Goal: Task Accomplishment & Management: Manage account settings

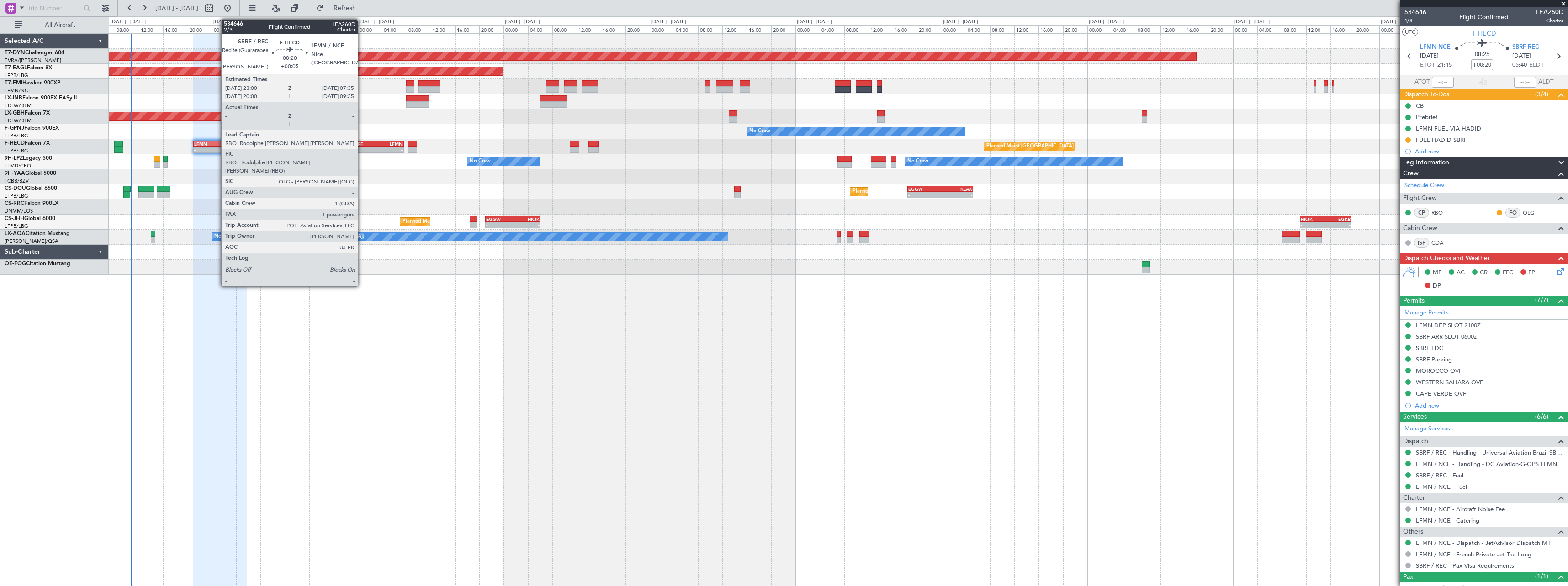
click at [364, 148] on div "-" at bounding box center [365, 150] width 25 height 5
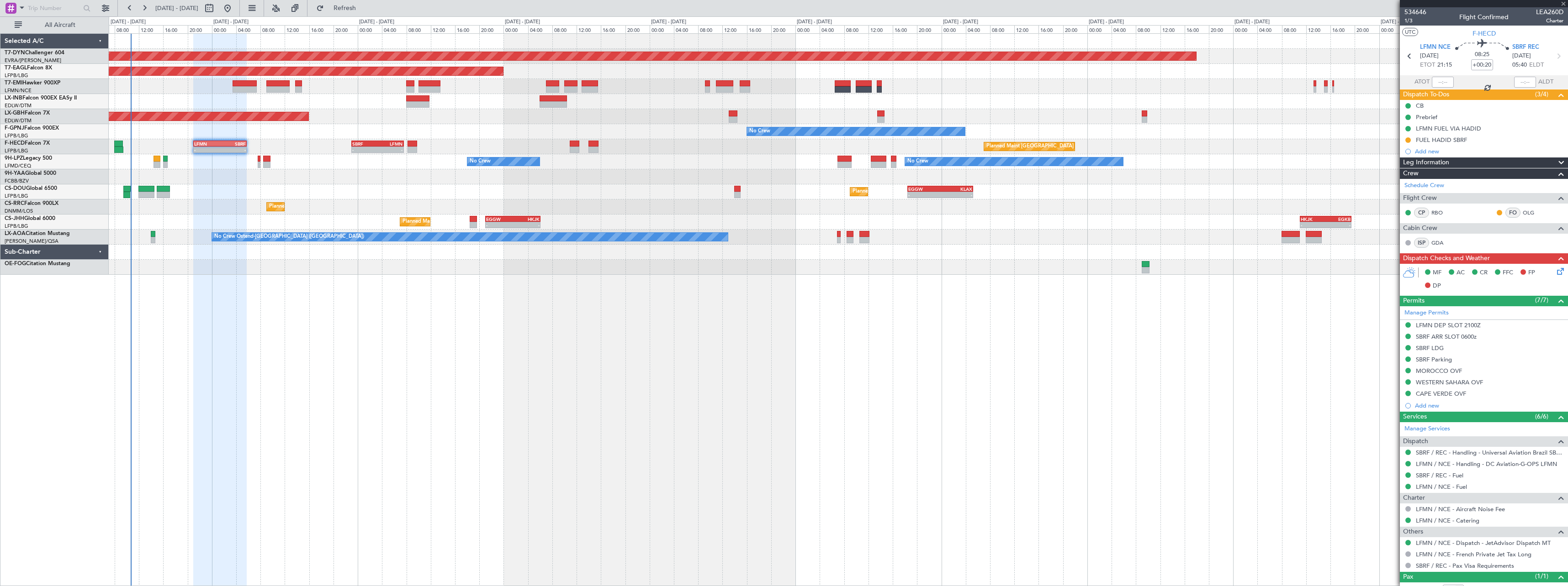
type input "+00:05"
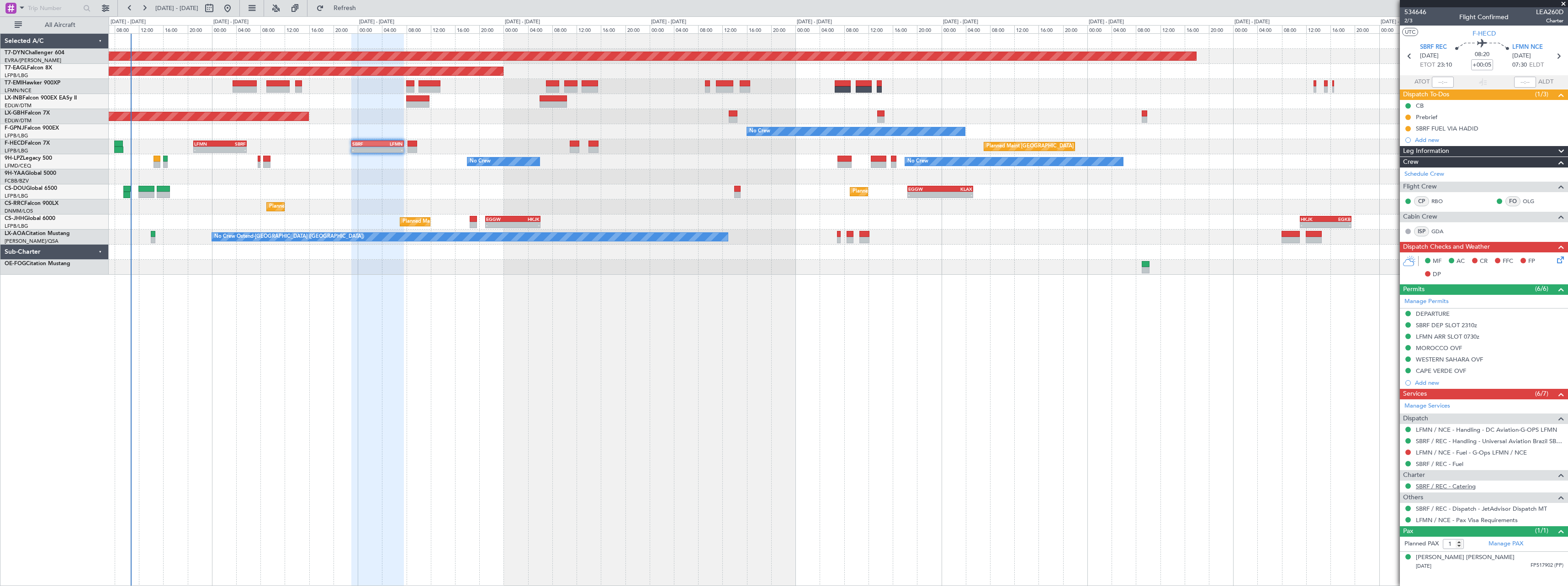
click at [1431, 486] on link "SBRF / REC - Catering" at bounding box center [1445, 486] width 60 height 8
click at [1408, 485] on button at bounding box center [1408, 486] width 5 height 5
click at [1374, 420] on span "Requested" at bounding box center [1383, 418] width 29 height 9
click at [459, 255] on div "Planned Maint Basel-Mulhouse Planned Maint New York (Teterboro) Planned Maint G…" at bounding box center [839, 309] width 1460 height 553
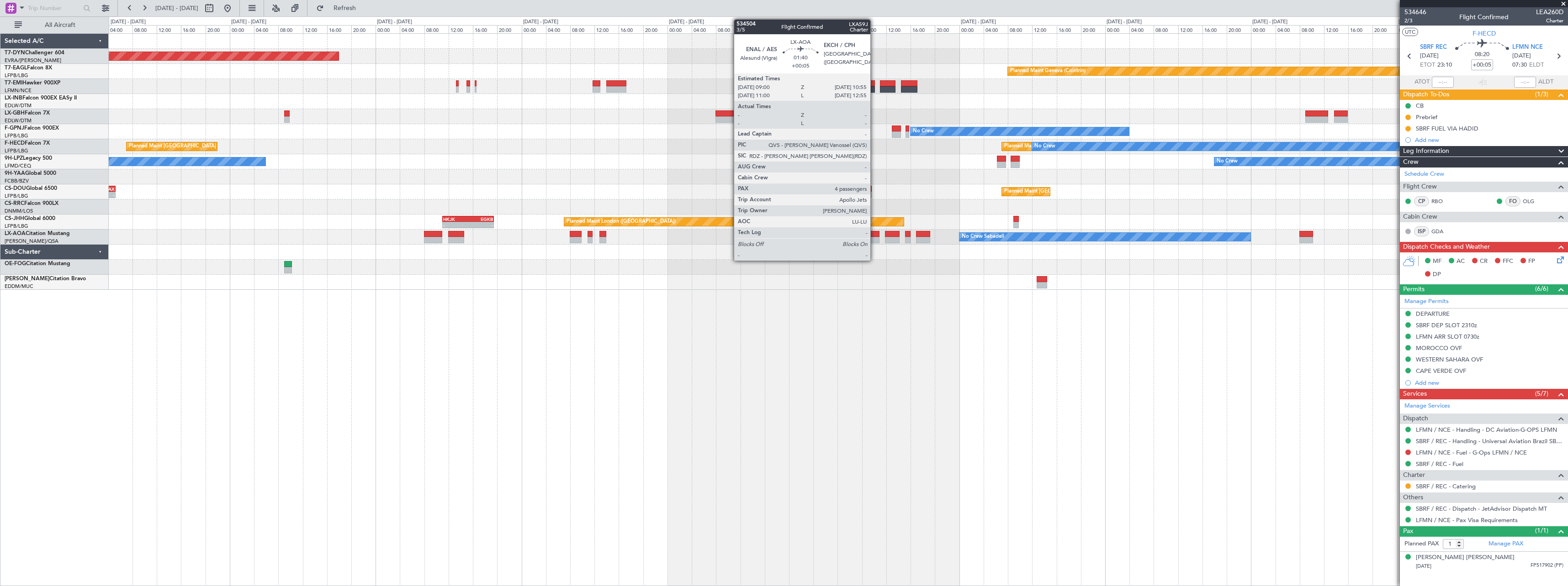
click at [875, 238] on div at bounding box center [873, 240] width 12 height 7
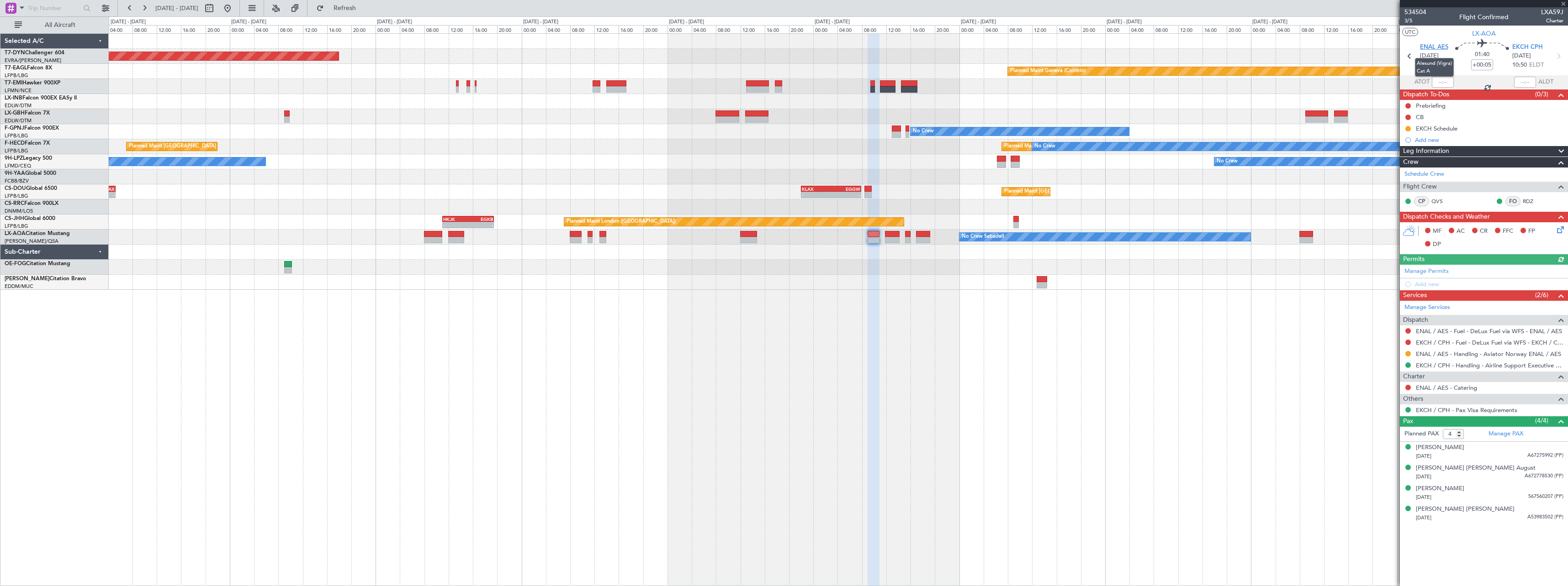
click at [1442, 47] on span "ENAL AES" at bounding box center [1433, 47] width 28 height 9
click at [796, 330] on div "Planned Maint Basel-Mulhouse Planned Maint Geneva (Cointrin) No Crew No Crew No…" at bounding box center [839, 309] width 1460 height 553
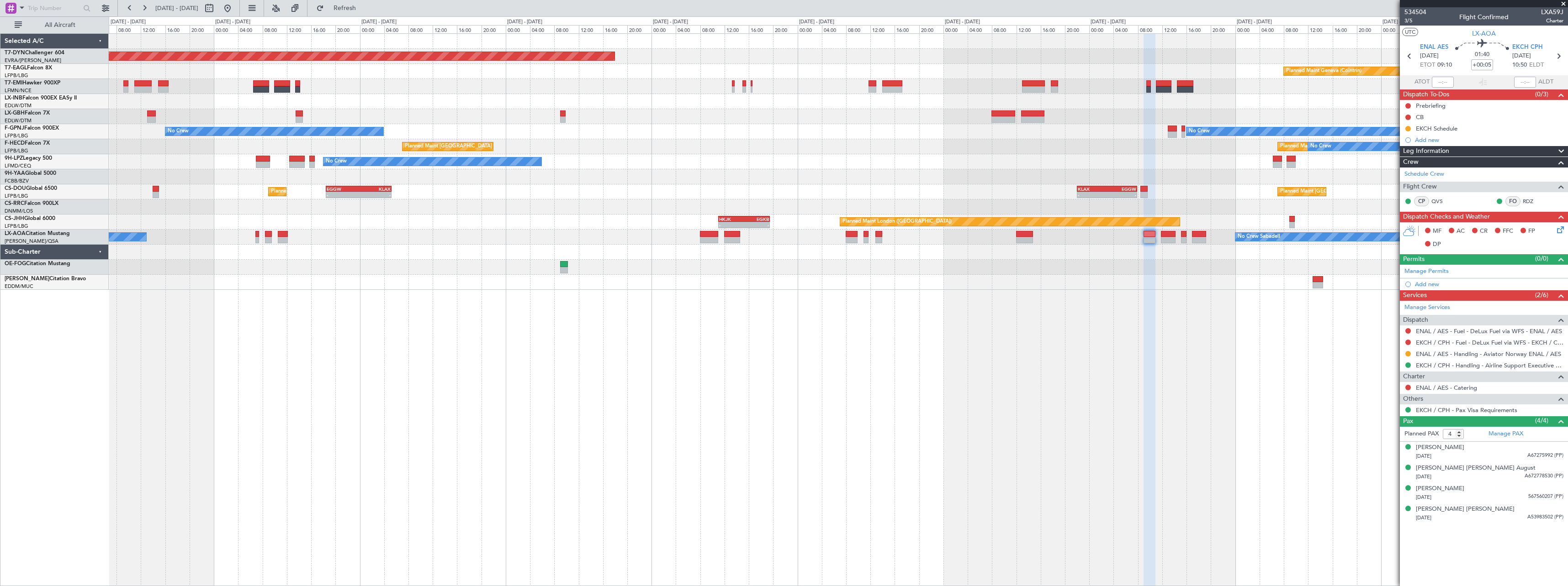
click at [777, 165] on div "Planned Maint Basel-Mulhouse Planned Maint Geneva (Cointrin) Planned Maint New …" at bounding box center [839, 162] width 1459 height 256
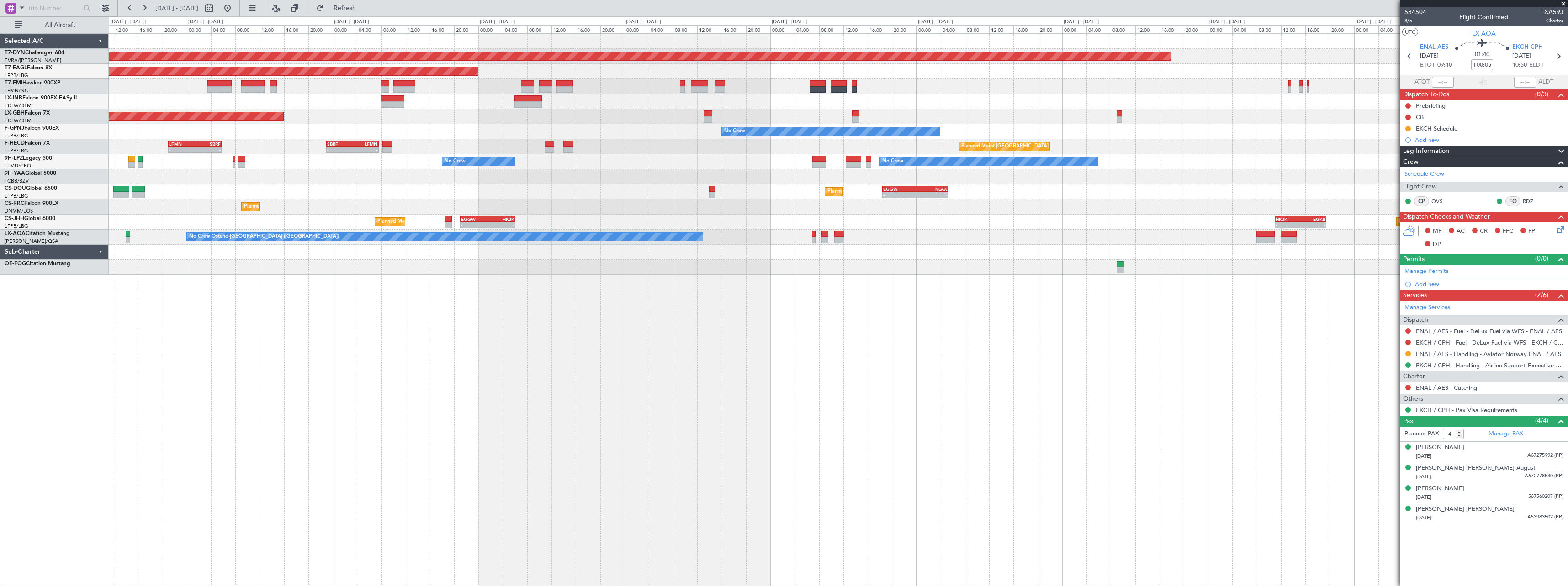
click at [908, 208] on div "Planned Maint Basel-Mulhouse Planned Maint New York (Teterboro) Planned Maint G…" at bounding box center [839, 154] width 1459 height 241
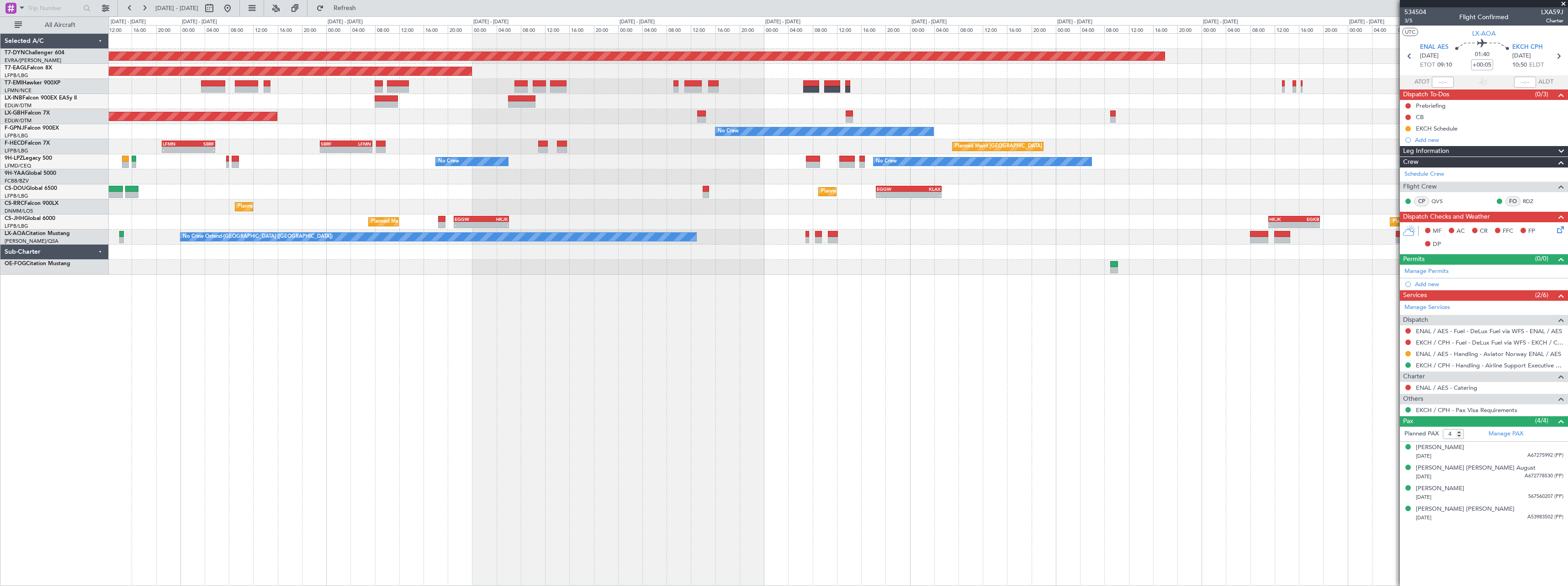
click at [256, 157] on div "Planned Maint Basel-Mulhouse Planned Maint New York (Teterboro) Planned Maint G…" at bounding box center [839, 154] width 1459 height 241
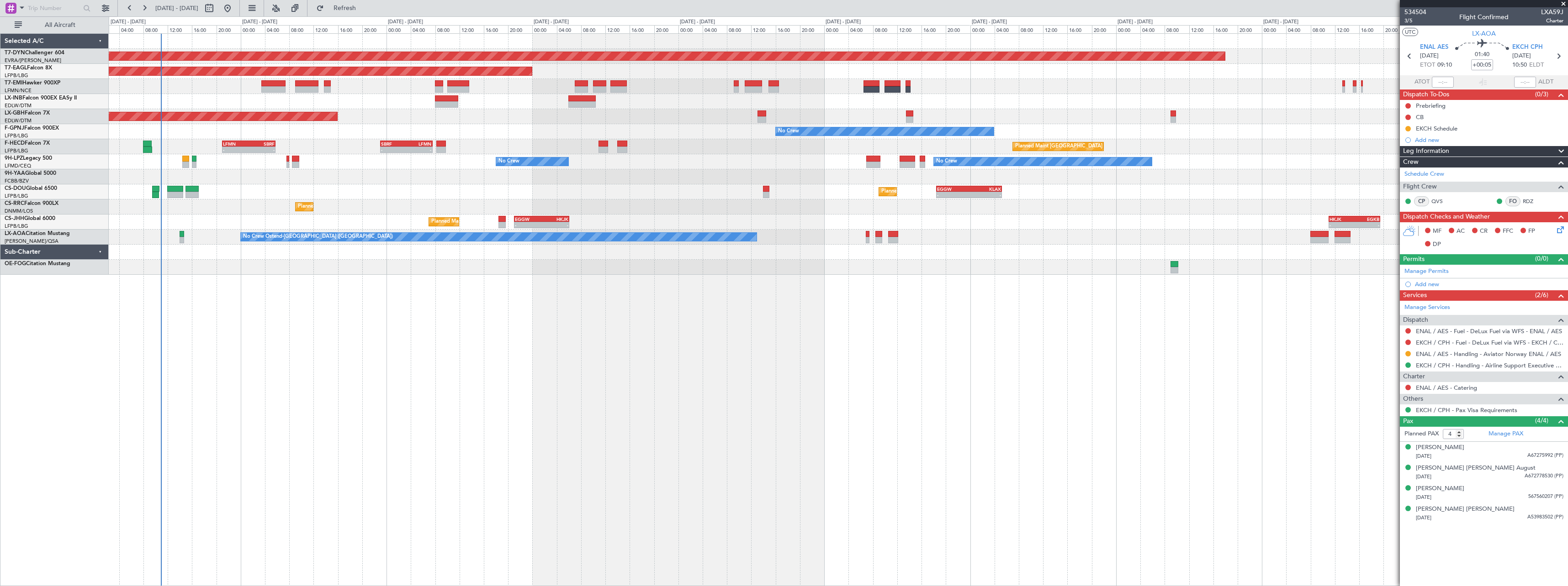
click at [344, 174] on div at bounding box center [839, 177] width 1459 height 15
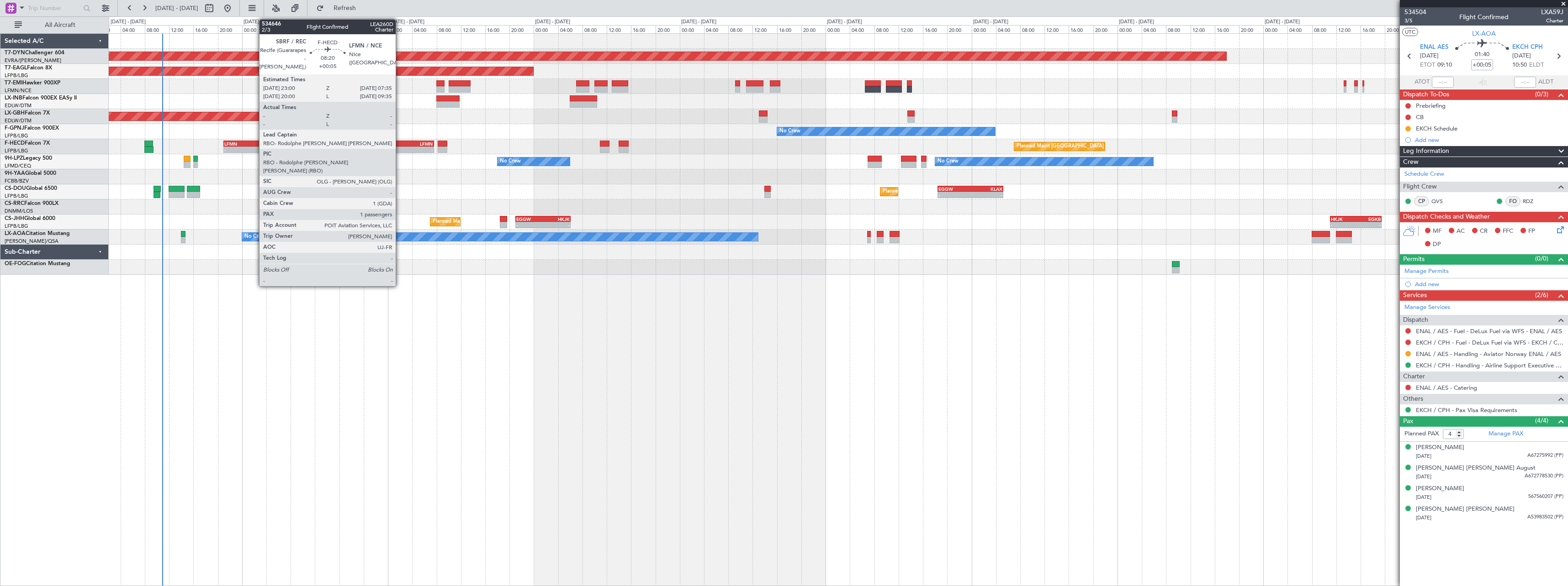
click at [399, 141] on div "SBRF" at bounding box center [395, 144] width 25 height 5
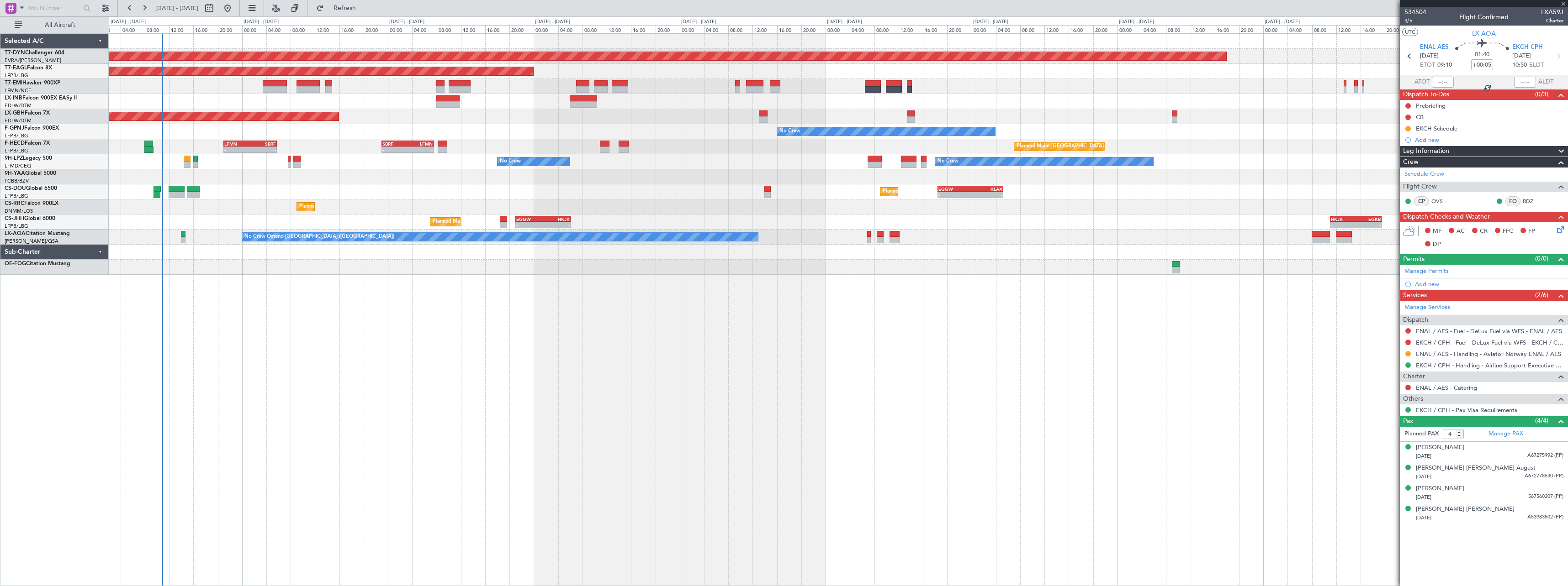
click at [404, 145] on div "SBRF" at bounding box center [395, 144] width 25 height 5
type input "1"
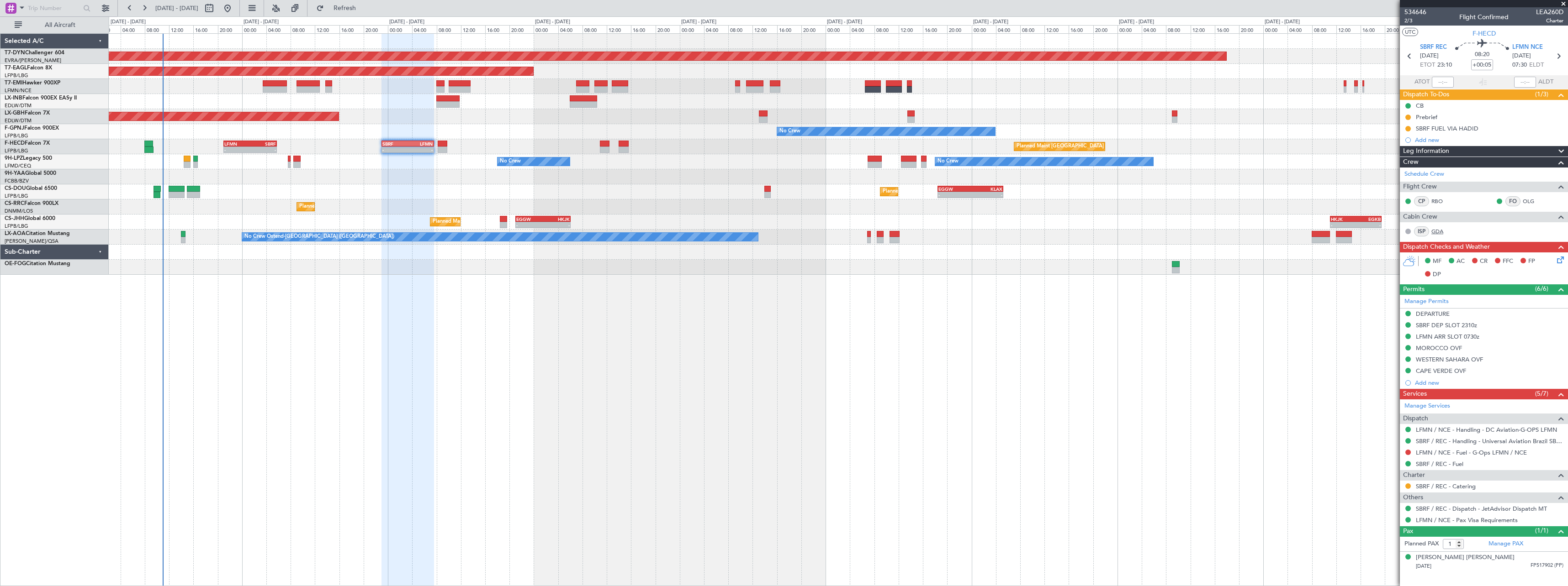
click at [1438, 230] on link "GDA" at bounding box center [1442, 232] width 20 height 8
click at [1438, 231] on link "GDA" at bounding box center [1442, 232] width 20 height 8
click at [1436, 232] on link "GDA" at bounding box center [1442, 232] width 20 height 8
click at [1439, 231] on link "GDA" at bounding box center [1442, 232] width 20 height 8
click at [1439, 229] on link "GDA" at bounding box center [1442, 232] width 20 height 8
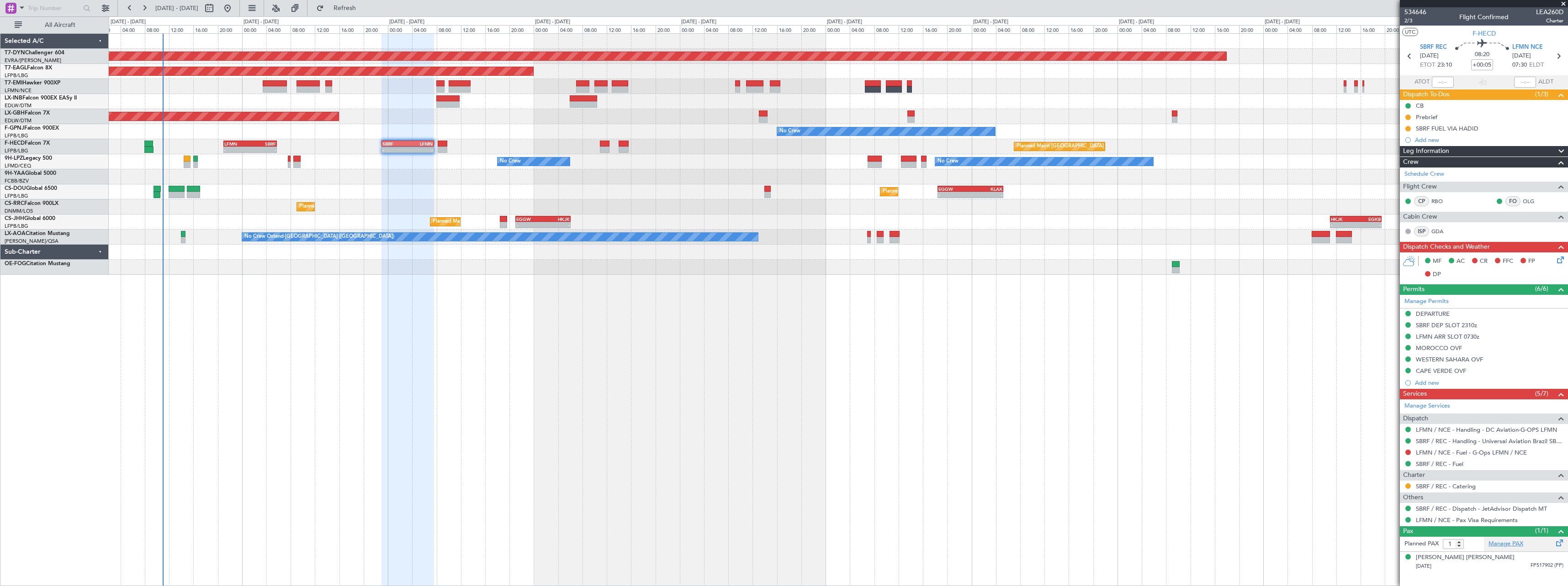
click at [1508, 542] on link "Manage PAX" at bounding box center [1505, 544] width 35 height 9
click at [1466, 487] on mat-tooltip-component "In Progress" at bounding box center [1484, 492] width 42 height 25
click at [1461, 483] on link "SBRF / REC - Catering" at bounding box center [1445, 486] width 60 height 8
drag, startPoint x: 1439, startPoint y: 200, endPoint x: 1555, endPoint y: 328, distance: 172.7
click at [1505, 276] on div "534646 2/3 Flight Confirmed LEA260D Charter UTC F-HECD SBRF REC 14/08/2025 ETOT…" at bounding box center [1483, 290] width 168 height 565
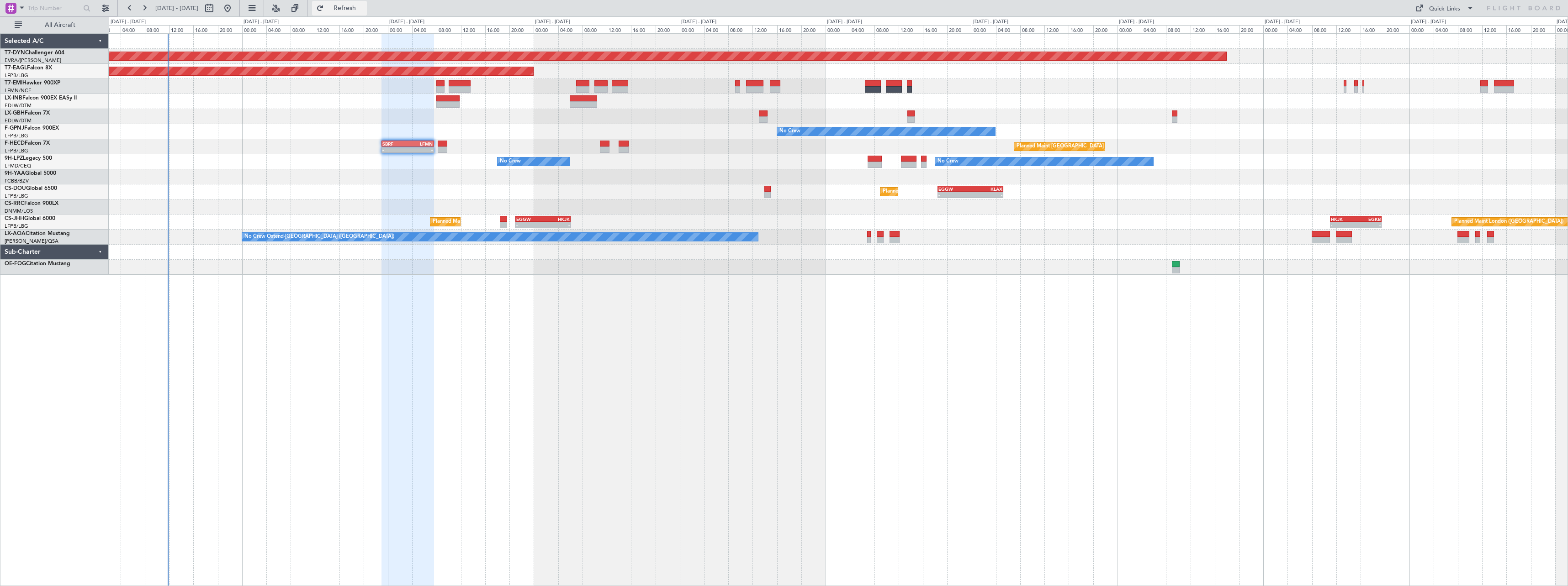
click at [364, 8] on span "Refresh" at bounding box center [344, 8] width 38 height 7
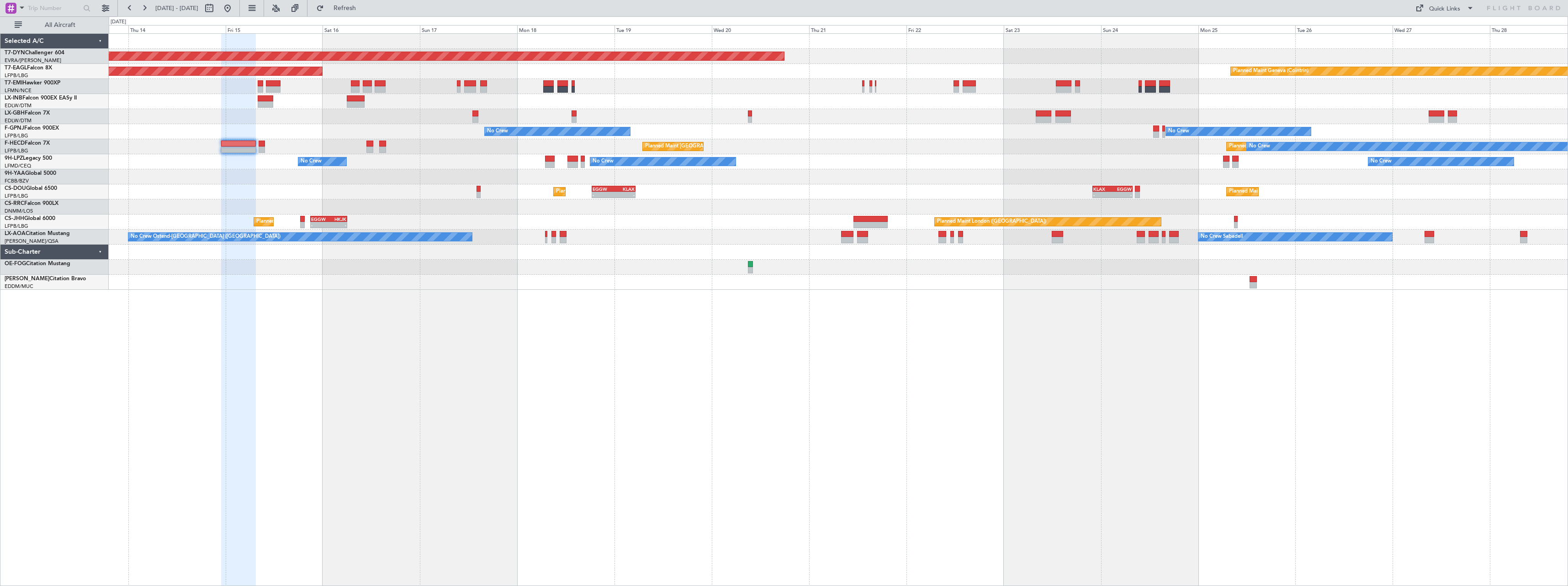
click at [179, 307] on div "Planned Maint Basel-Mulhouse Planned Maint New York (Teterboro) Planned Maint G…" at bounding box center [839, 309] width 1460 height 553
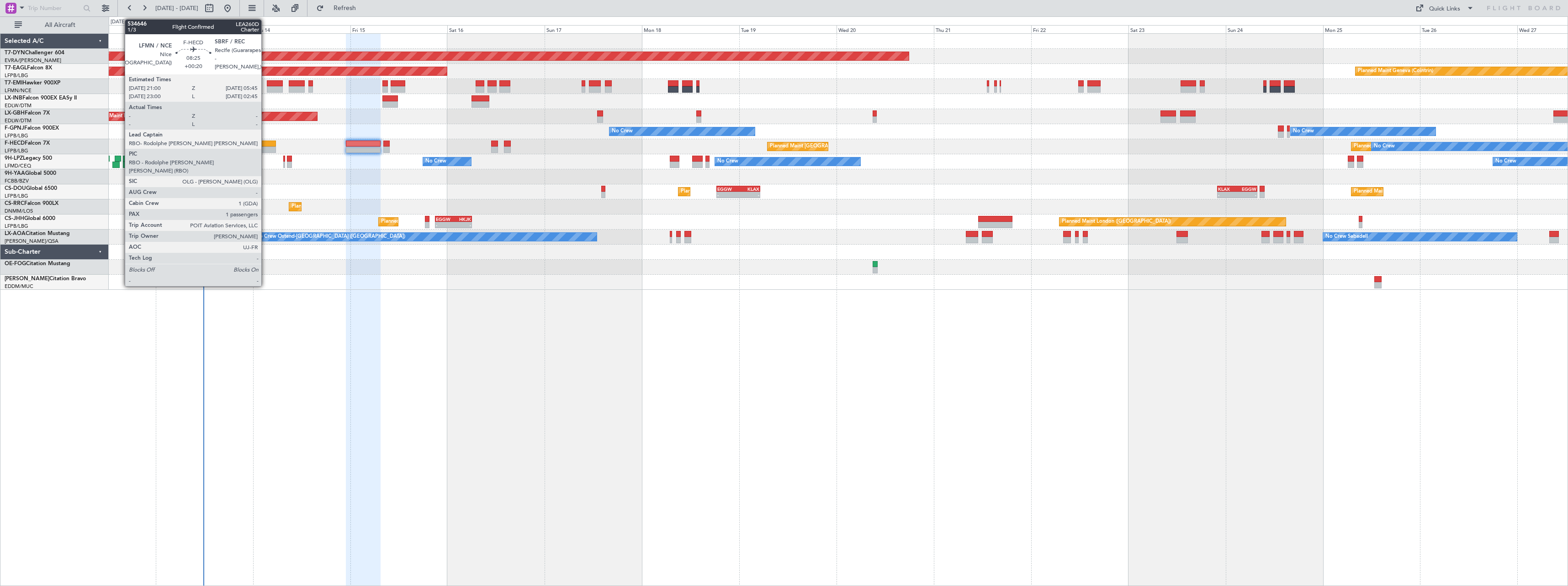
click at [266, 143] on div at bounding box center [258, 144] width 36 height 7
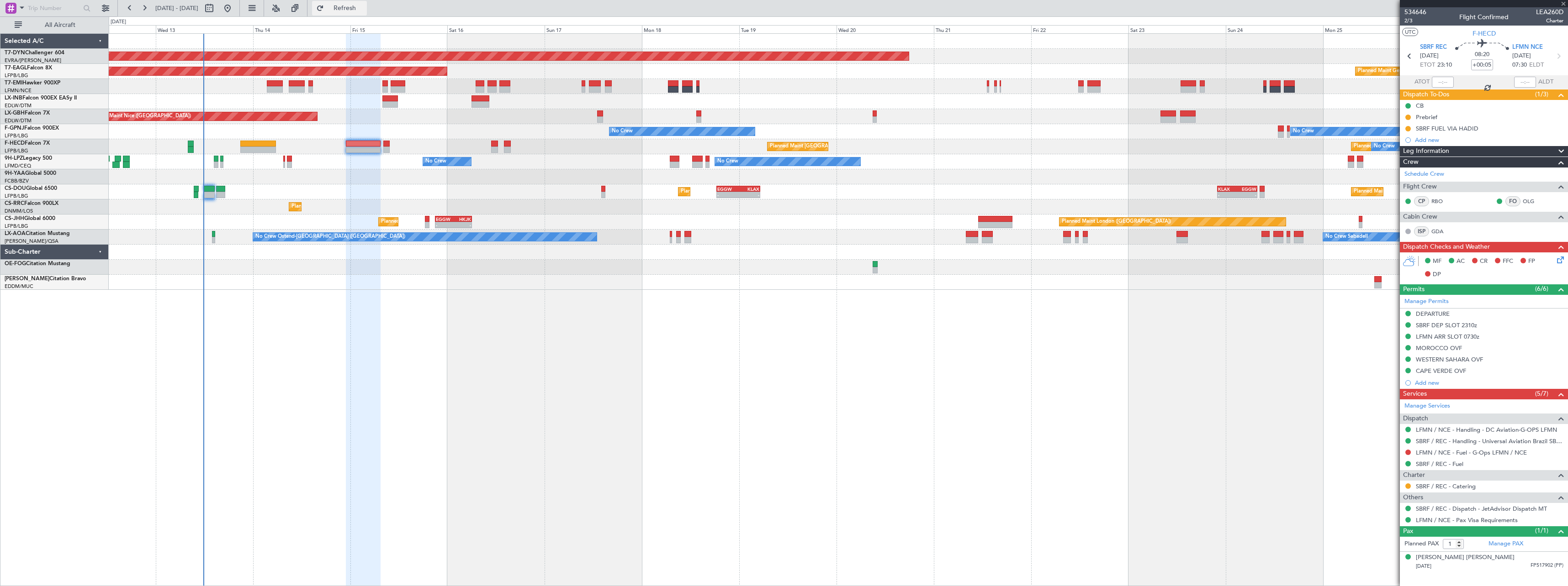
type input "+00:20"
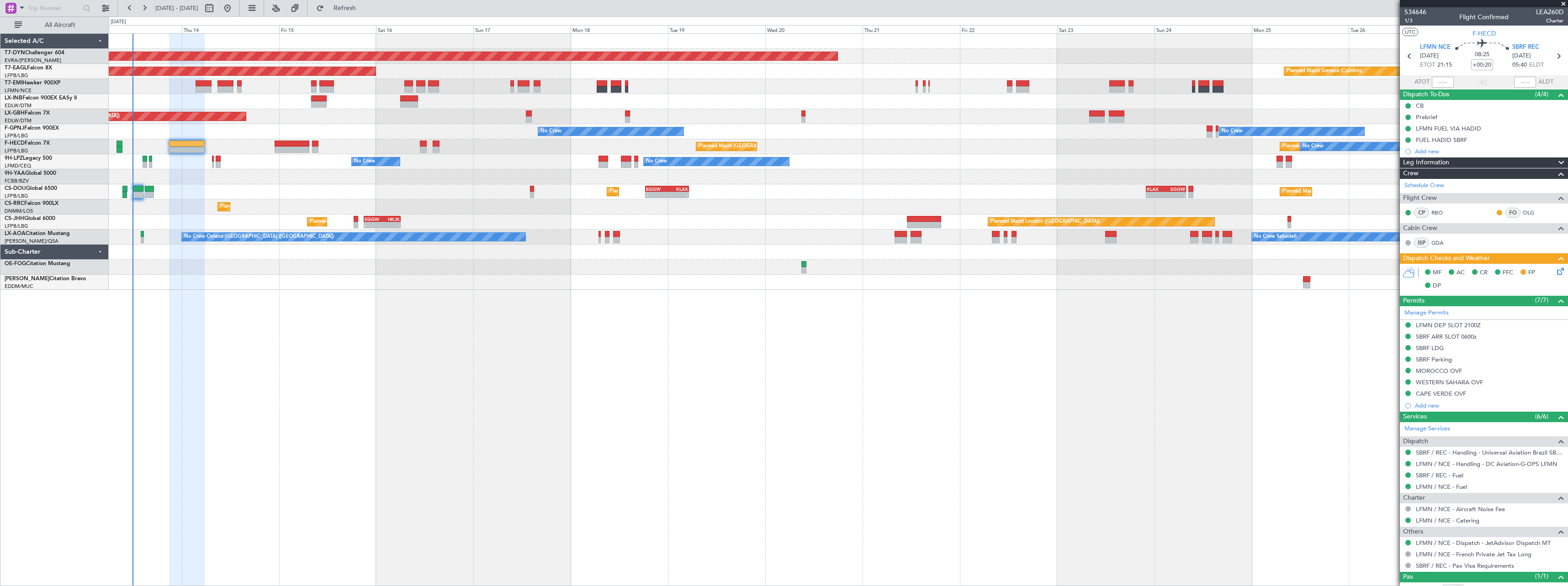
click at [250, 116] on div "Planned Maint Nice ([GEOGRAPHIC_DATA])" at bounding box center [839, 117] width 1459 height 15
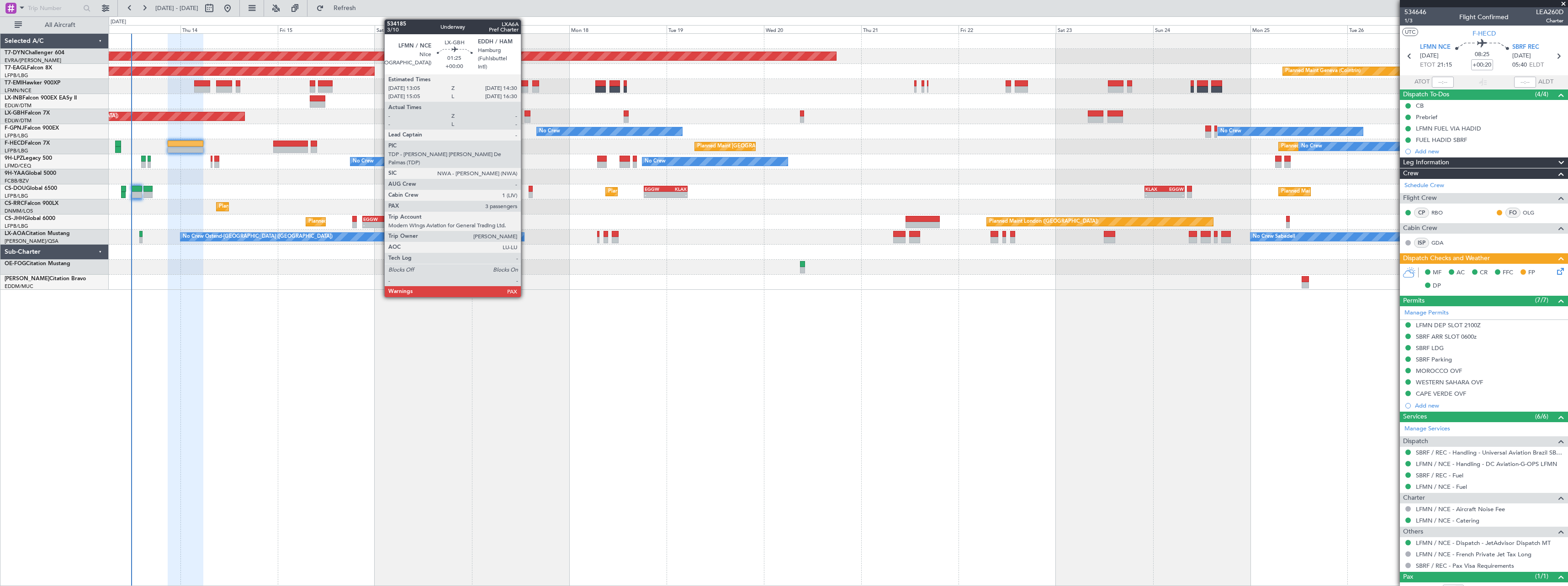
click at [525, 118] on div at bounding box center [527, 120] width 6 height 7
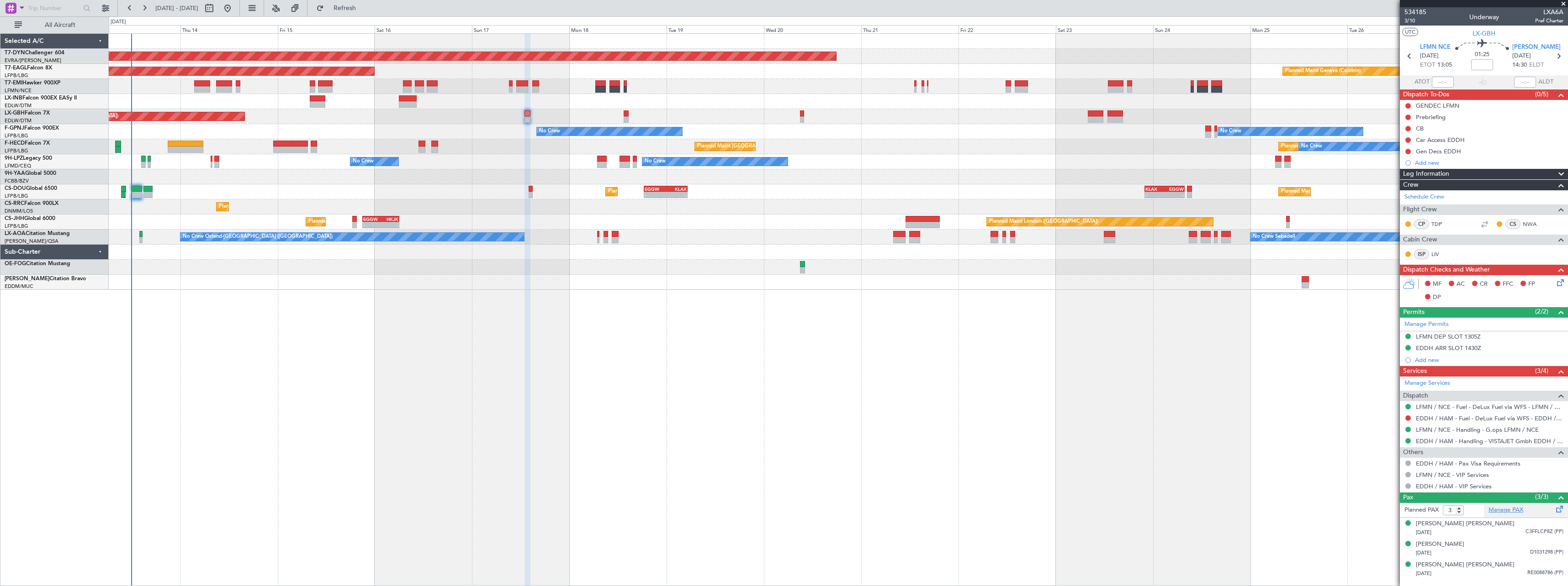
click at [1507, 512] on link "Manage PAX" at bounding box center [1505, 510] width 35 height 9
click at [1459, 507] on input "4" at bounding box center [1453, 511] width 21 height 10
type input "5"
click at [1459, 507] on input "5" at bounding box center [1453, 511] width 21 height 10
click at [1467, 512] on form "Planned PAX" at bounding box center [1441, 510] width 84 height 14
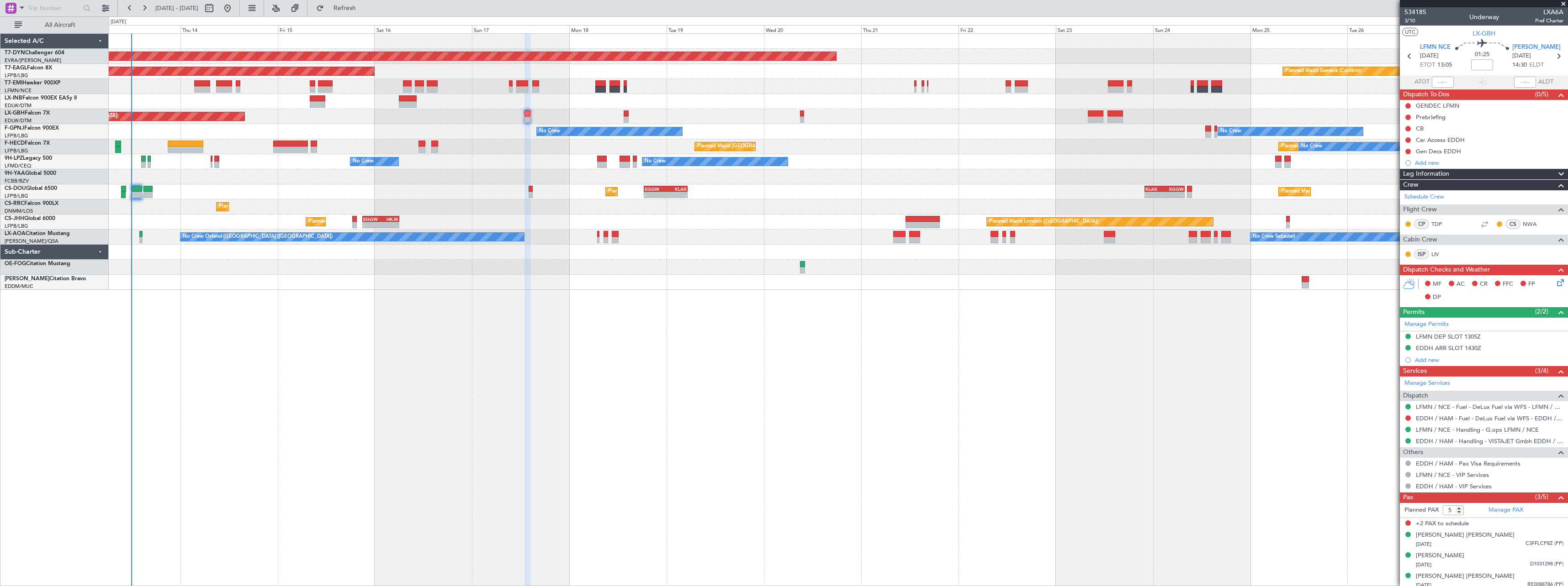
click at [621, 118] on div "Planned Maint Nice ([GEOGRAPHIC_DATA])" at bounding box center [839, 117] width 1459 height 15
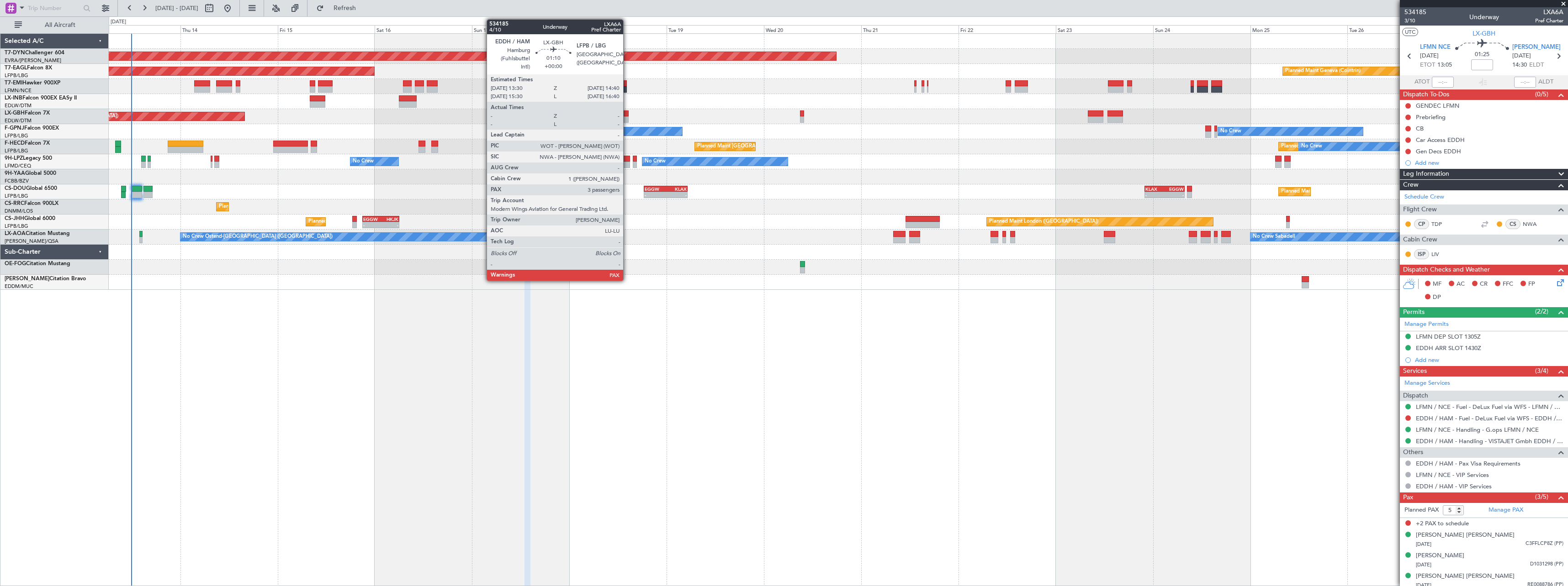
click at [627, 118] on div at bounding box center [626, 120] width 5 height 7
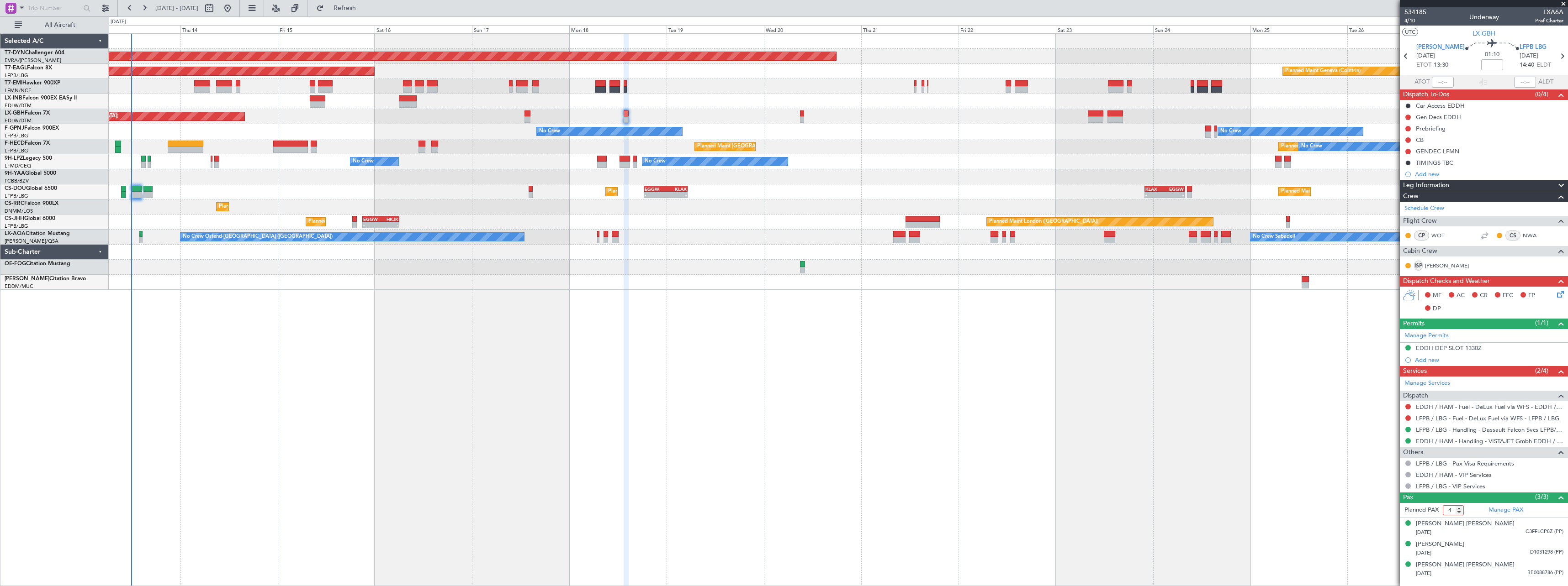
click at [1460, 507] on input "4" at bounding box center [1453, 511] width 21 height 10
type input "5"
click at [1460, 507] on input "5" at bounding box center [1453, 511] width 21 height 10
click at [1466, 511] on form "Planned PAX" at bounding box center [1441, 510] width 84 height 14
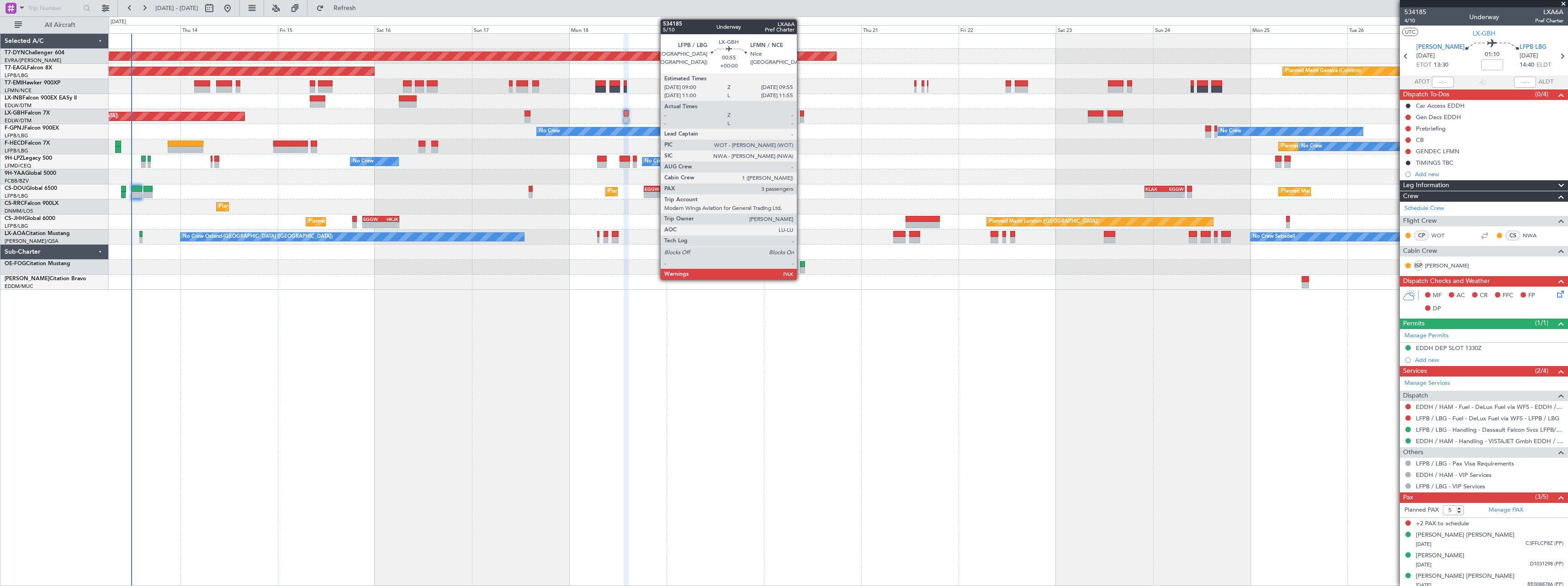
click at [801, 117] on div at bounding box center [801, 120] width 4 height 7
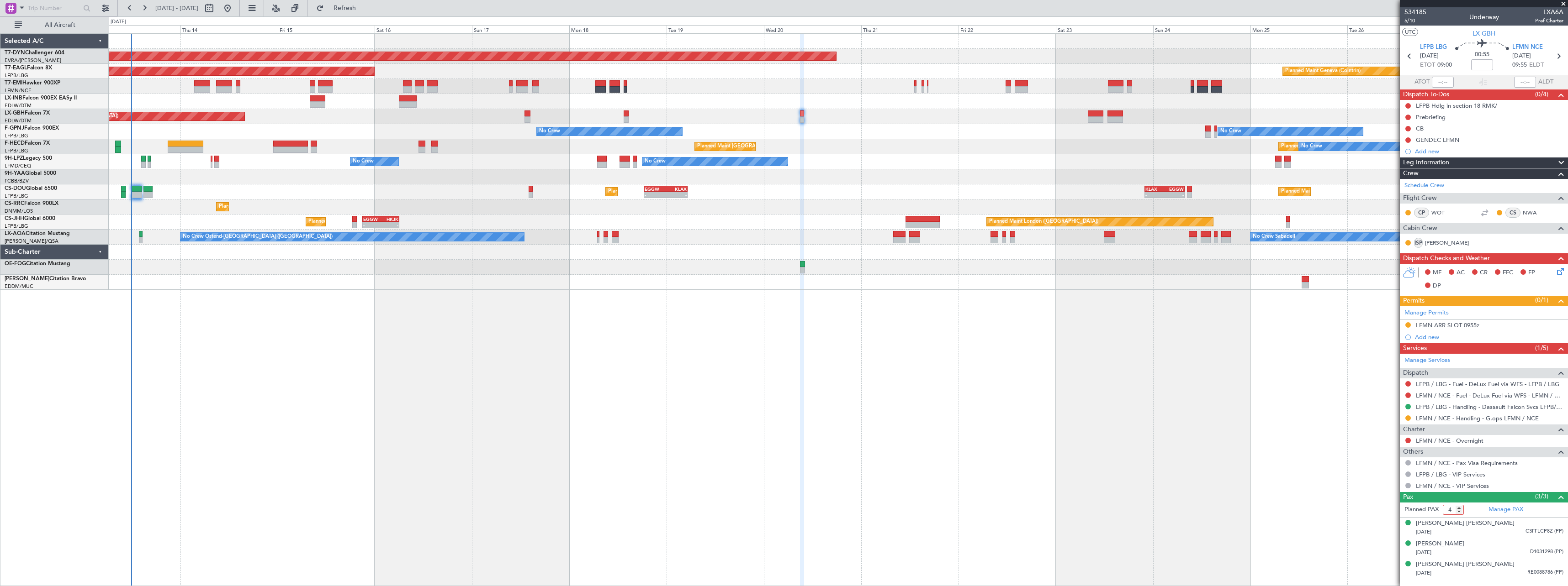
click at [1459, 509] on input "4" at bounding box center [1453, 510] width 21 height 10
type input "5"
click at [1459, 509] on input "5" at bounding box center [1453, 510] width 21 height 10
click at [1470, 512] on form "Planned PAX 5" at bounding box center [1441, 510] width 84 height 14
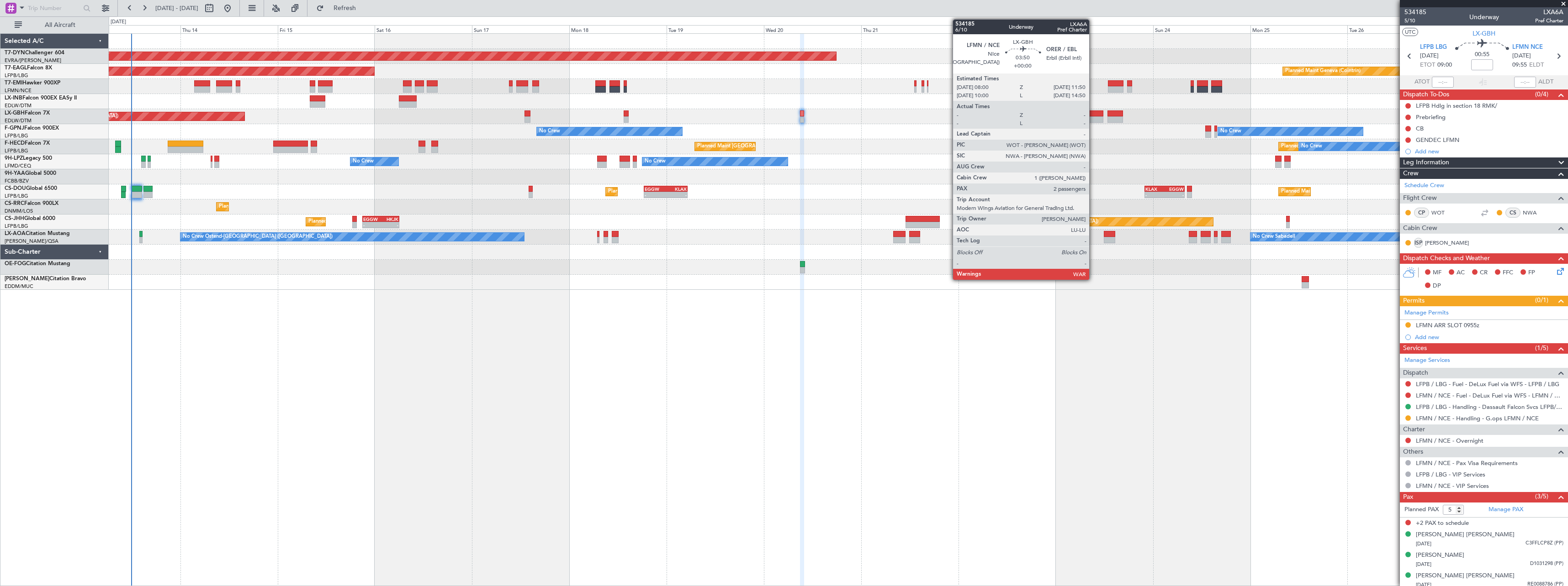
click at [1093, 117] on div at bounding box center [1096, 120] width 16 height 7
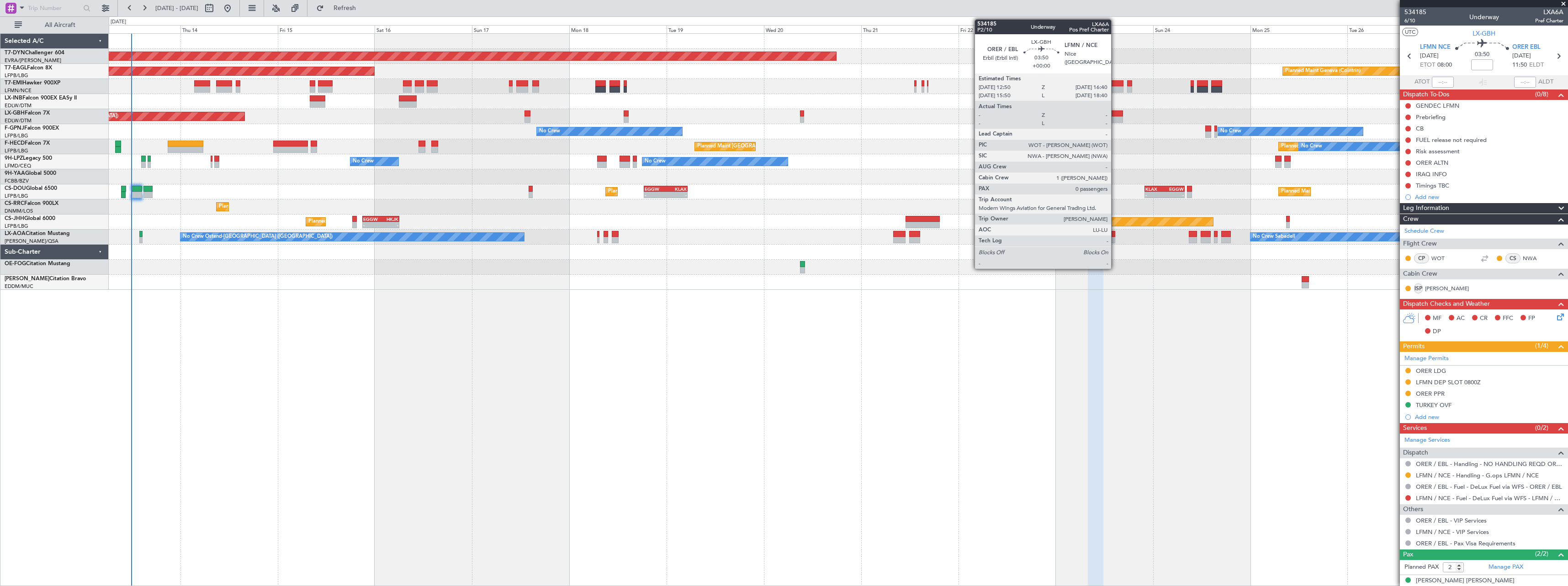
click at [1116, 116] on div at bounding box center [1115, 114] width 16 height 7
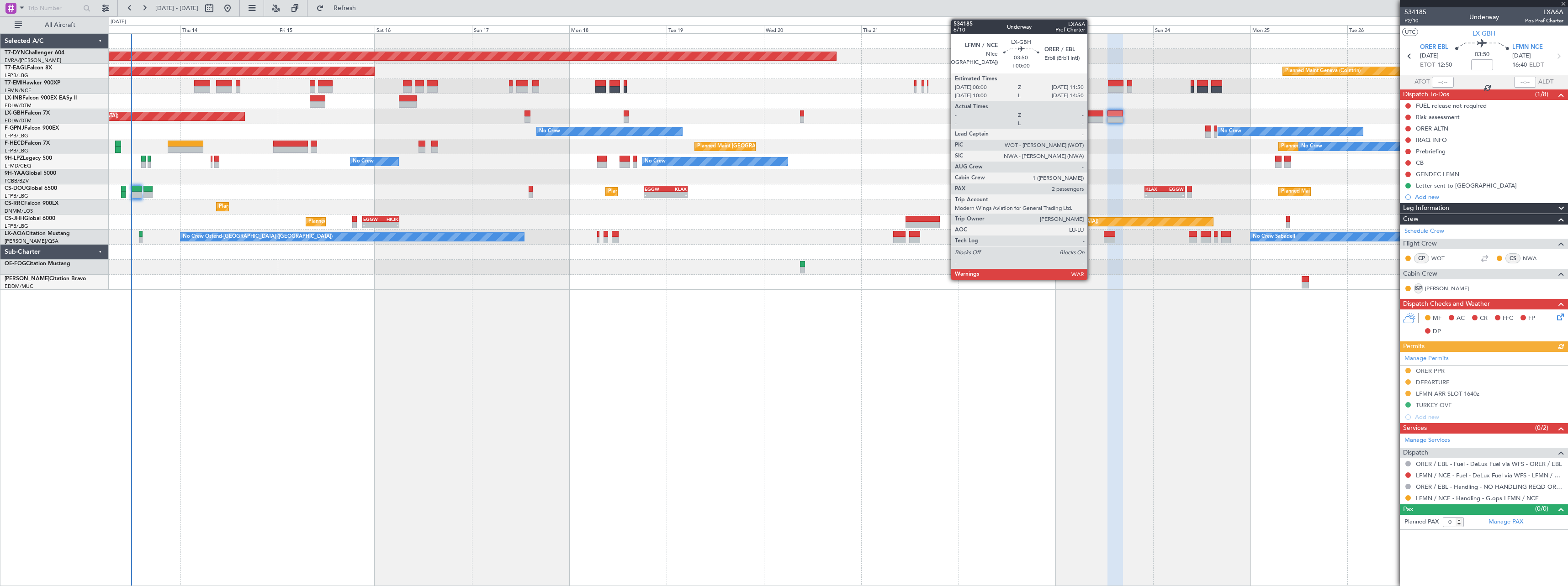
click at [1092, 117] on div at bounding box center [1096, 120] width 16 height 7
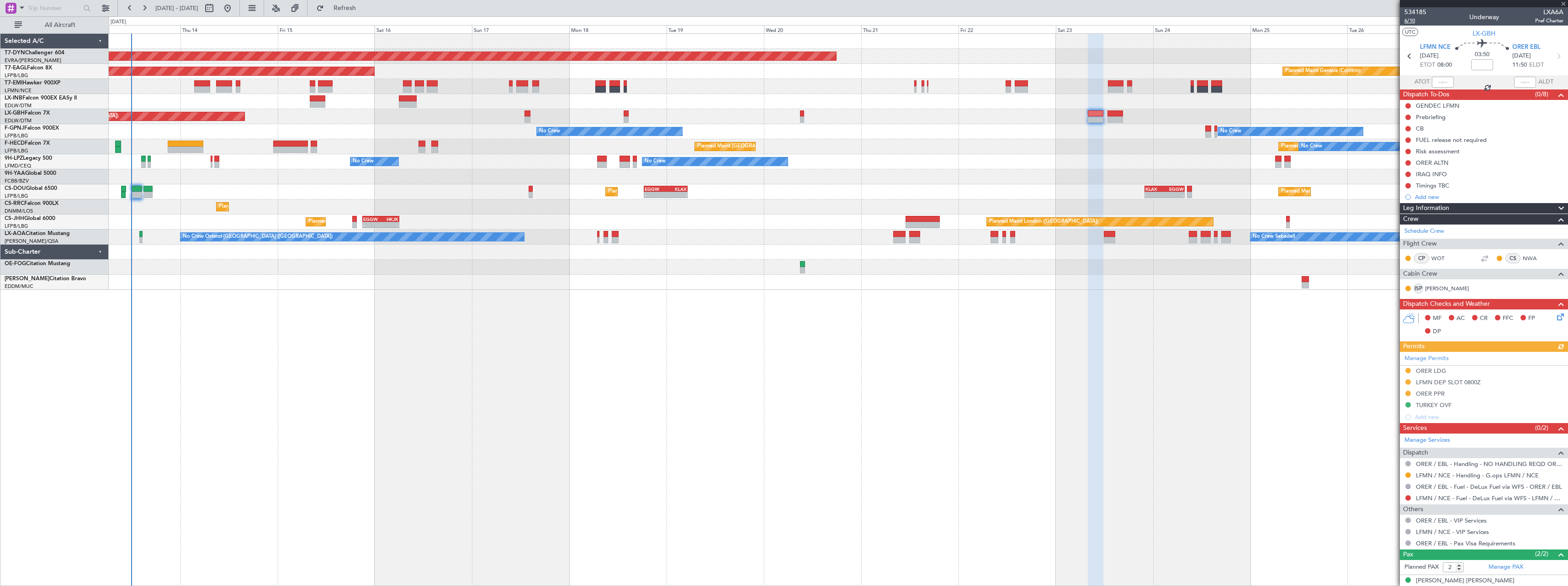
click at [1408, 20] on span "6/10" at bounding box center [1416, 20] width 22 height 8
click at [364, 10] on span "Refresh" at bounding box center [344, 8] width 38 height 7
click at [364, 8] on span "Refresh" at bounding box center [344, 8] width 38 height 7
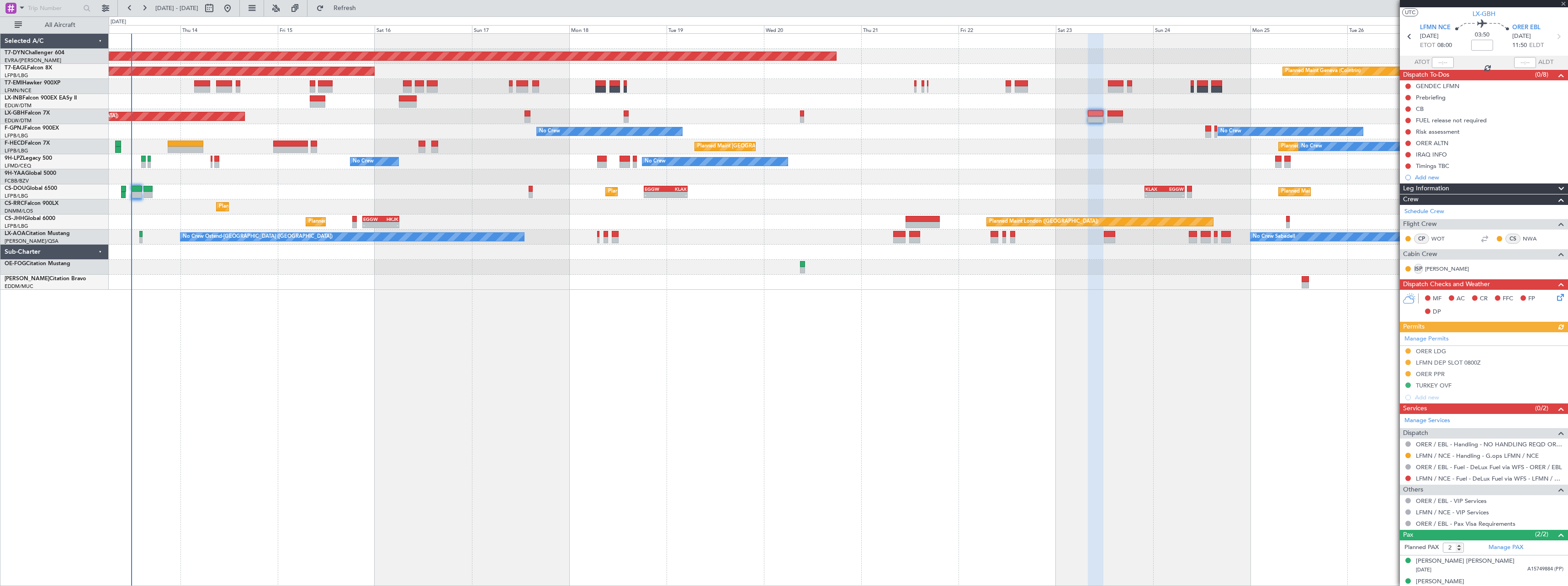
scroll to position [30, 0]
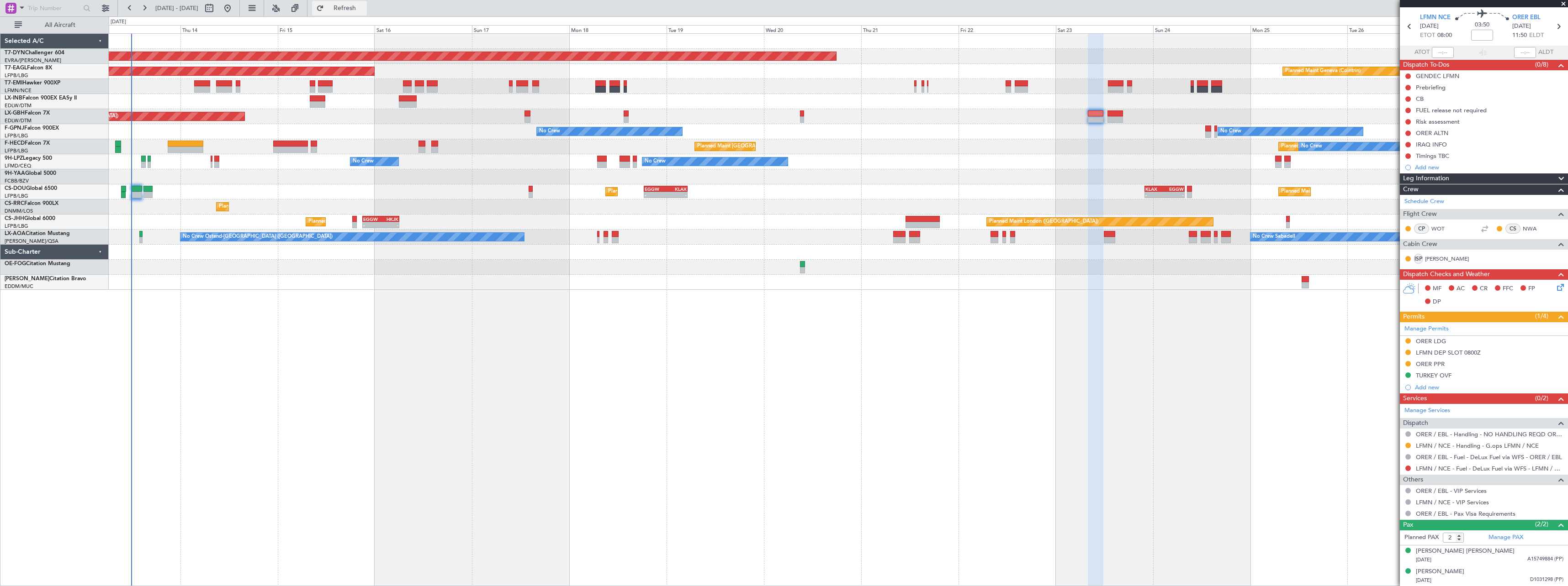
click at [364, 8] on span "Refresh" at bounding box center [344, 8] width 38 height 7
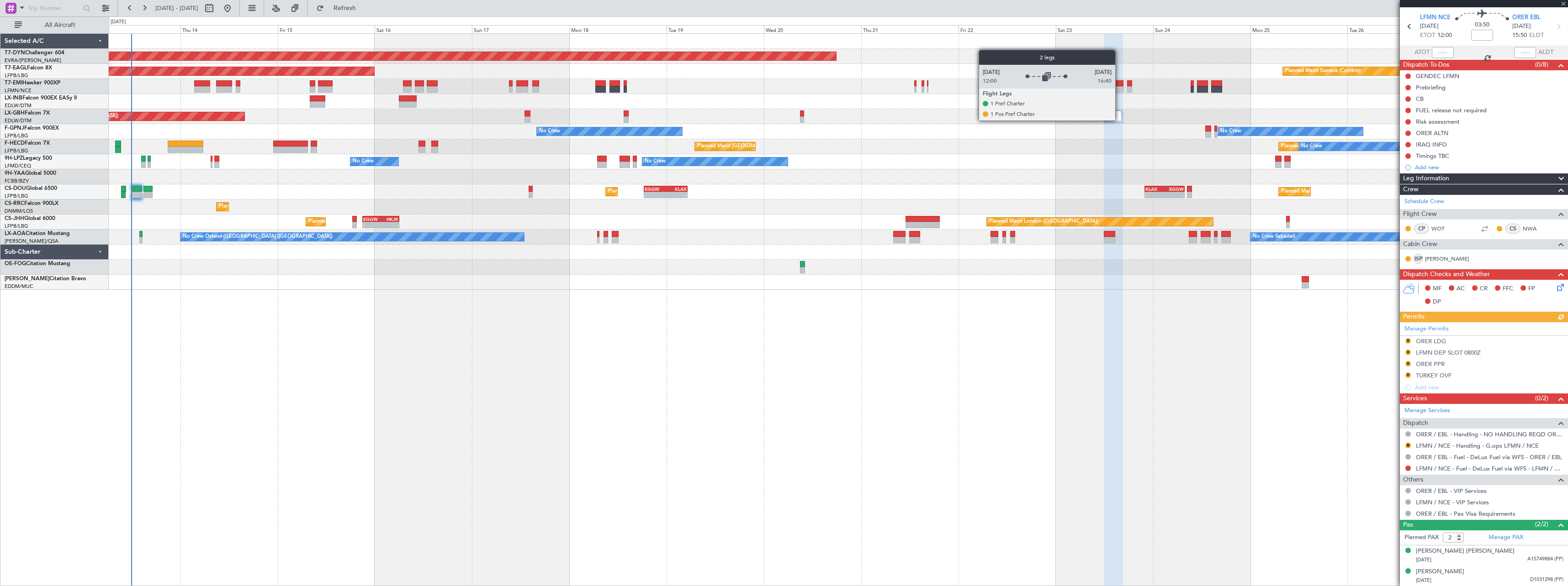
click at [1120, 120] on div at bounding box center [1113, 116] width 18 height 11
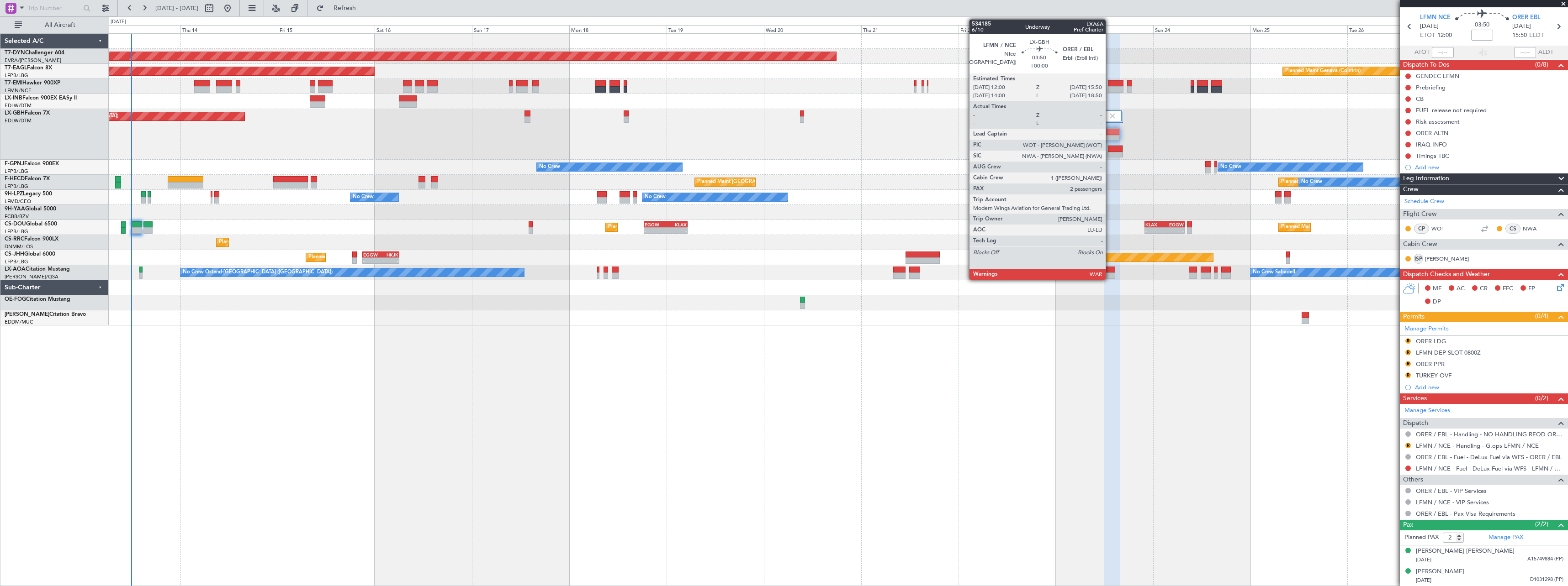
click at [1110, 134] on div at bounding box center [1112, 132] width 15 height 7
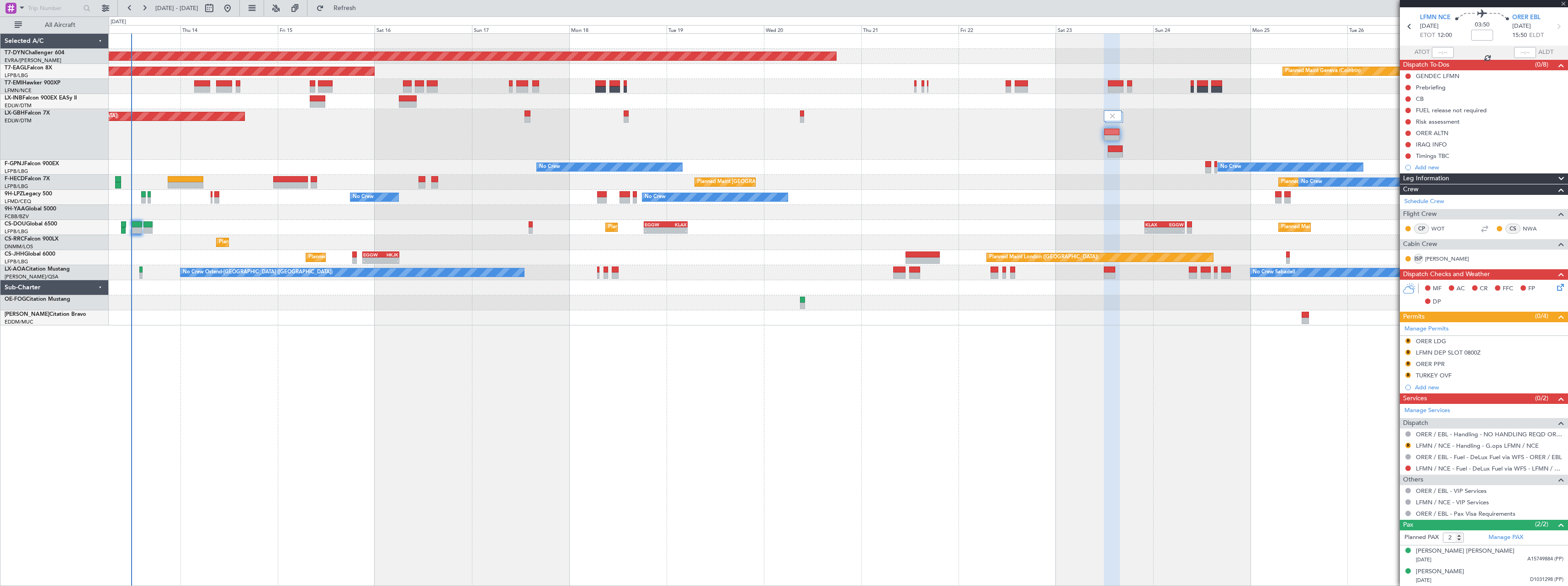
scroll to position [0, 0]
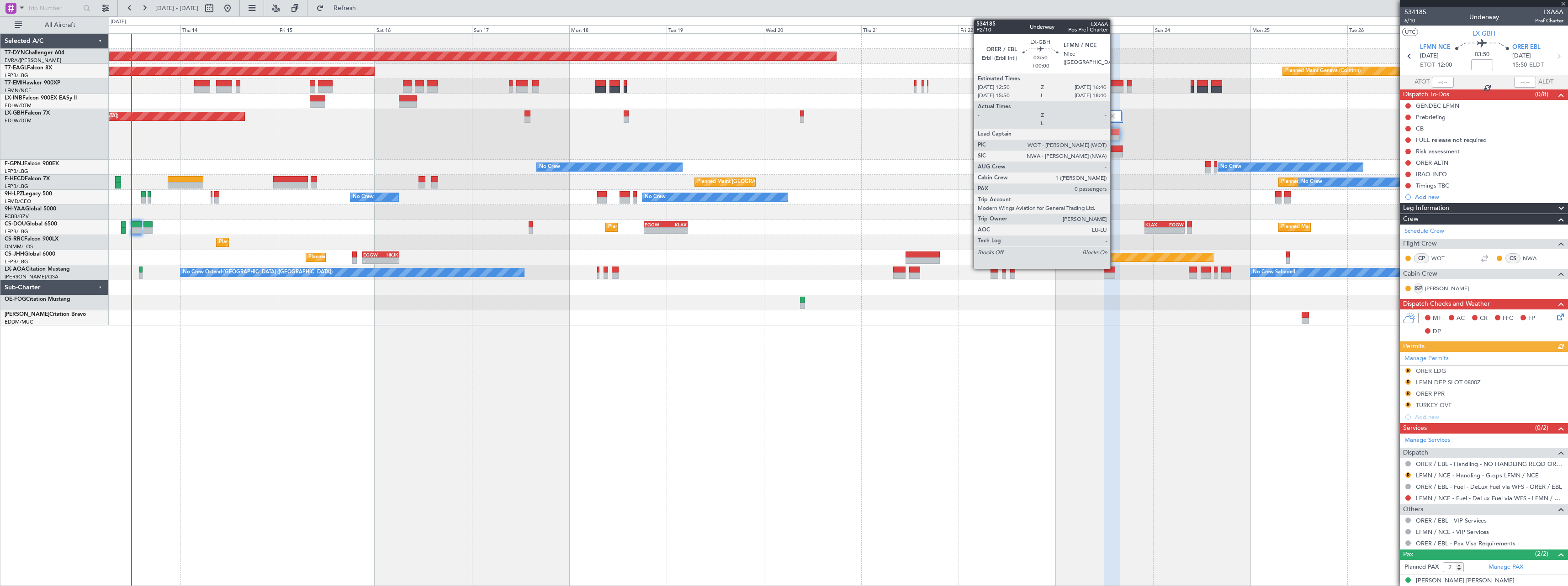
click at [1114, 151] on div at bounding box center [1115, 149] width 15 height 7
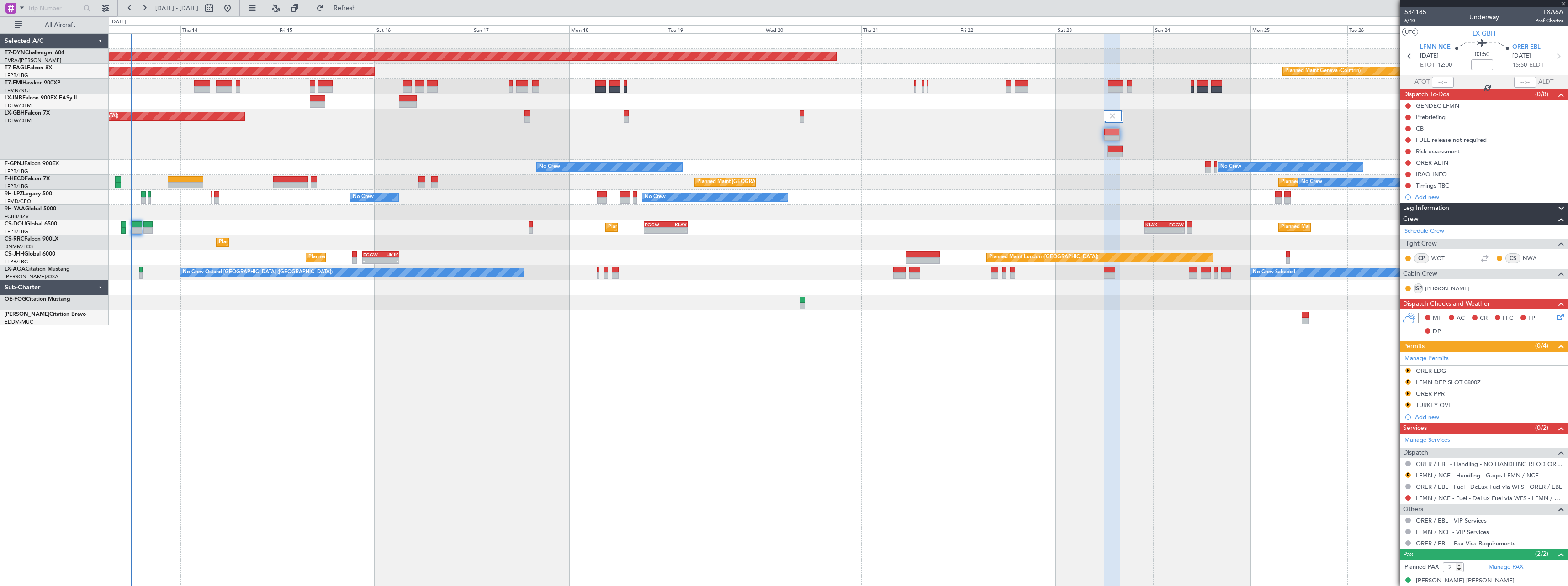
type input "0"
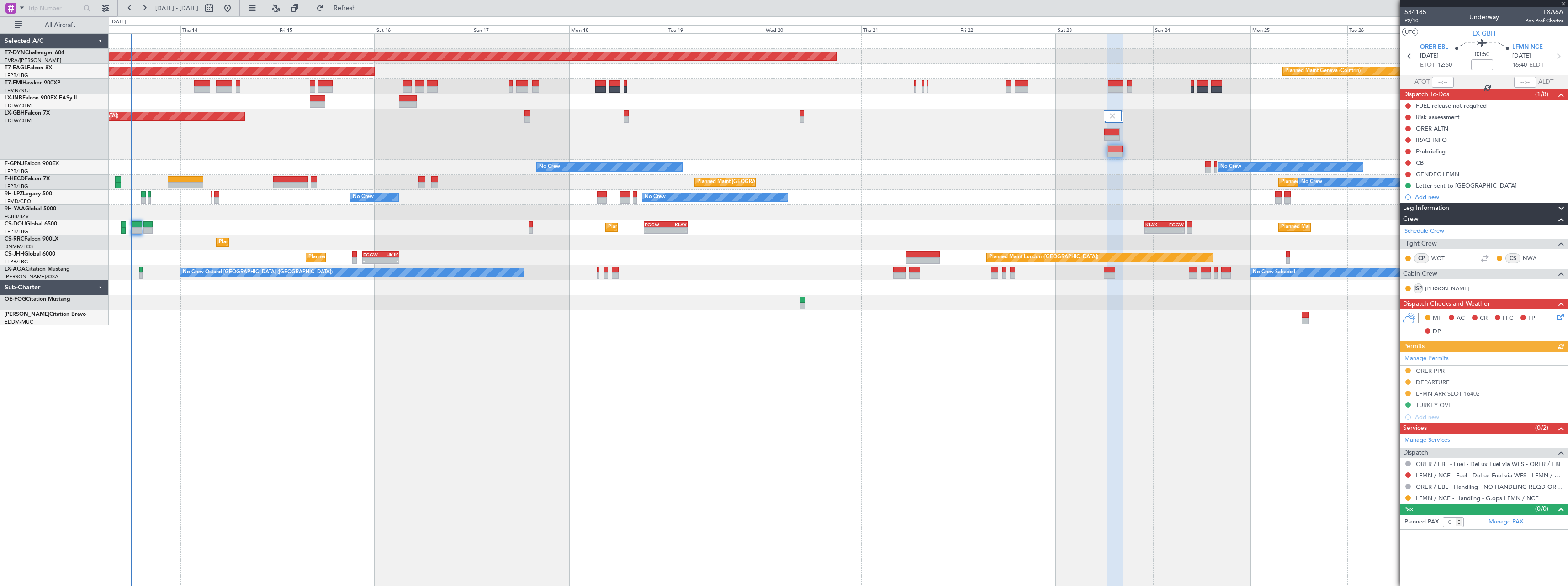
click at [1411, 19] on span "P2/10" at bounding box center [1416, 20] width 22 height 8
click at [364, 10] on span "Refresh" at bounding box center [344, 8] width 38 height 7
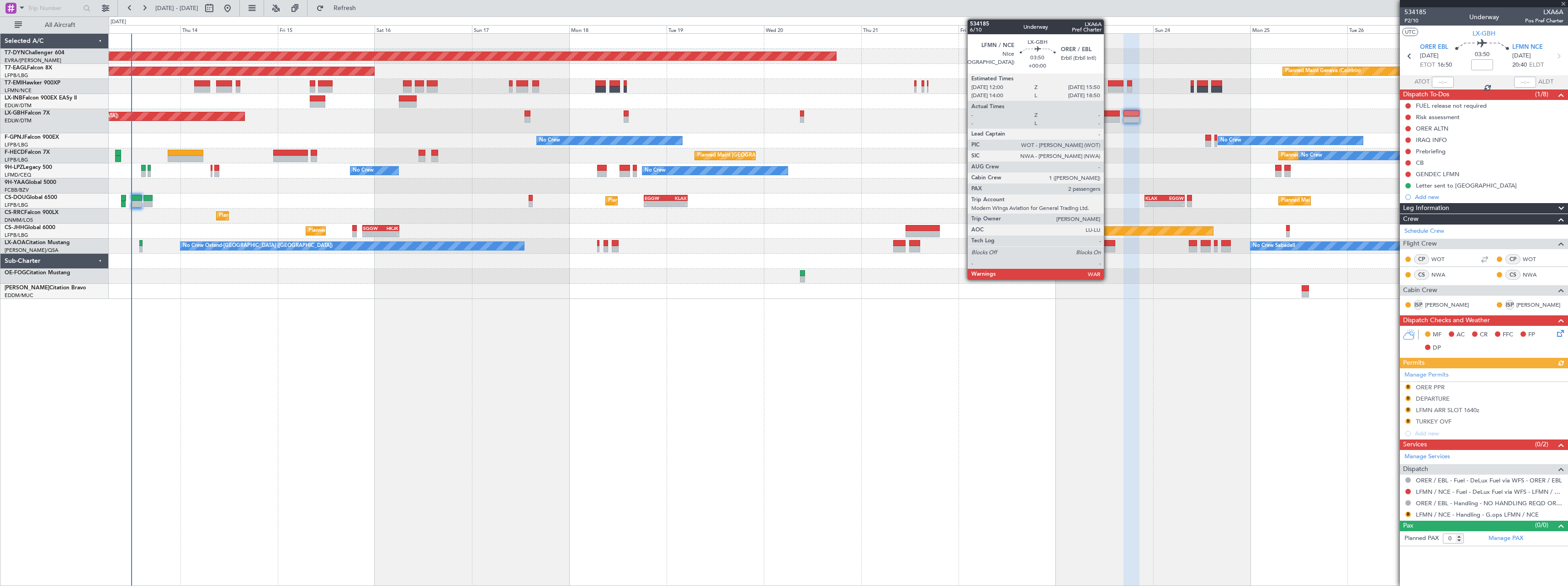
click at [1108, 116] on div at bounding box center [1112, 114] width 16 height 7
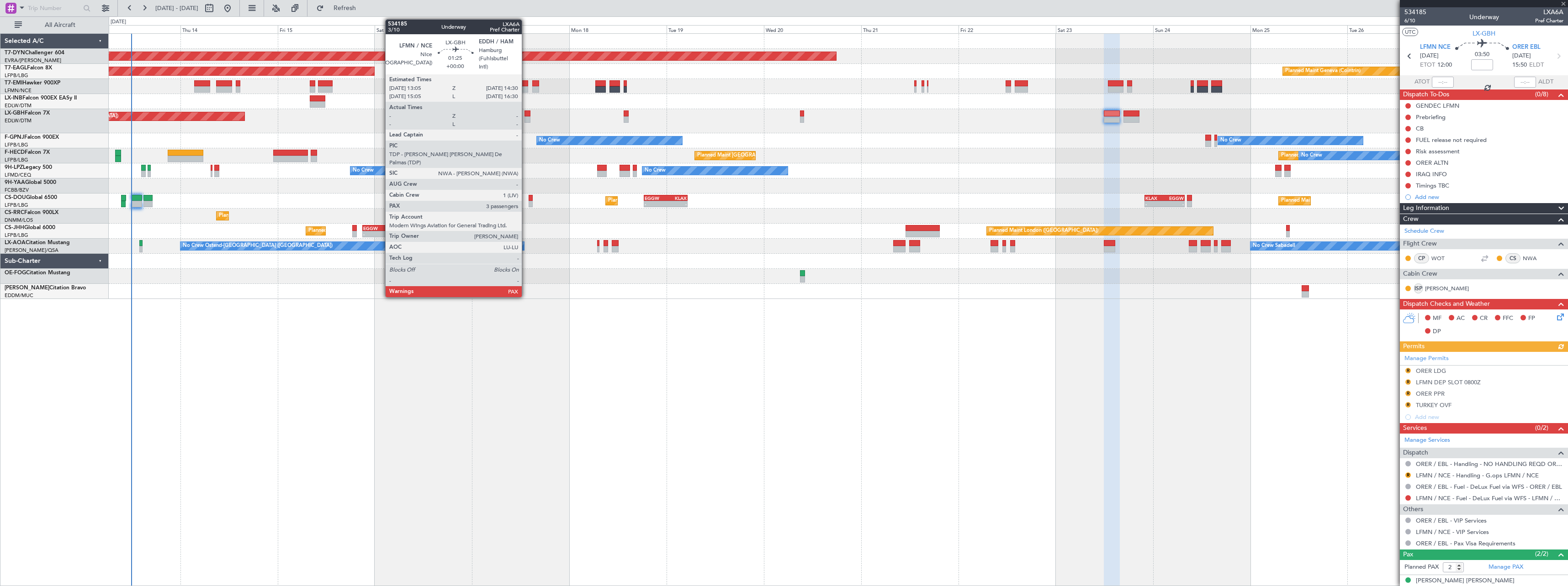
click at [526, 118] on div at bounding box center [527, 120] width 6 height 7
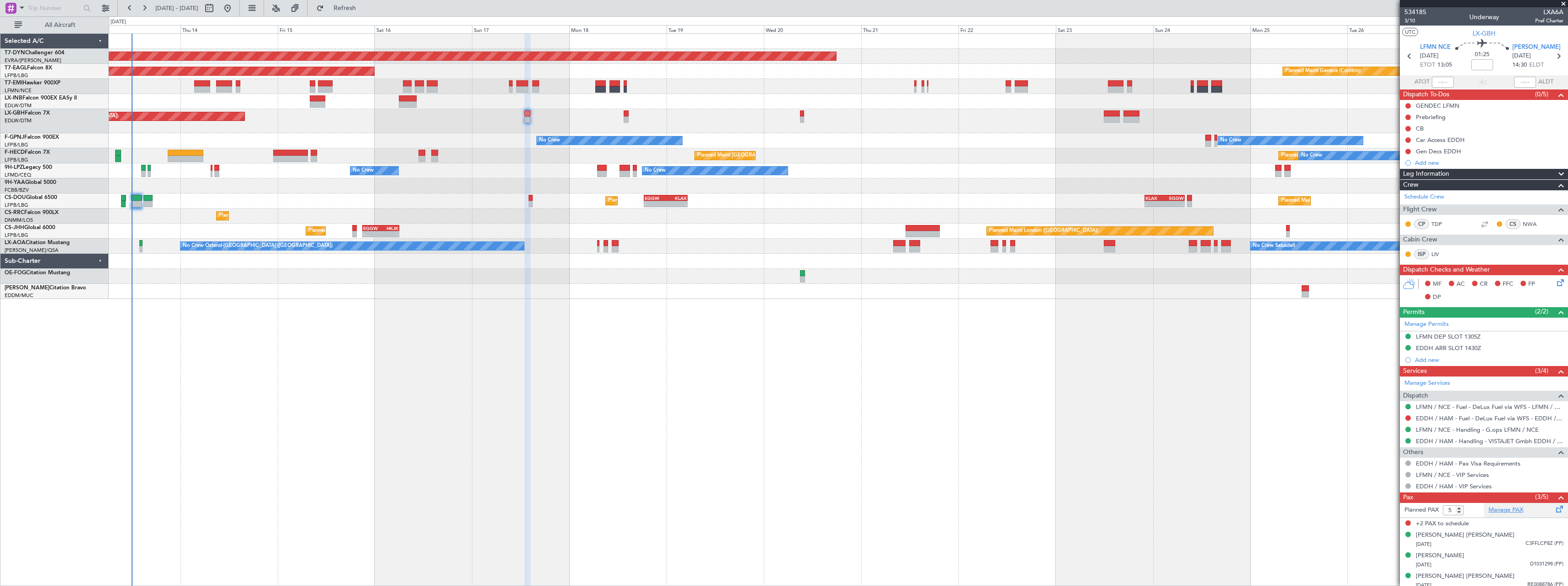
click at [1504, 512] on link "Manage PAX" at bounding box center [1505, 510] width 35 height 9
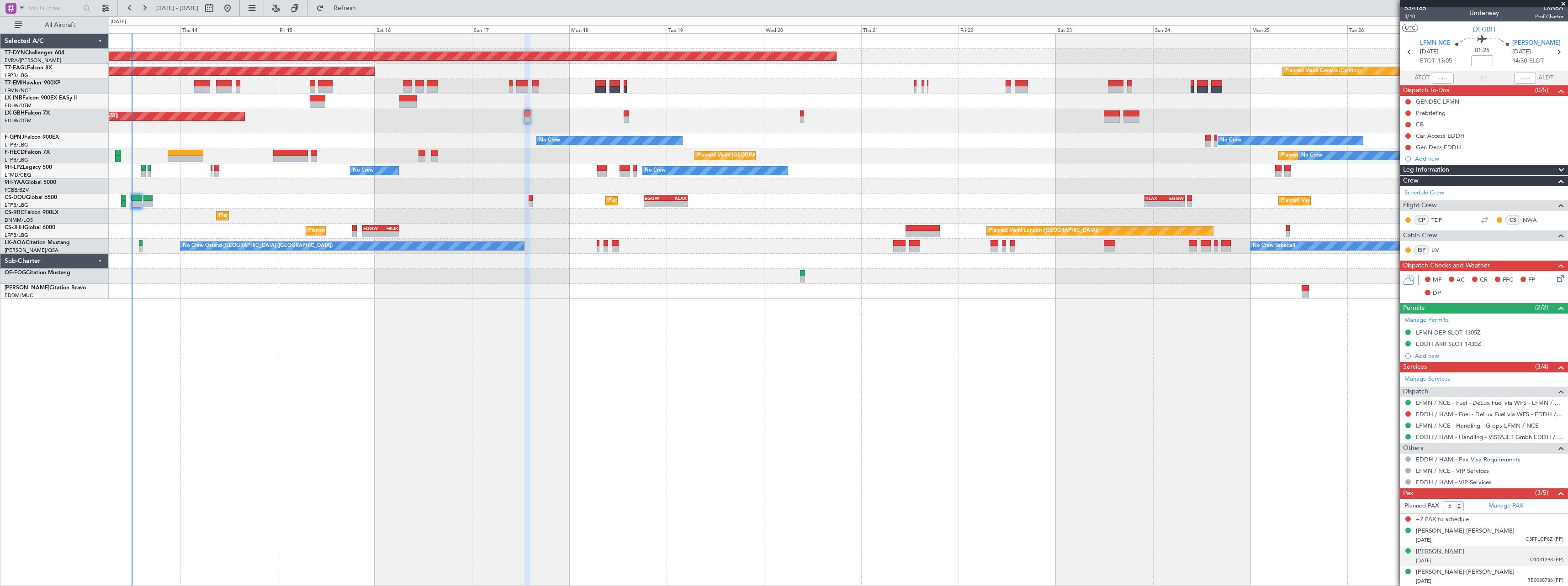
scroll to position [4, 0]
click at [1496, 507] on link "Manage PAX" at bounding box center [1505, 506] width 35 height 9
click at [364, 11] on span "Refresh" at bounding box center [344, 8] width 38 height 7
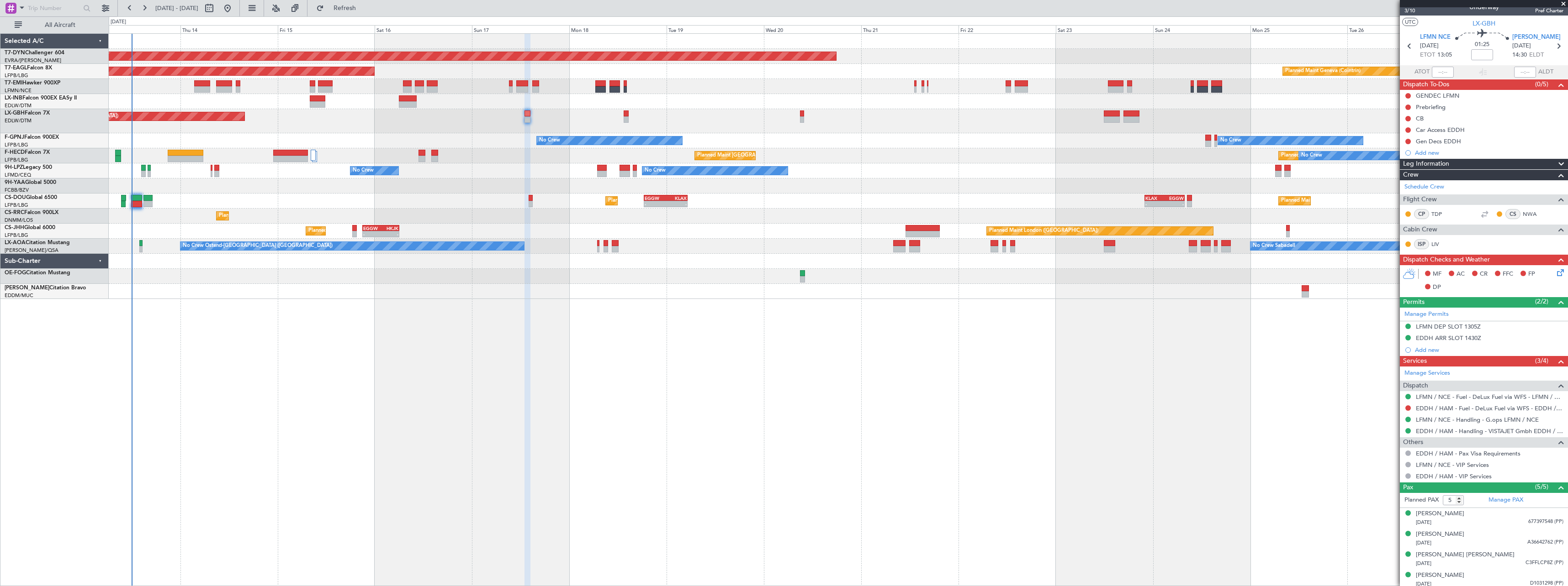
scroll to position [0, 0]
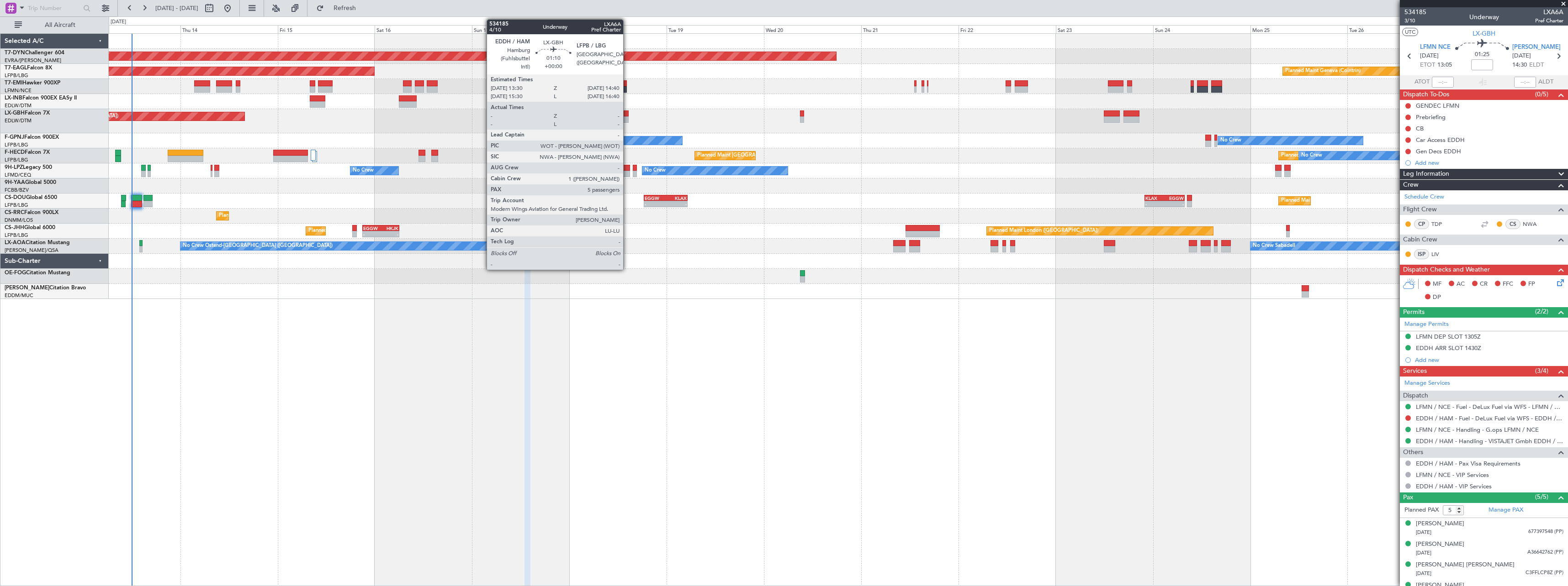
click at [627, 118] on div at bounding box center [626, 120] width 5 height 7
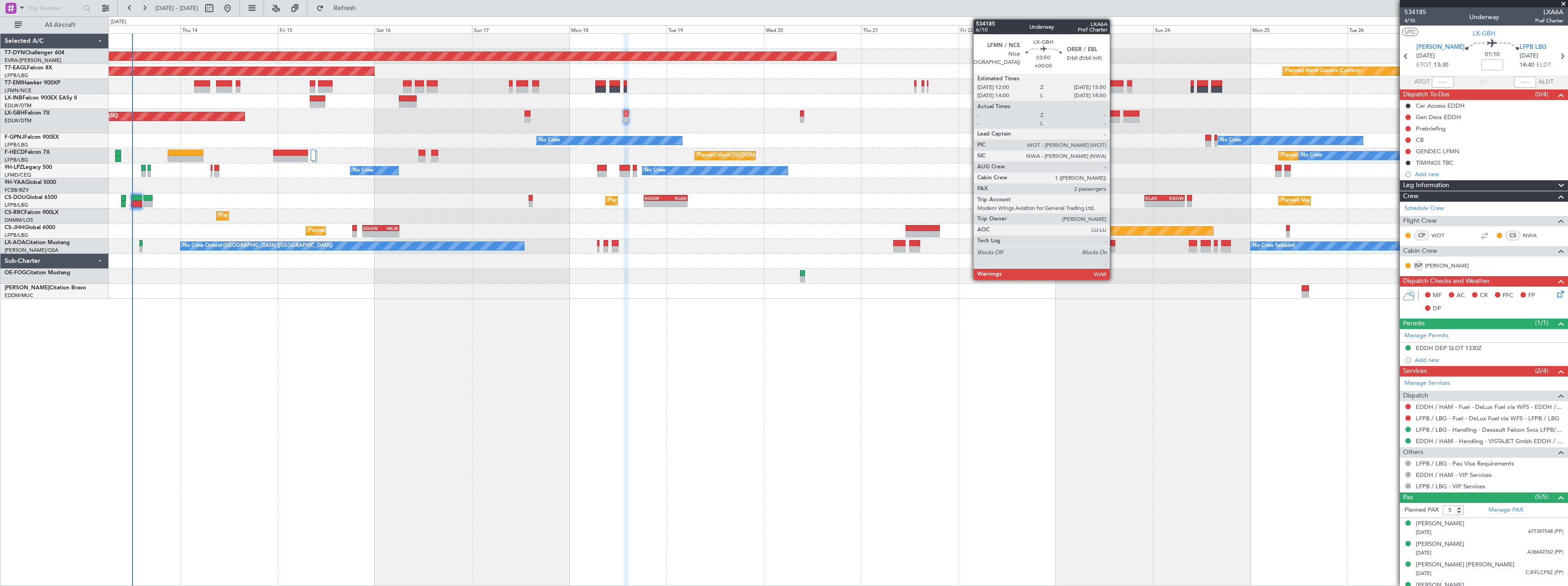
click at [1111, 115] on div at bounding box center [1112, 114] width 16 height 7
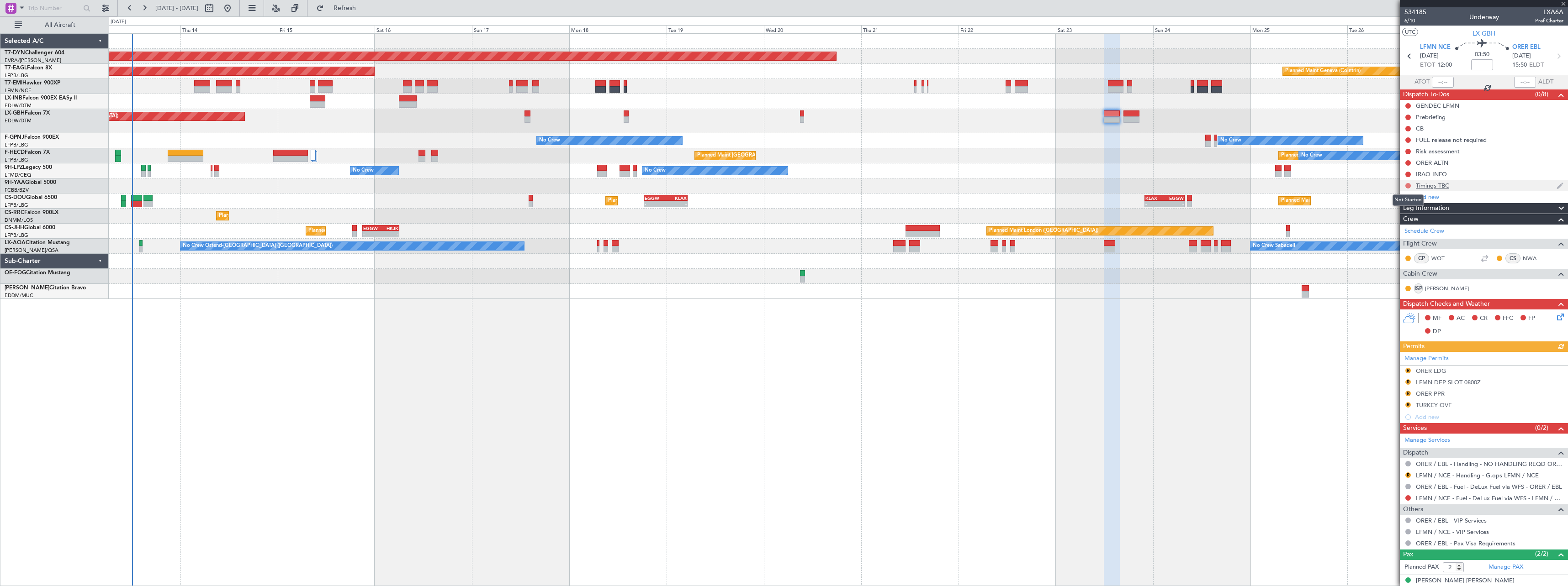
click at [1407, 184] on button at bounding box center [1408, 186] width 5 height 5
click at [1399, 239] on span "Cancelled" at bounding box center [1410, 239] width 26 height 9
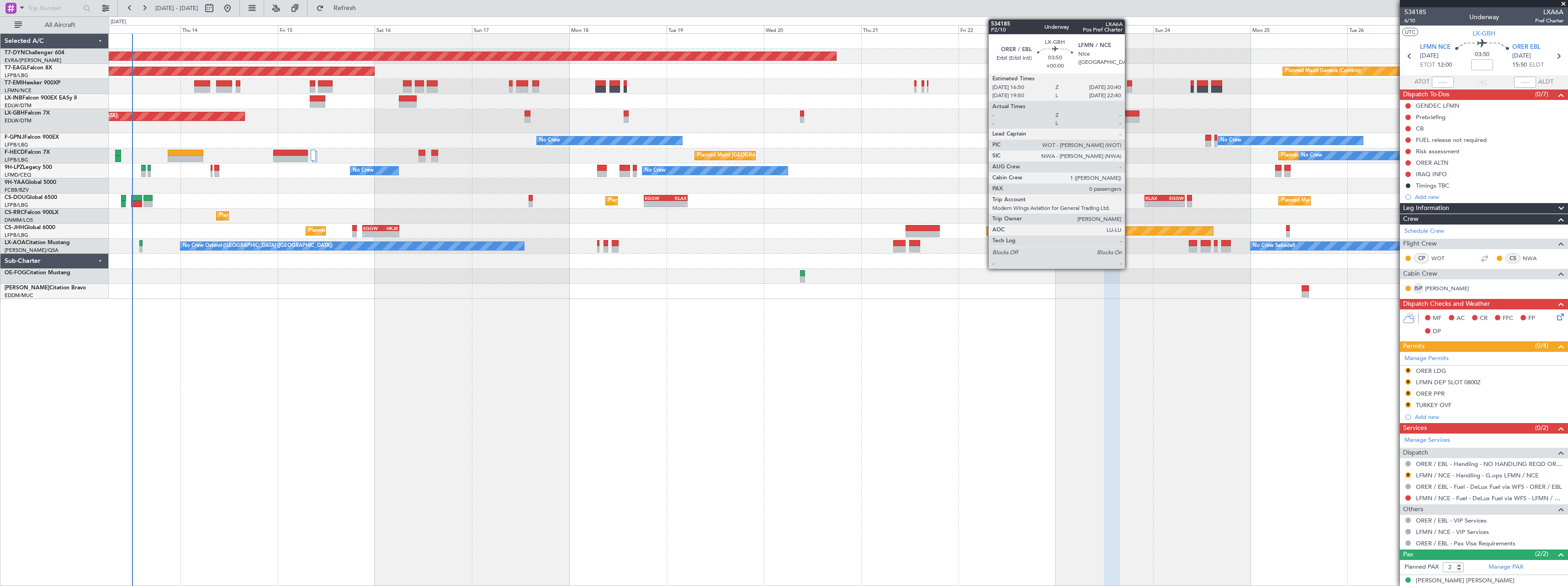
click at [1129, 114] on div at bounding box center [1131, 114] width 16 height 7
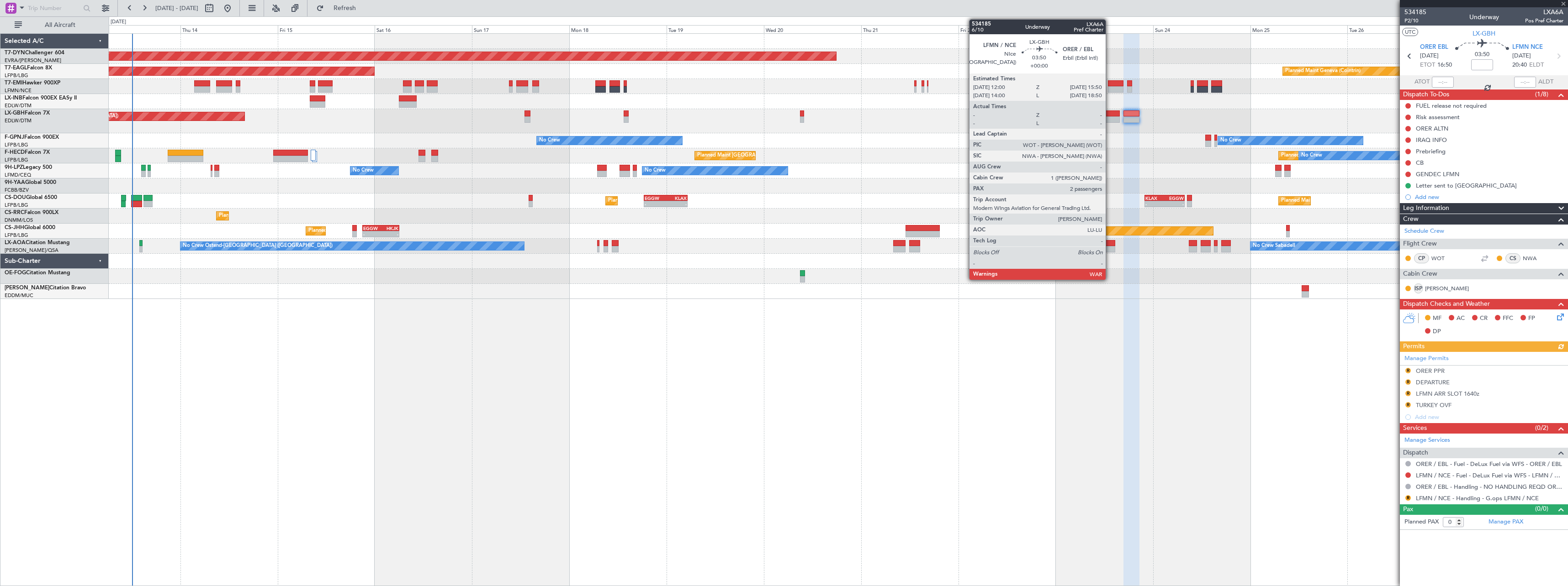
click at [1110, 115] on div at bounding box center [1112, 114] width 16 height 7
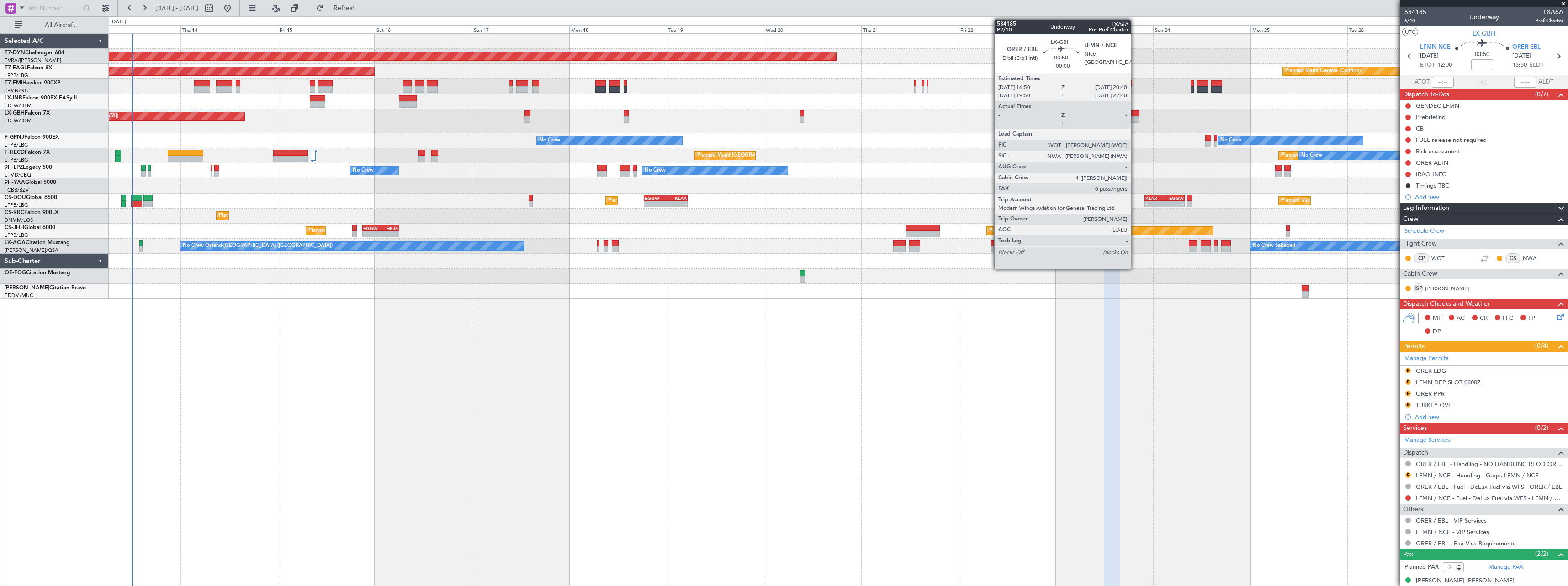
click at [1135, 115] on div at bounding box center [1131, 114] width 16 height 7
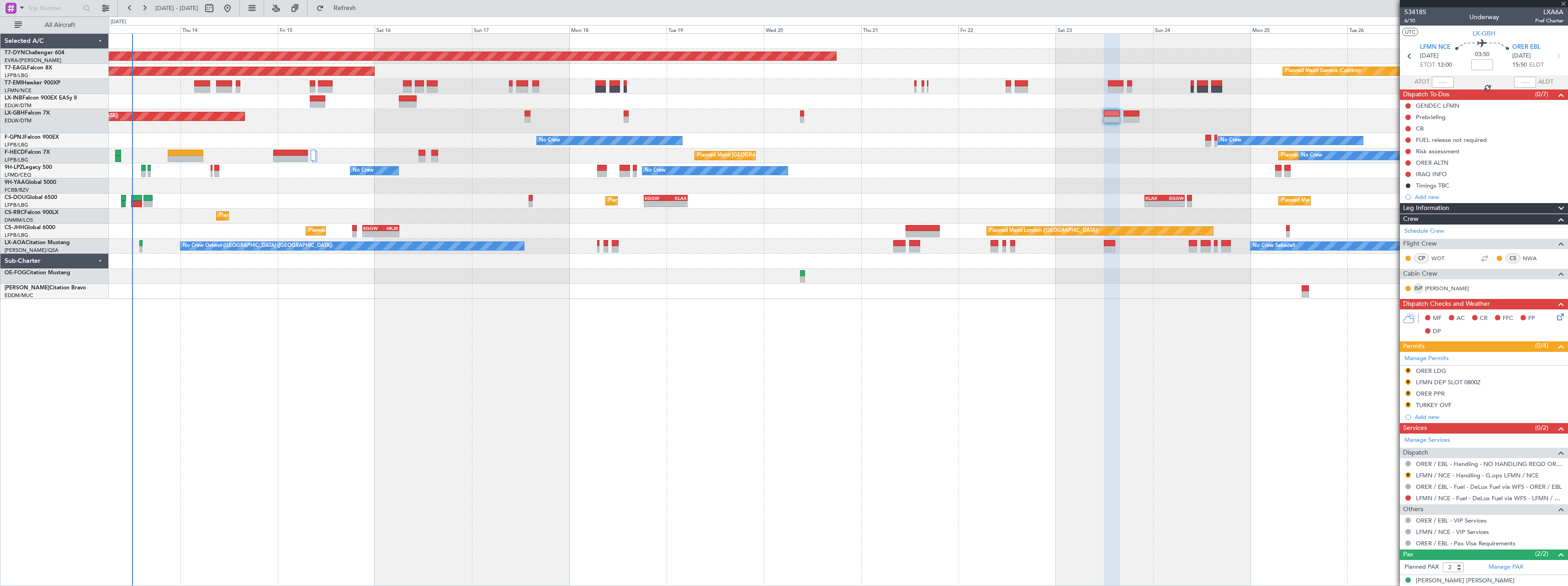
type input "0"
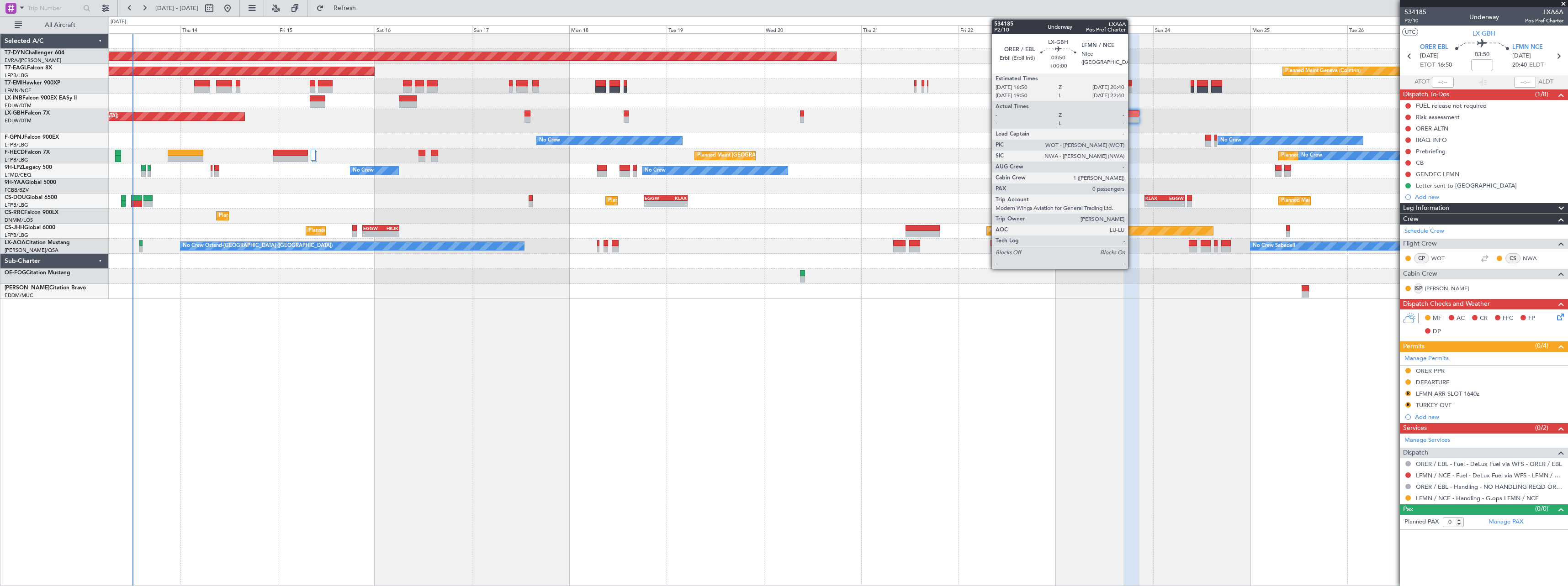
click at [1132, 114] on div at bounding box center [1131, 114] width 16 height 7
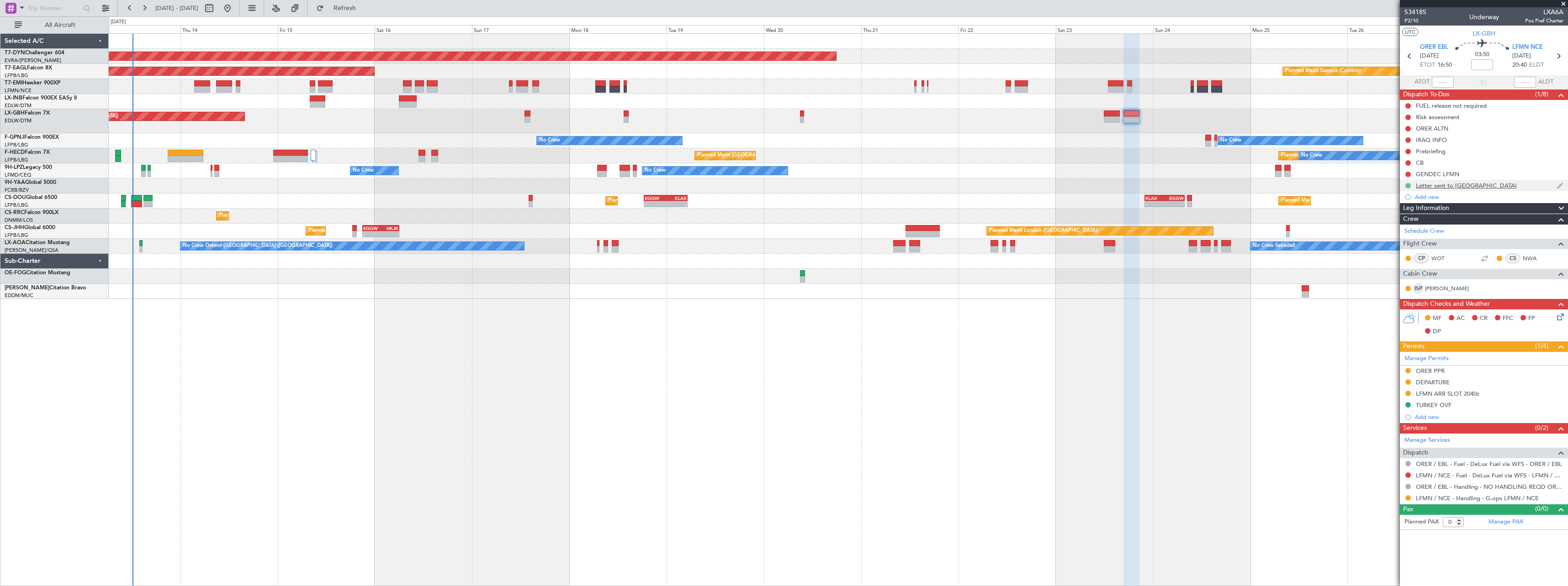
click at [1407, 184] on button at bounding box center [1408, 186] width 5 height 5
click at [1394, 214] on li "In Progress" at bounding box center [1409, 212] width 49 height 14
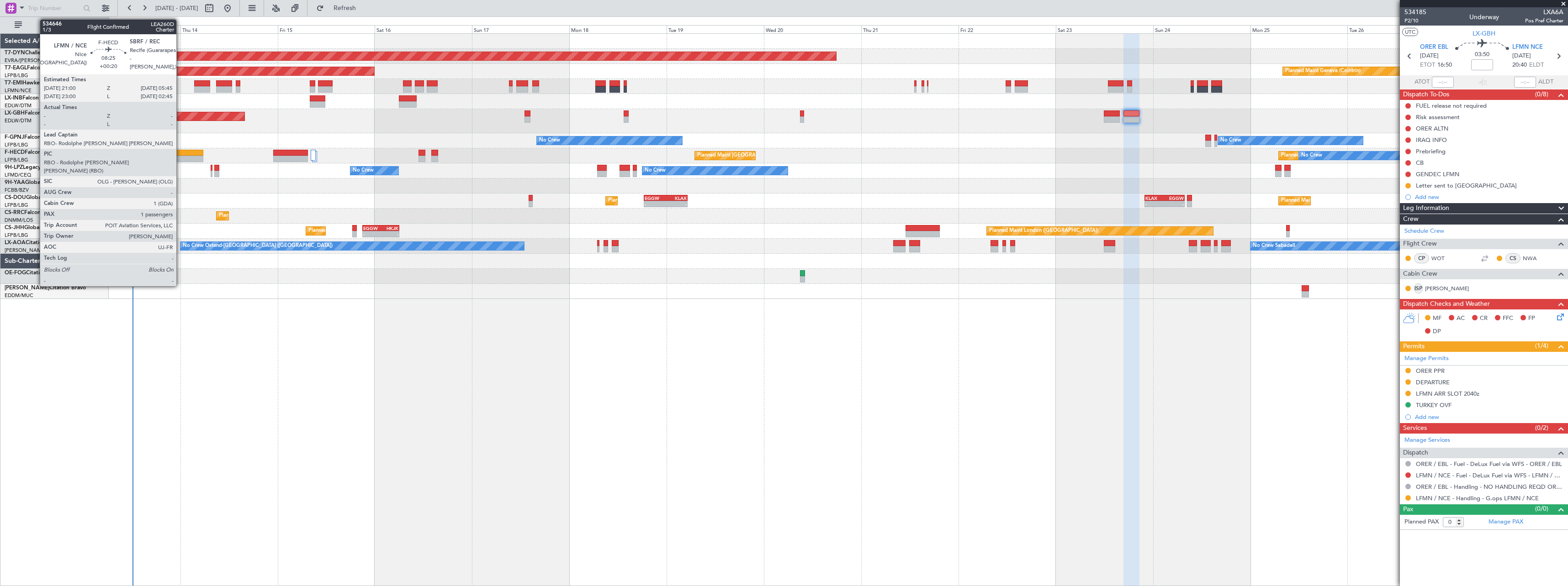
click at [180, 155] on div at bounding box center [185, 153] width 36 height 7
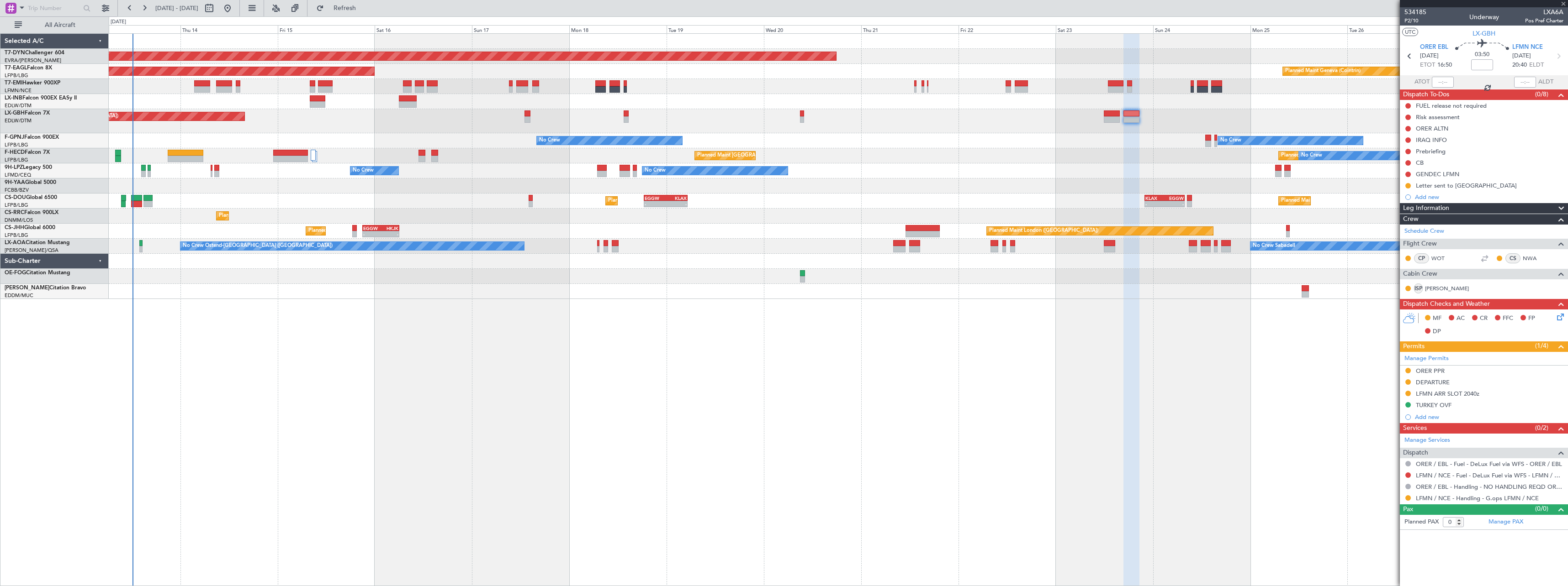
type input "+00:20"
type input "1"
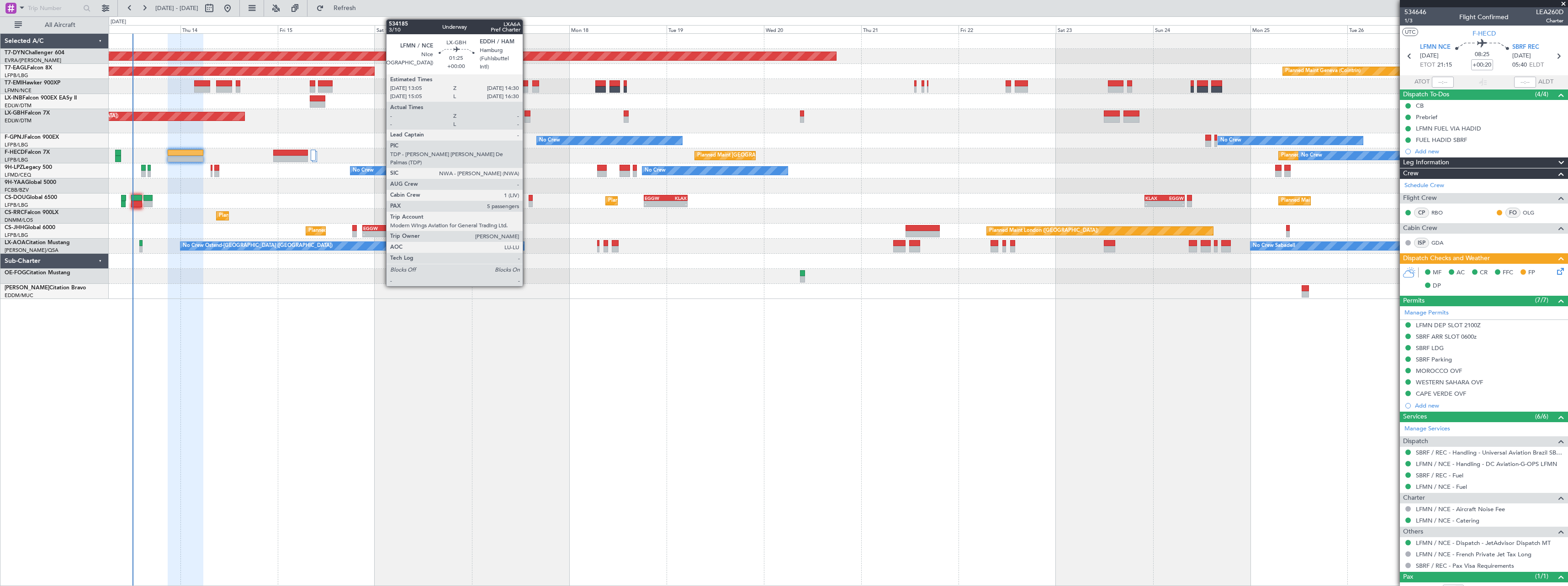
click at [527, 115] on div at bounding box center [527, 114] width 6 height 7
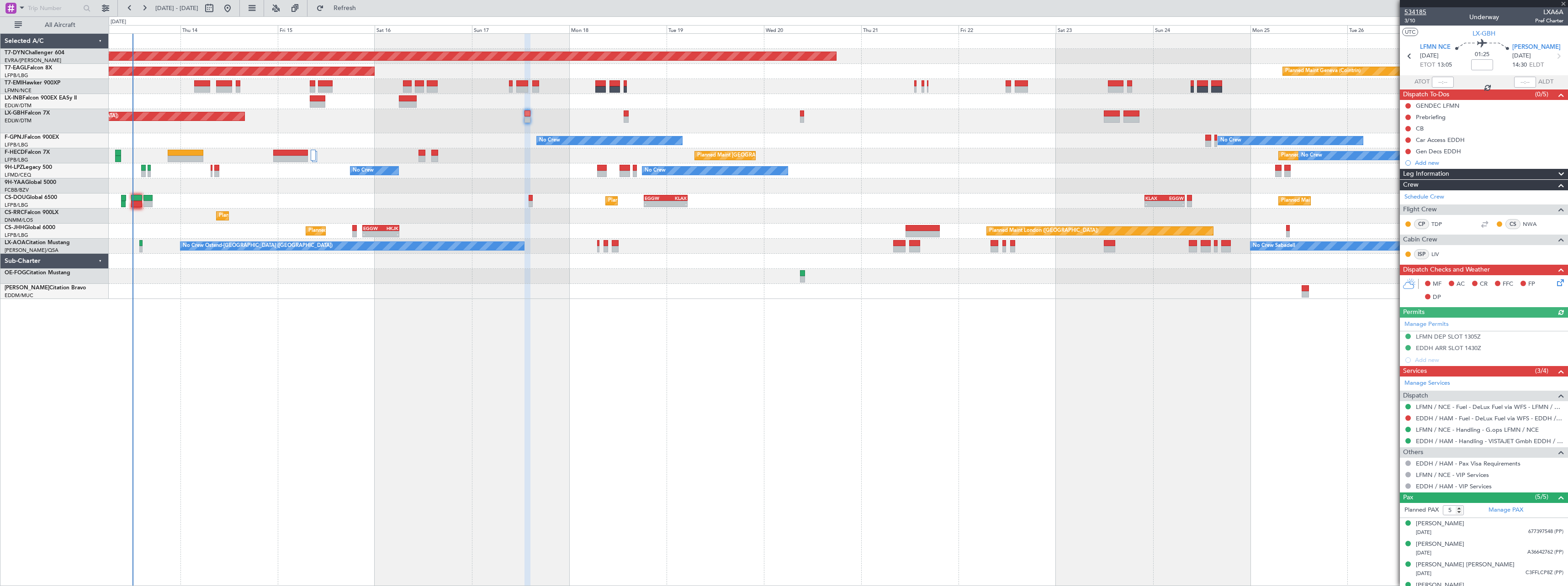
click at [1416, 13] on span "534185" at bounding box center [1416, 12] width 22 height 9
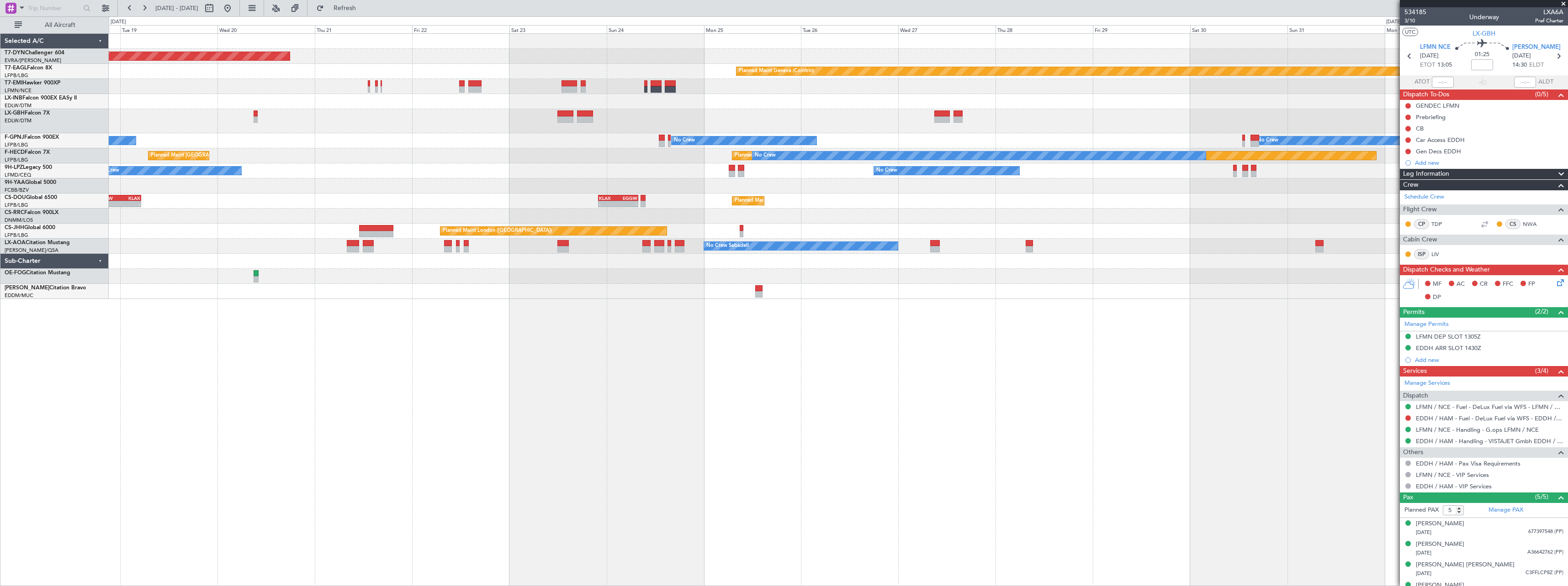
click at [307, 110] on div at bounding box center [839, 121] width 1459 height 25
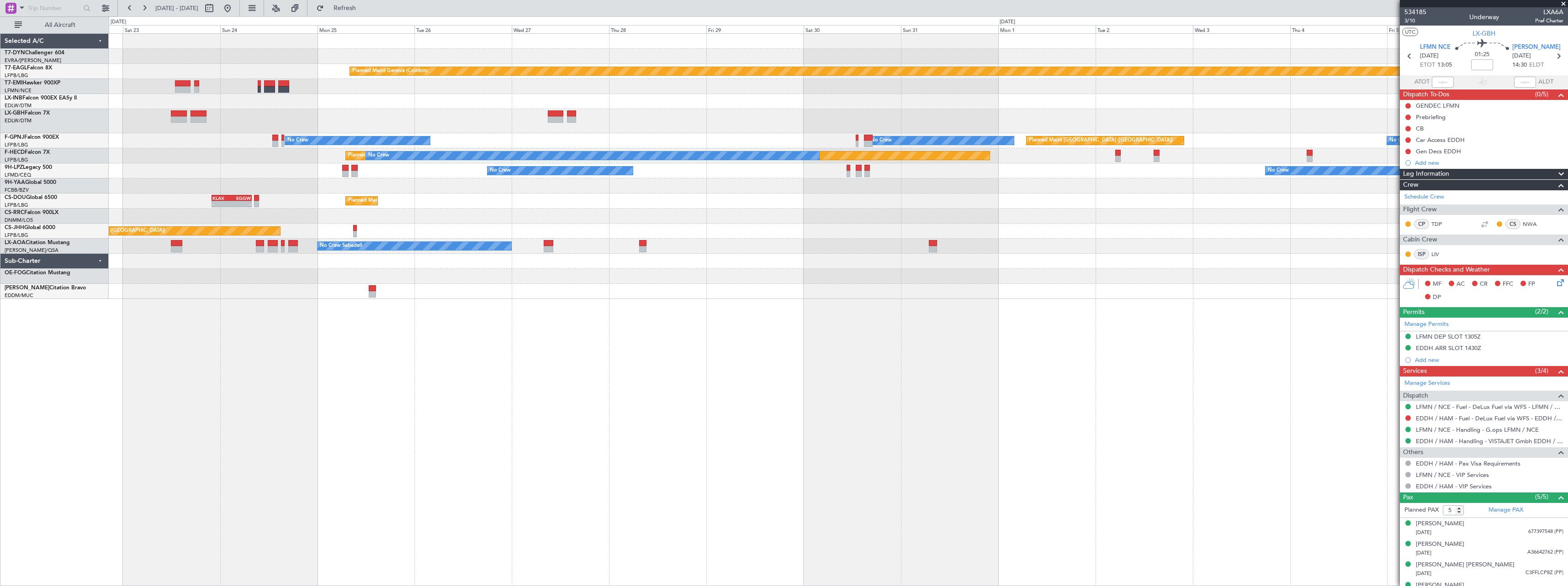
click at [1003, 121] on div at bounding box center [839, 121] width 1459 height 25
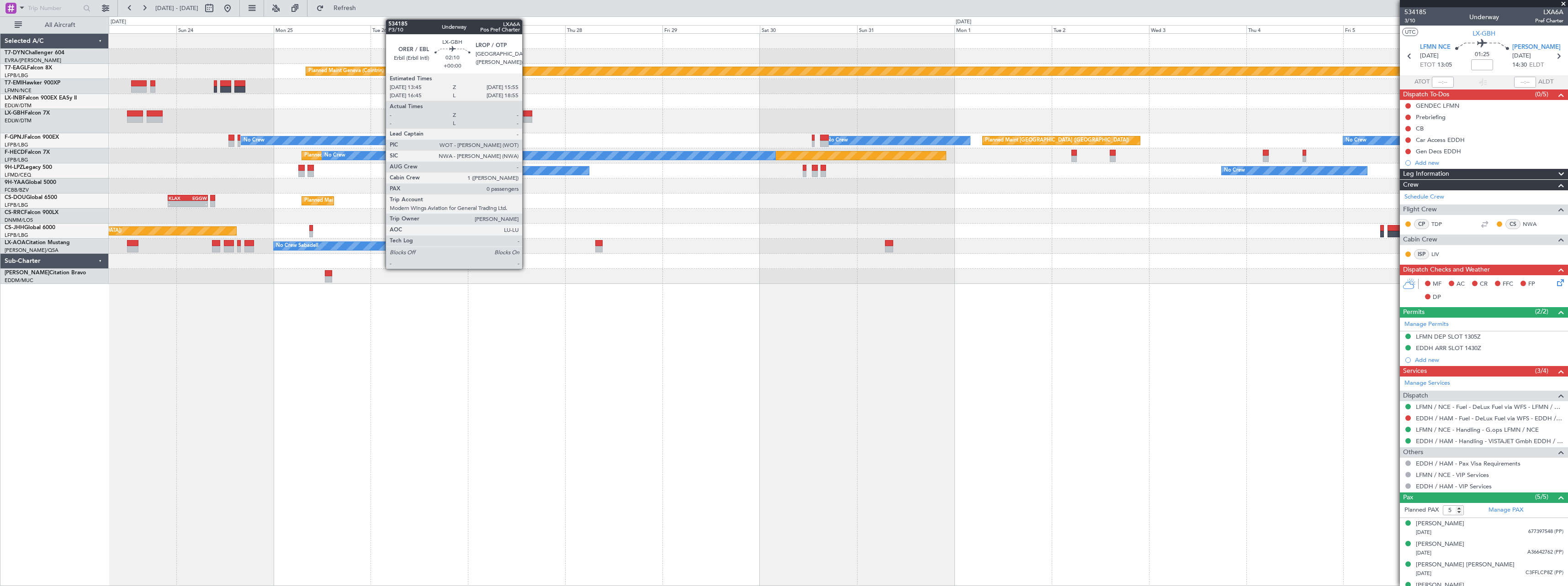
click at [526, 115] on div at bounding box center [527, 114] width 9 height 7
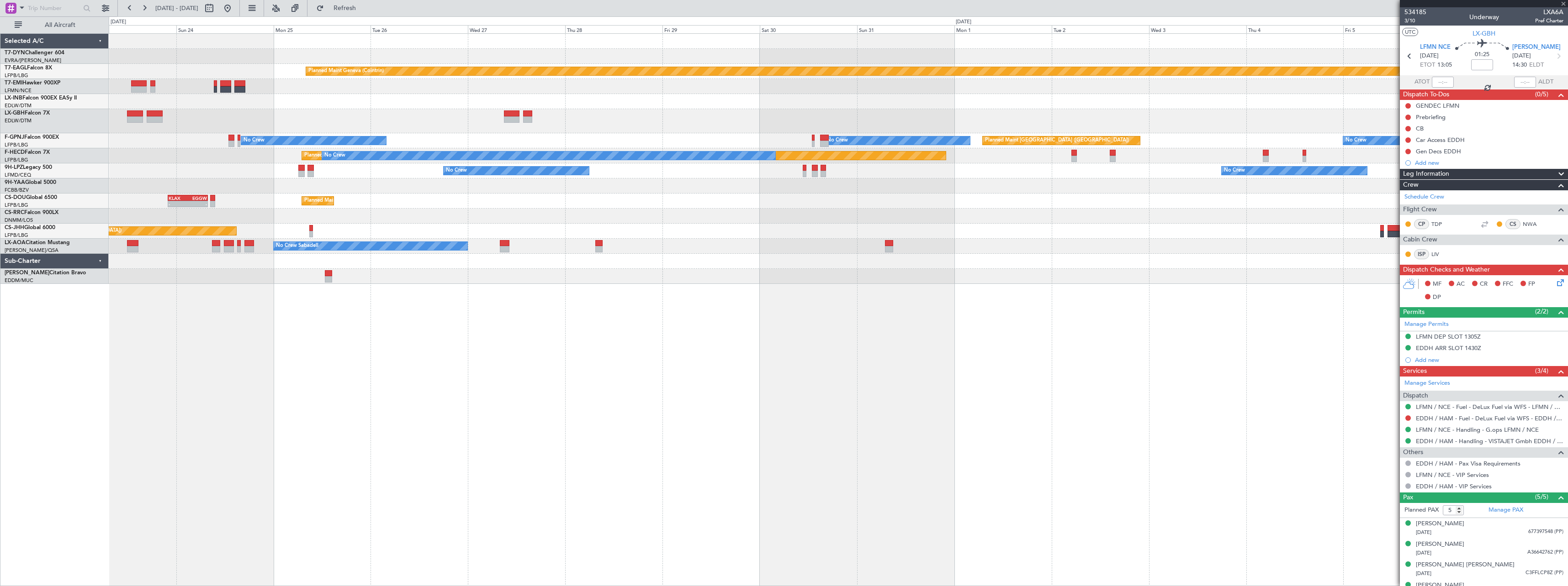
type input "0"
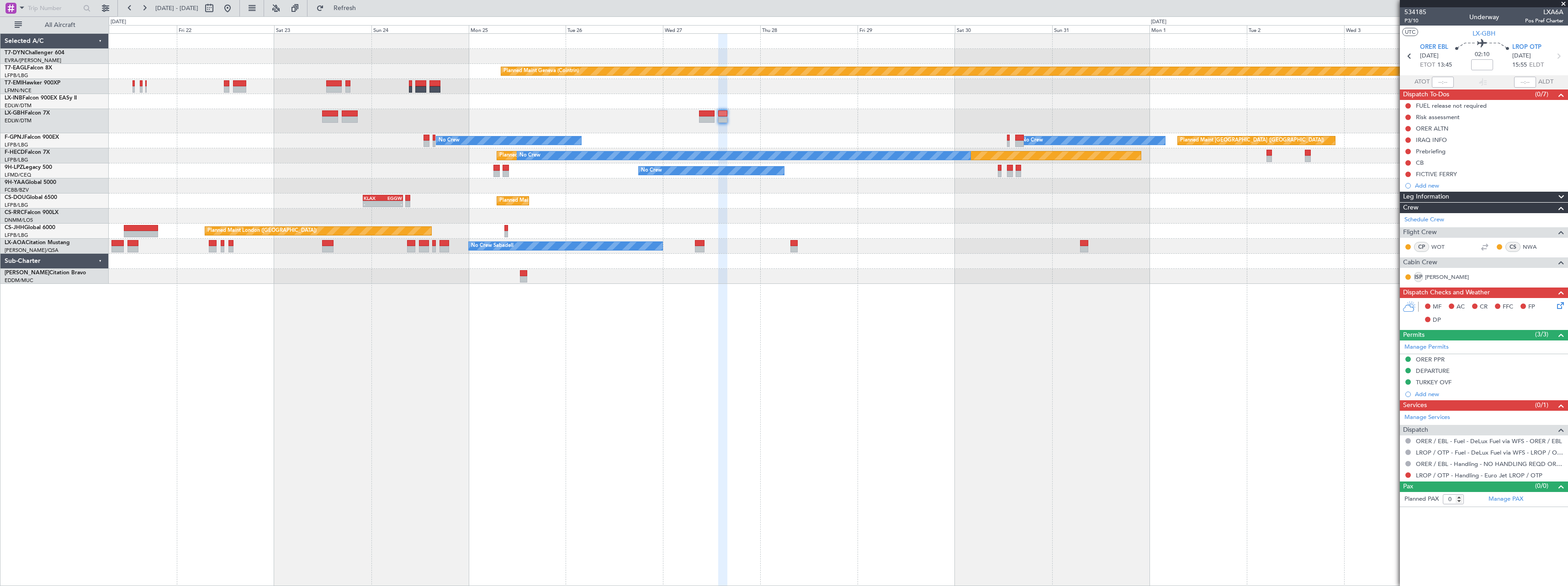
click at [786, 200] on div "Planned Maint [GEOGRAPHIC_DATA]-[GEOGRAPHIC_DATA] Planned Maint Geneva ([GEOGRA…" at bounding box center [839, 159] width 1459 height 250
click at [987, 156] on div "Planned Maint [GEOGRAPHIC_DATA]-[GEOGRAPHIC_DATA] Planned Maint Geneva ([GEOGRA…" at bounding box center [839, 159] width 1459 height 250
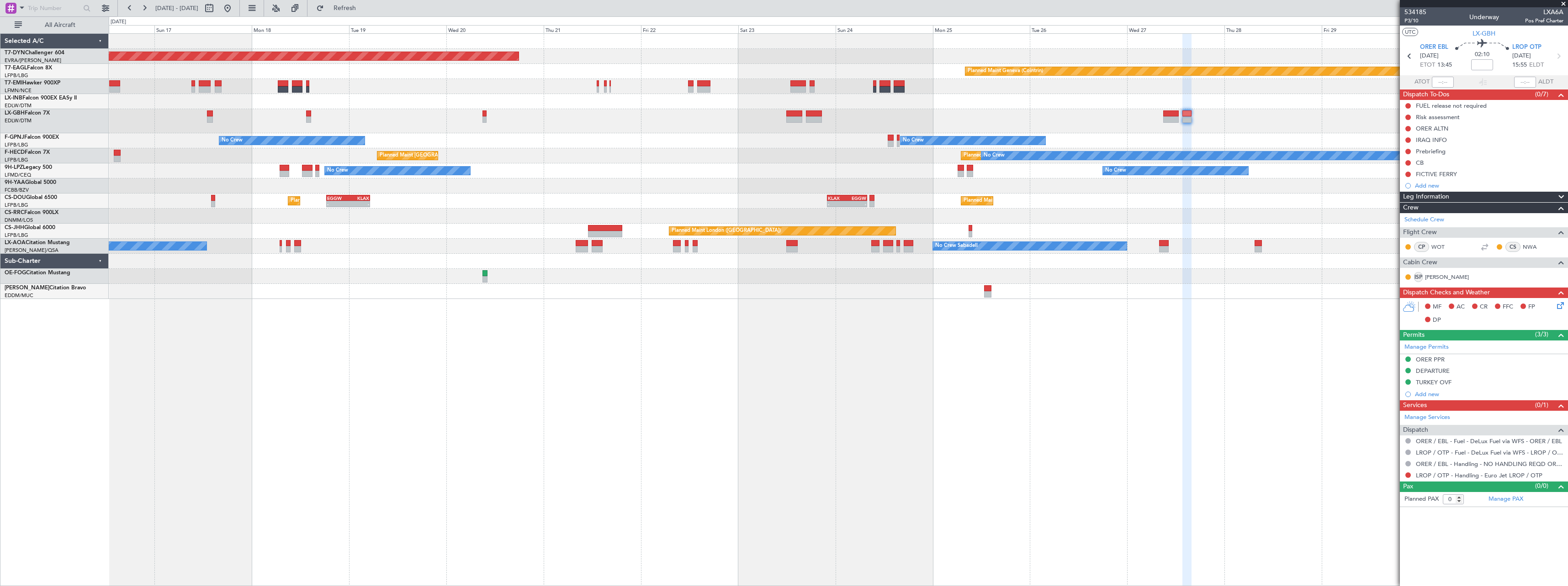
click at [860, 165] on div "No Crew No Crew No Crew No Crew" at bounding box center [839, 171] width 1459 height 15
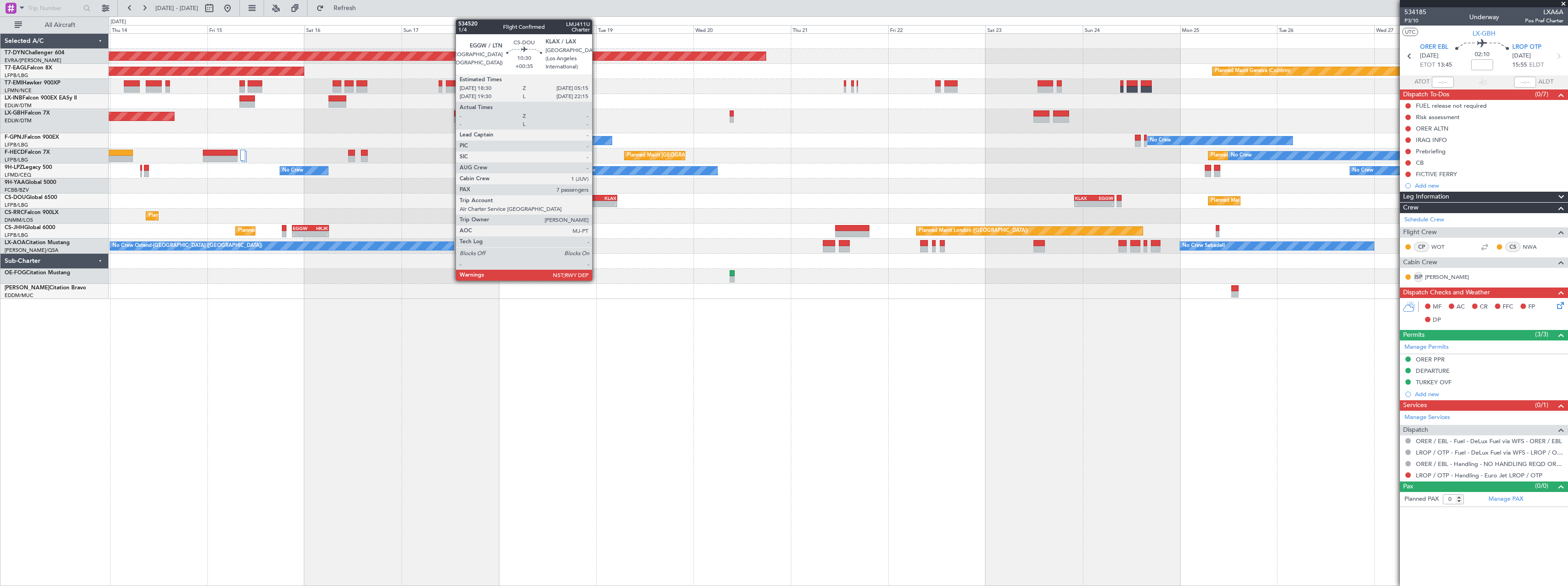
click at [597, 199] on div "KLAX" at bounding box center [606, 198] width 21 height 5
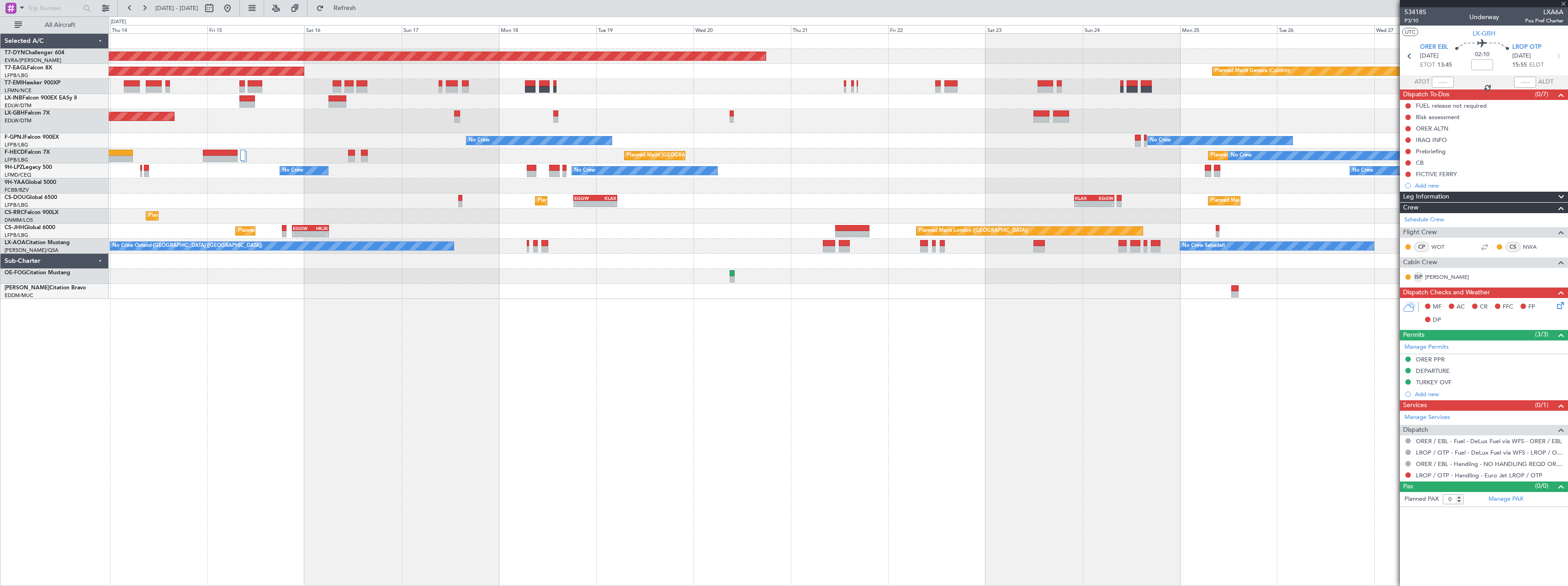
type input "+00:35"
type input "7"
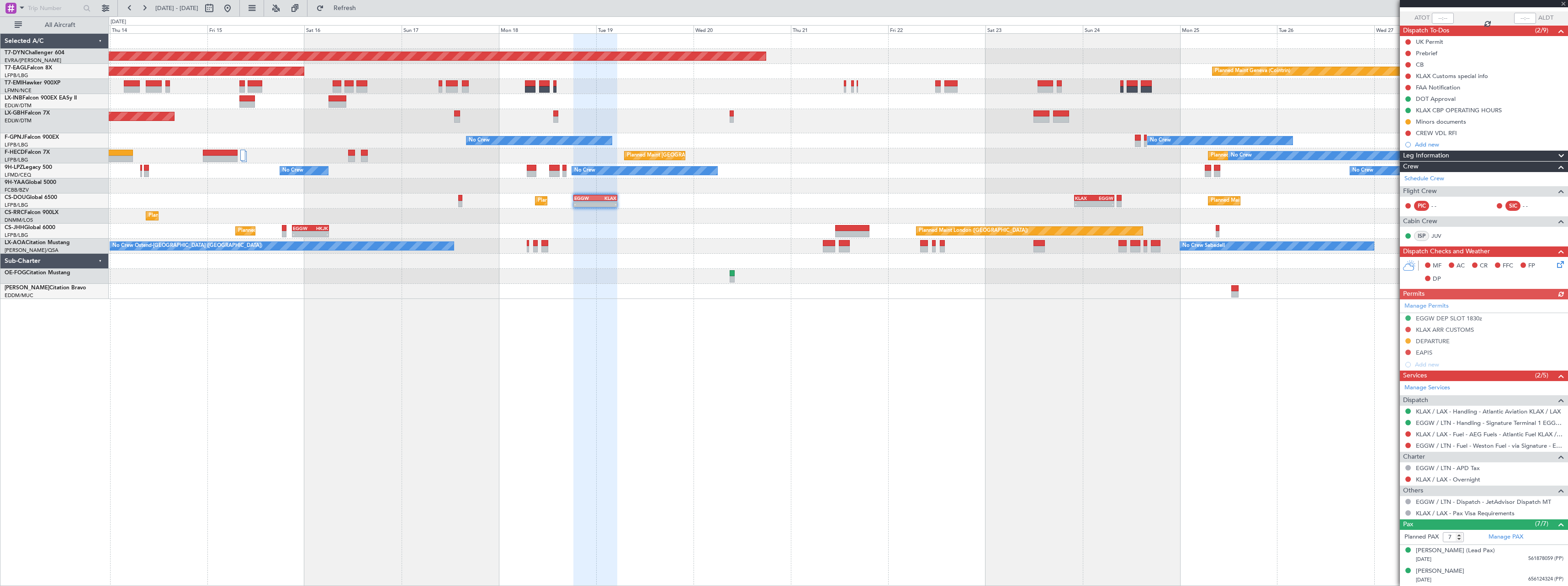
scroll to position [167, 0]
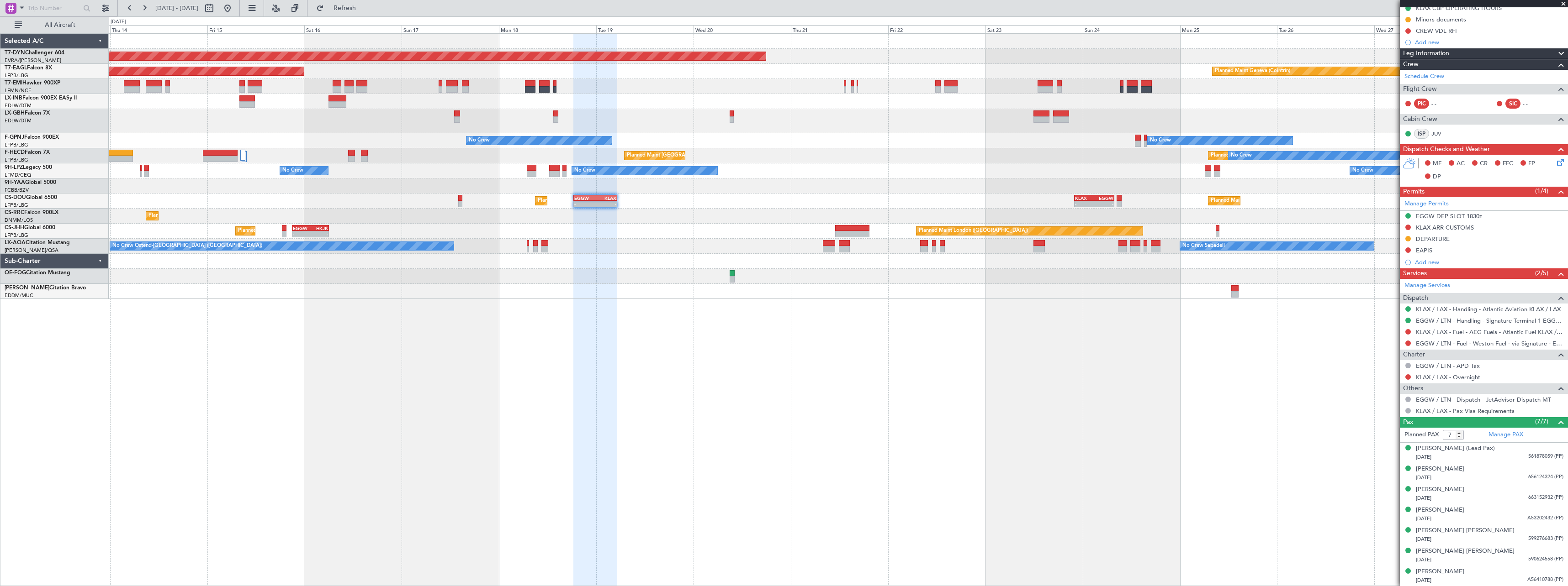
click at [863, 289] on div "Planned Maint [GEOGRAPHIC_DATA]-[GEOGRAPHIC_DATA] Planned Maint [US_STATE] ([GE…" at bounding box center [839, 309] width 1460 height 553
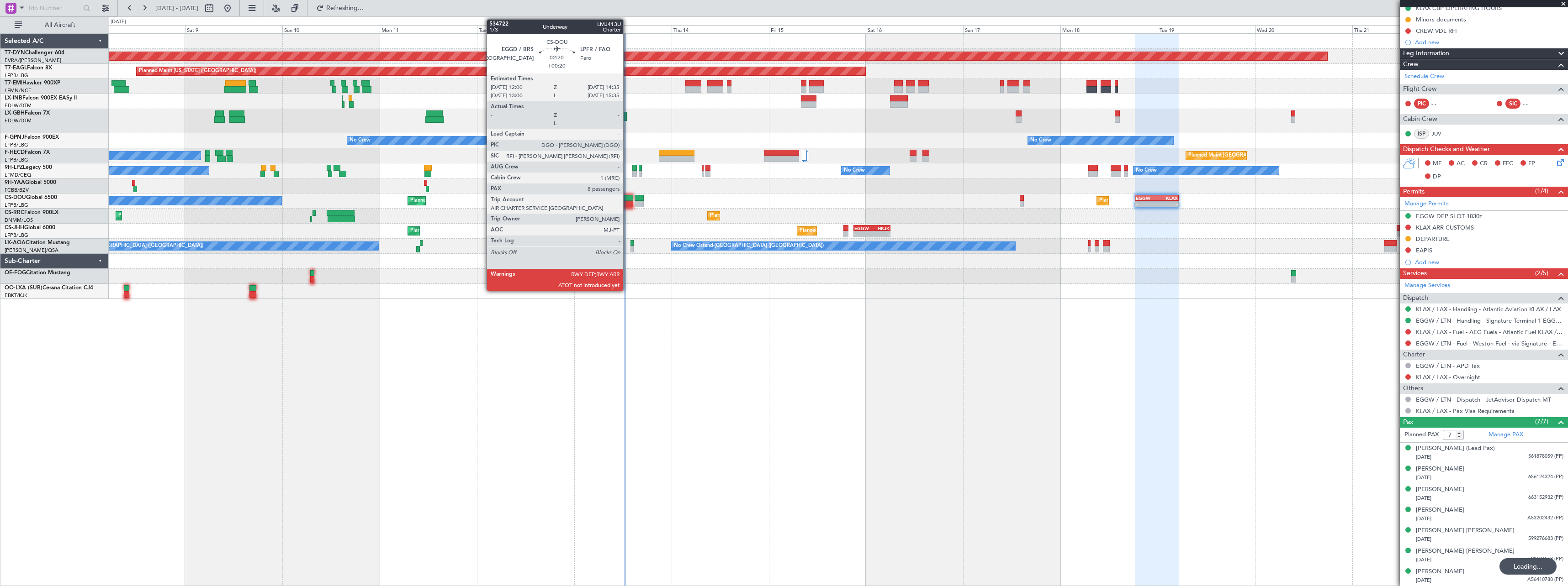
click at [627, 196] on div at bounding box center [627, 199] width 10 height 7
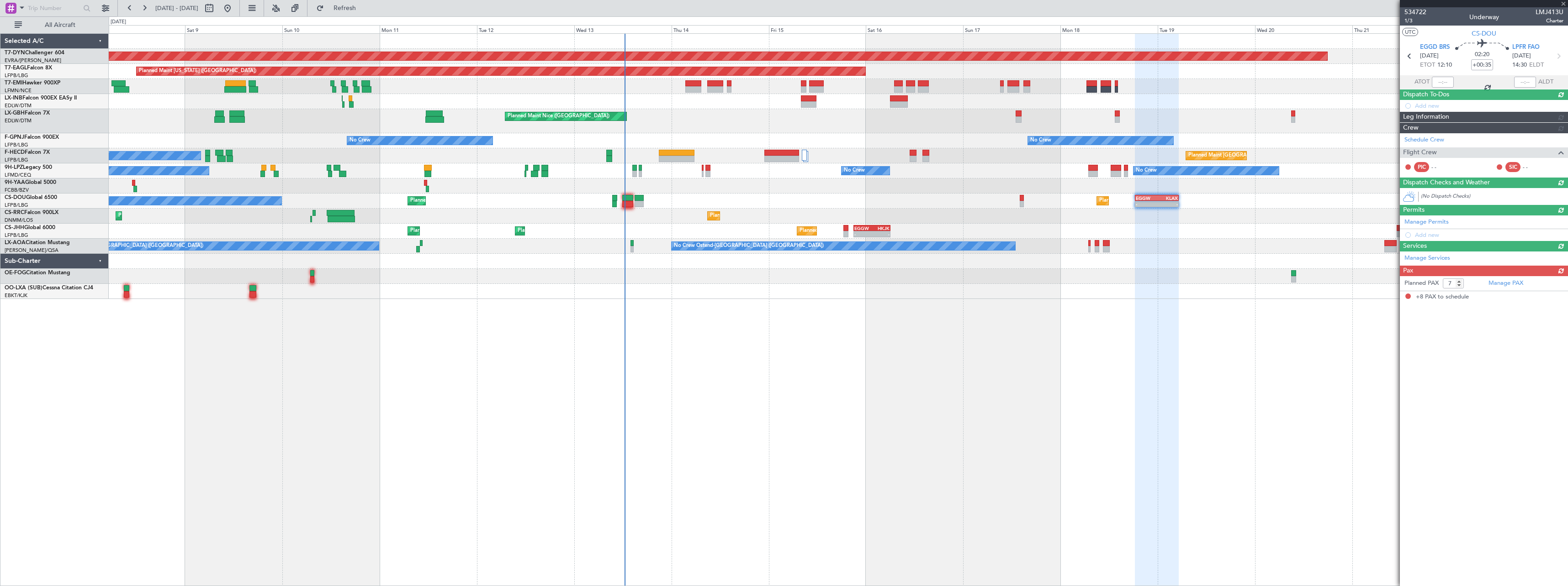
type input "+00:20"
type input "8"
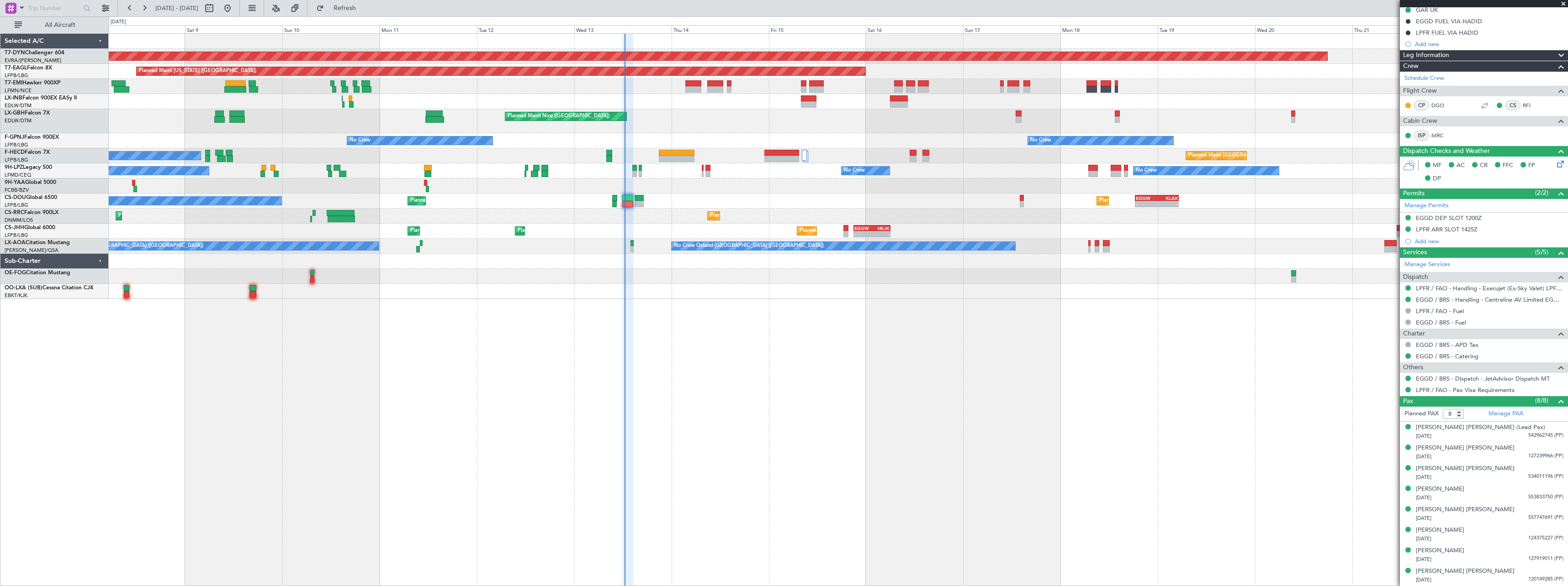
scroll to position [0, 0]
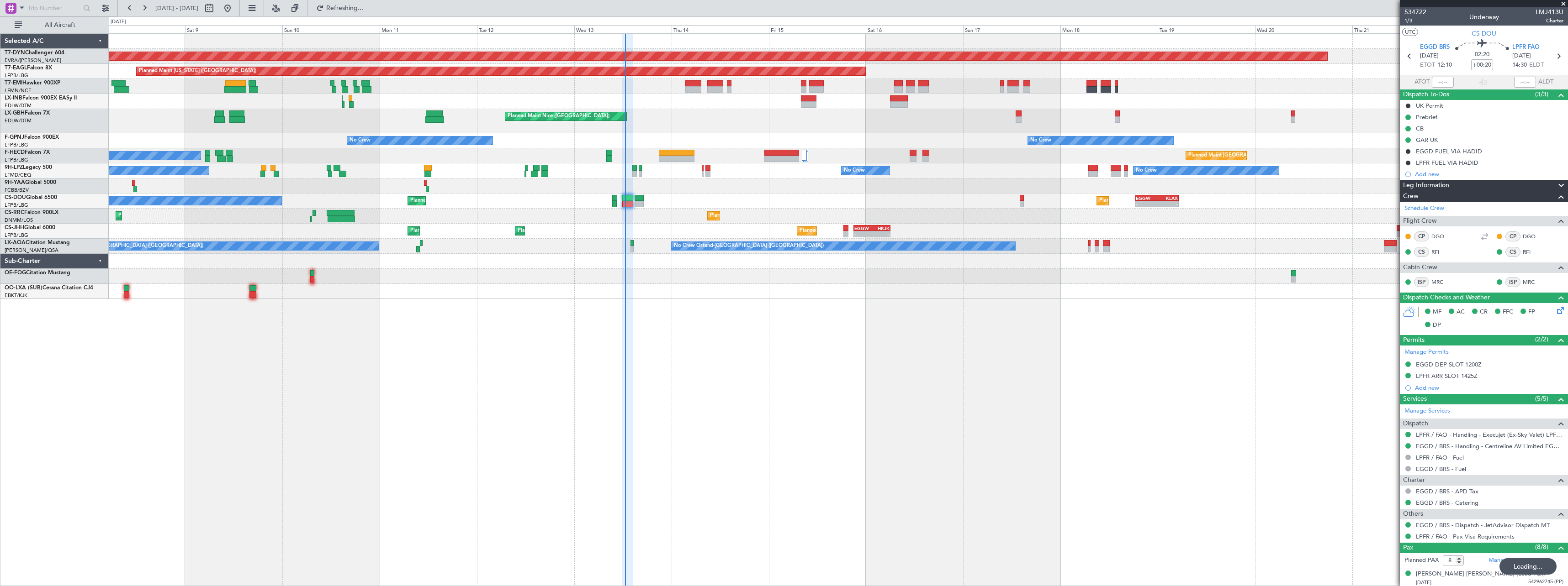
type input "12:34"
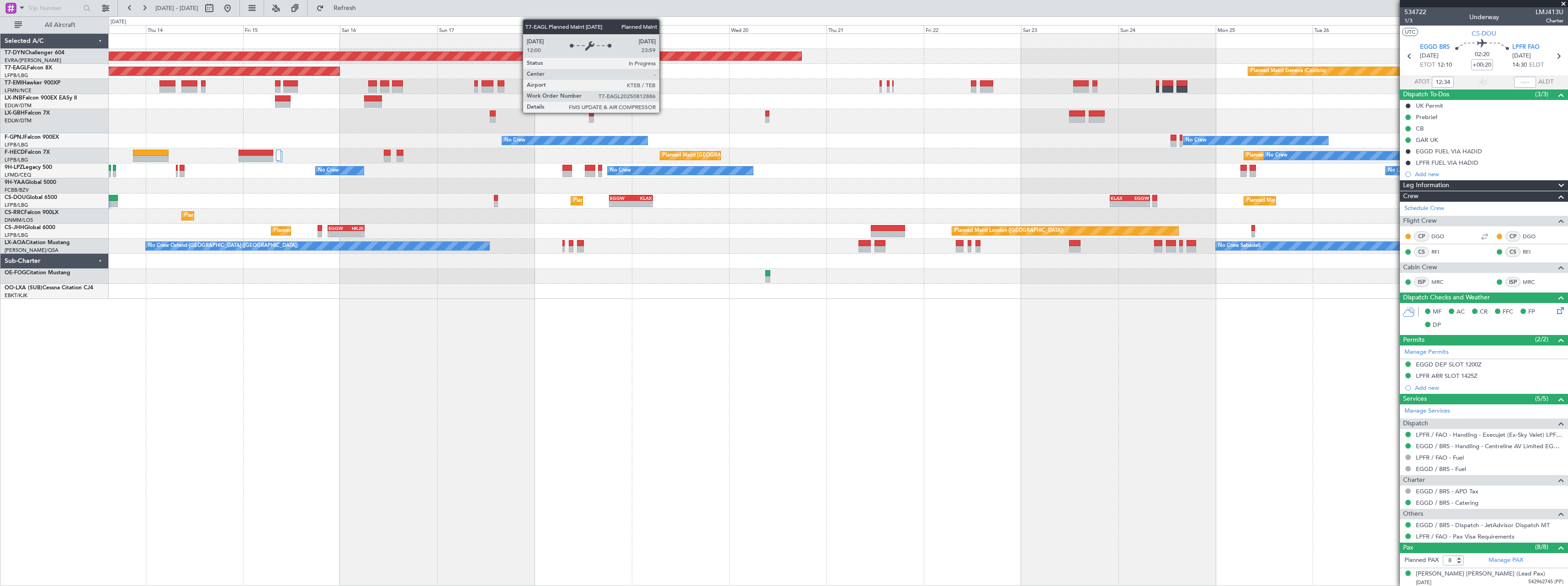
click at [140, 108] on div "Planned Maint [GEOGRAPHIC_DATA]-[GEOGRAPHIC_DATA] Planned Maint [US_STATE] ([GE…" at bounding box center [839, 167] width 1459 height 266
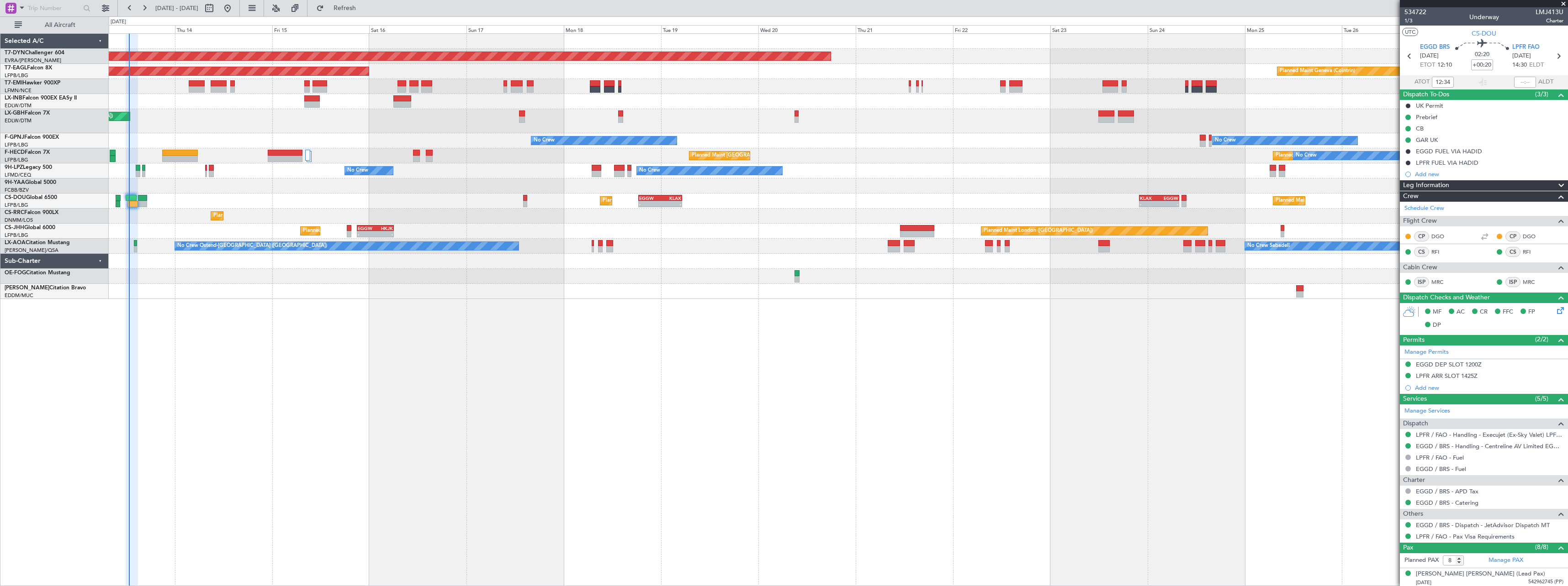
click at [579, 119] on div "Planned Maint Nice ([GEOGRAPHIC_DATA])" at bounding box center [839, 121] width 1459 height 25
click at [395, 138] on div "Planned Maint [GEOGRAPHIC_DATA]-[GEOGRAPHIC_DATA] Planned Maint [US_STATE] ([GE…" at bounding box center [839, 167] width 1459 height 266
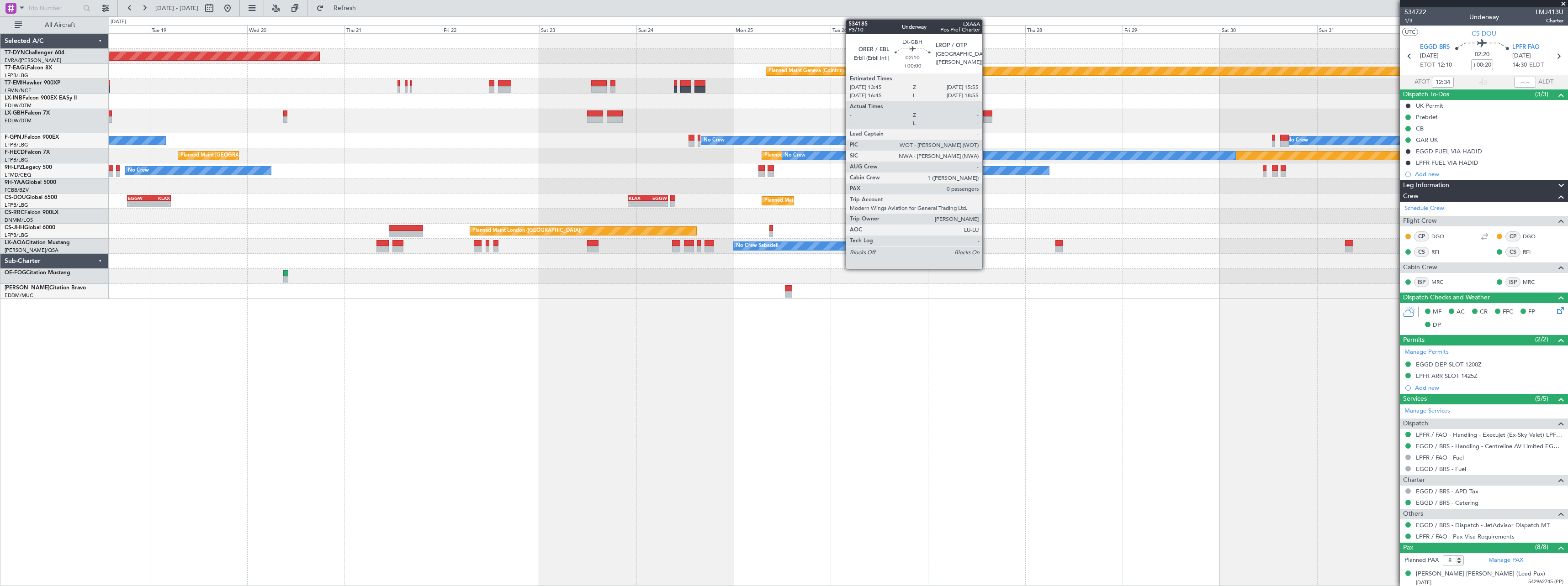
click at [987, 112] on div at bounding box center [988, 114] width 9 height 7
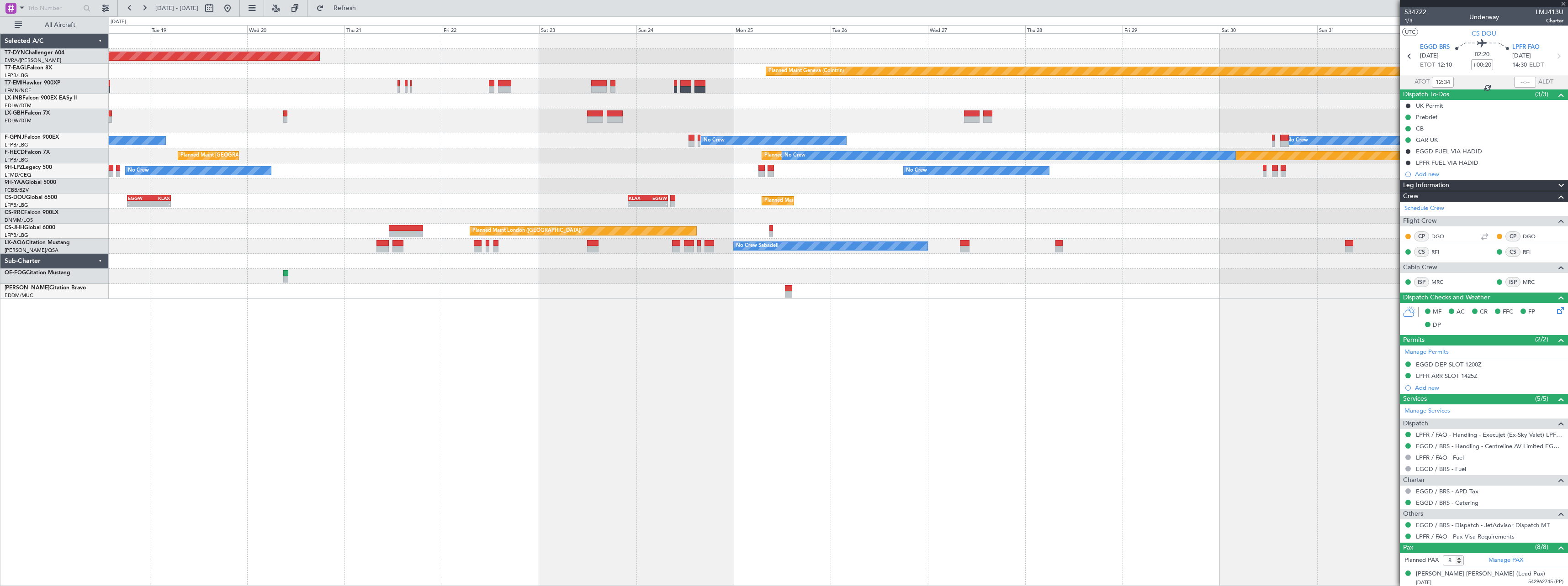
click at [987, 112] on div at bounding box center [988, 114] width 9 height 7
type input "0"
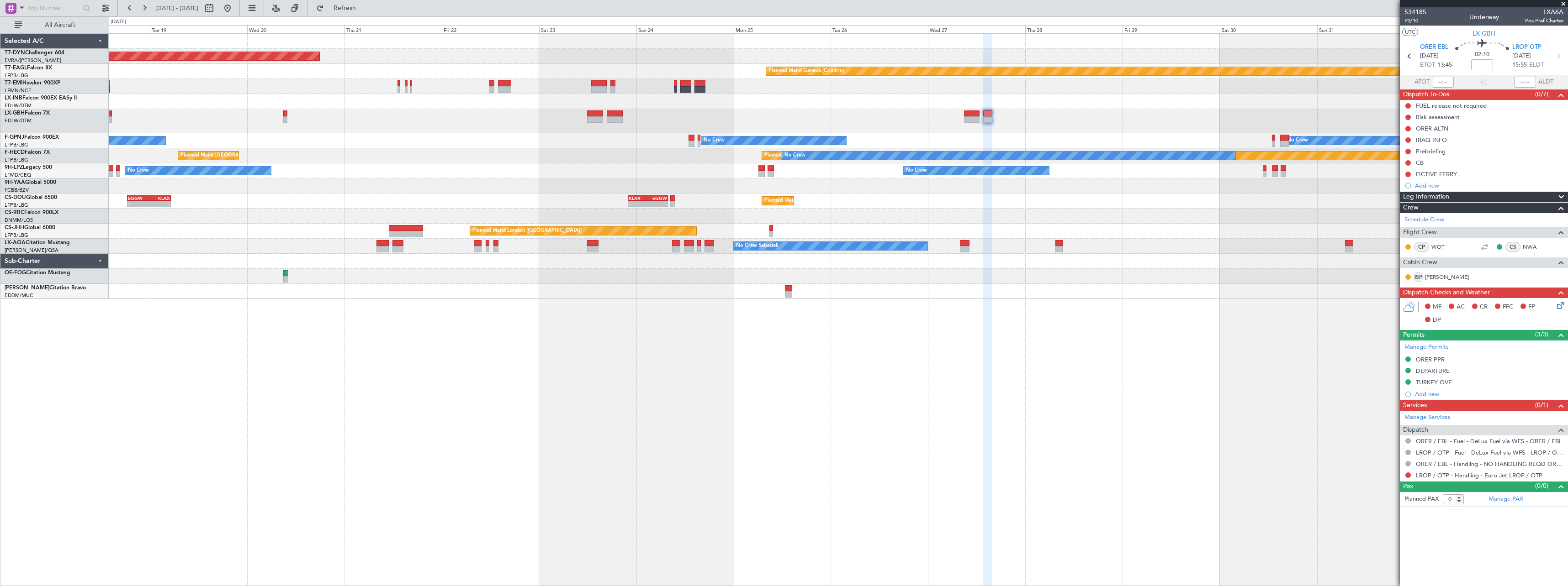
click at [879, 116] on div at bounding box center [839, 121] width 1459 height 25
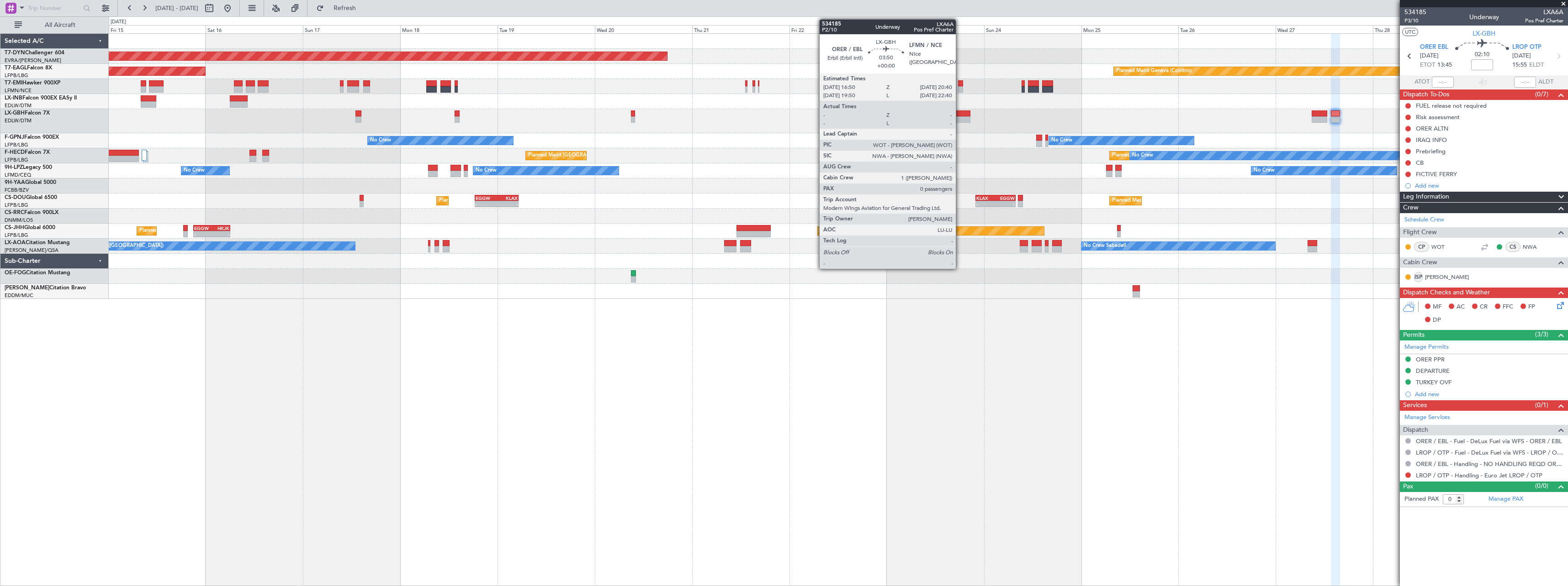
click at [960, 114] on div at bounding box center [962, 114] width 16 height 7
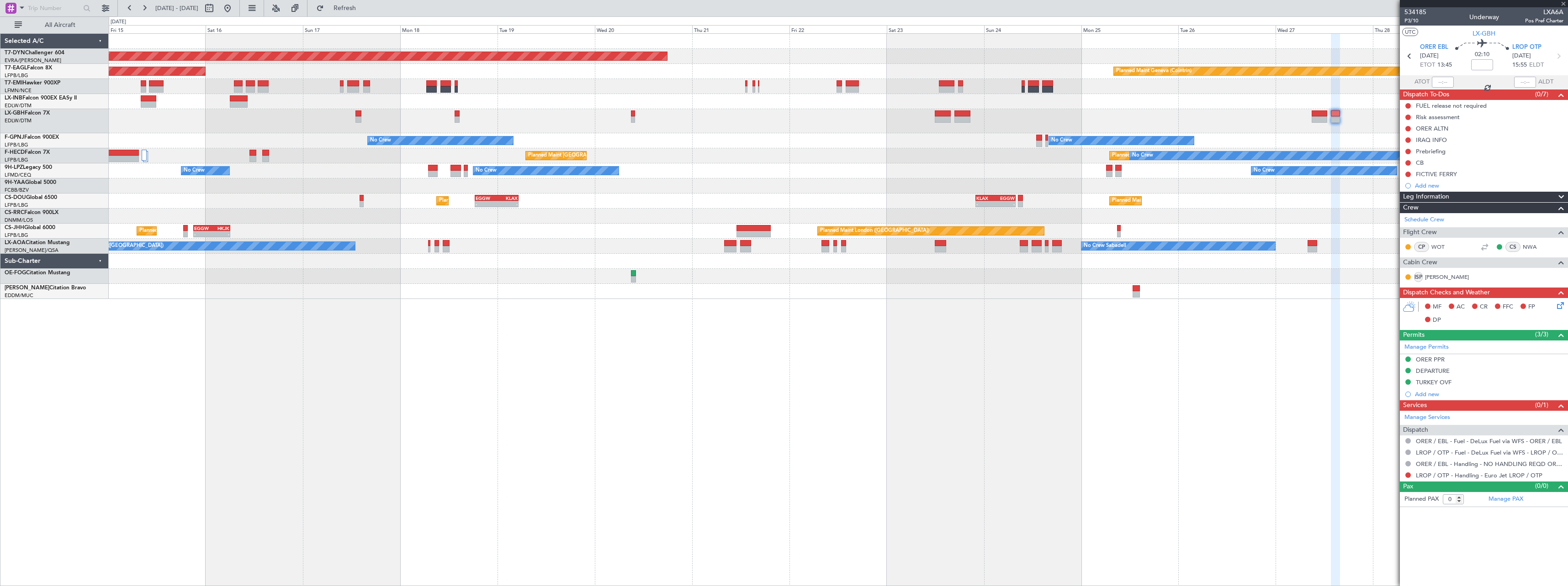
click at [960, 114] on div at bounding box center [962, 114] width 16 height 7
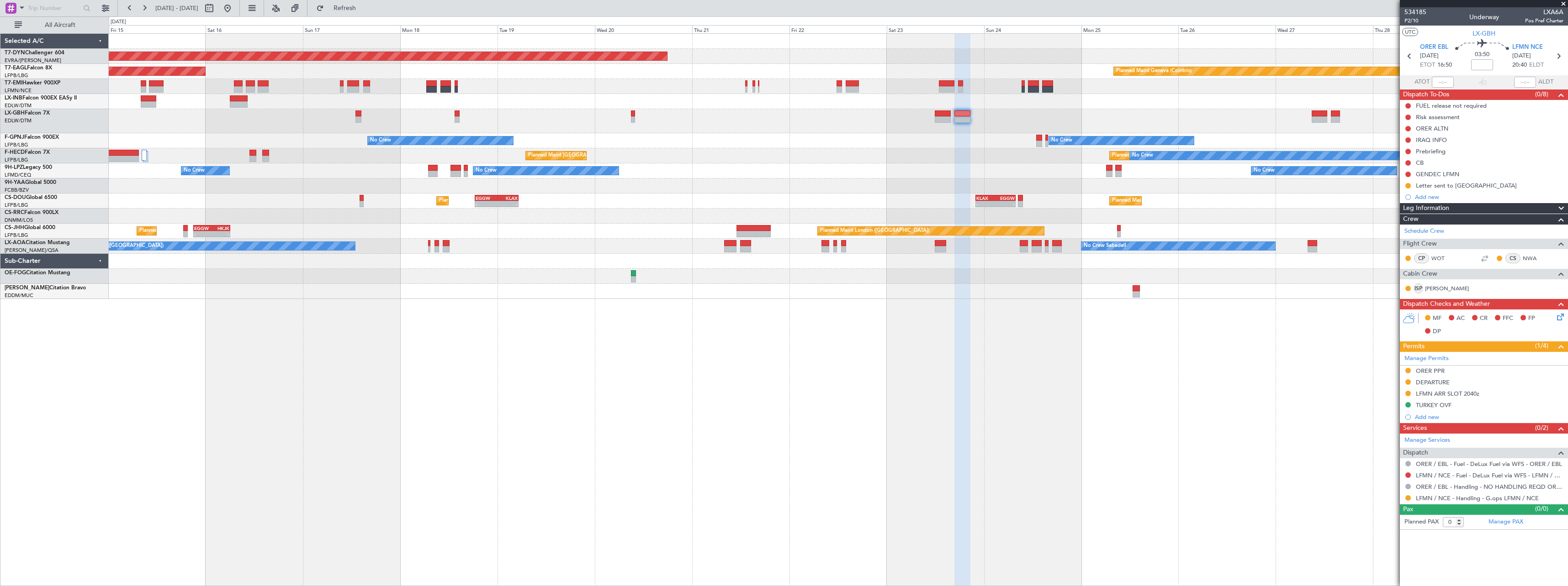
click at [1048, 173] on div "Planned Maint [GEOGRAPHIC_DATA]-[GEOGRAPHIC_DATA] Planned Maint Geneva ([GEOGRA…" at bounding box center [839, 167] width 1459 height 266
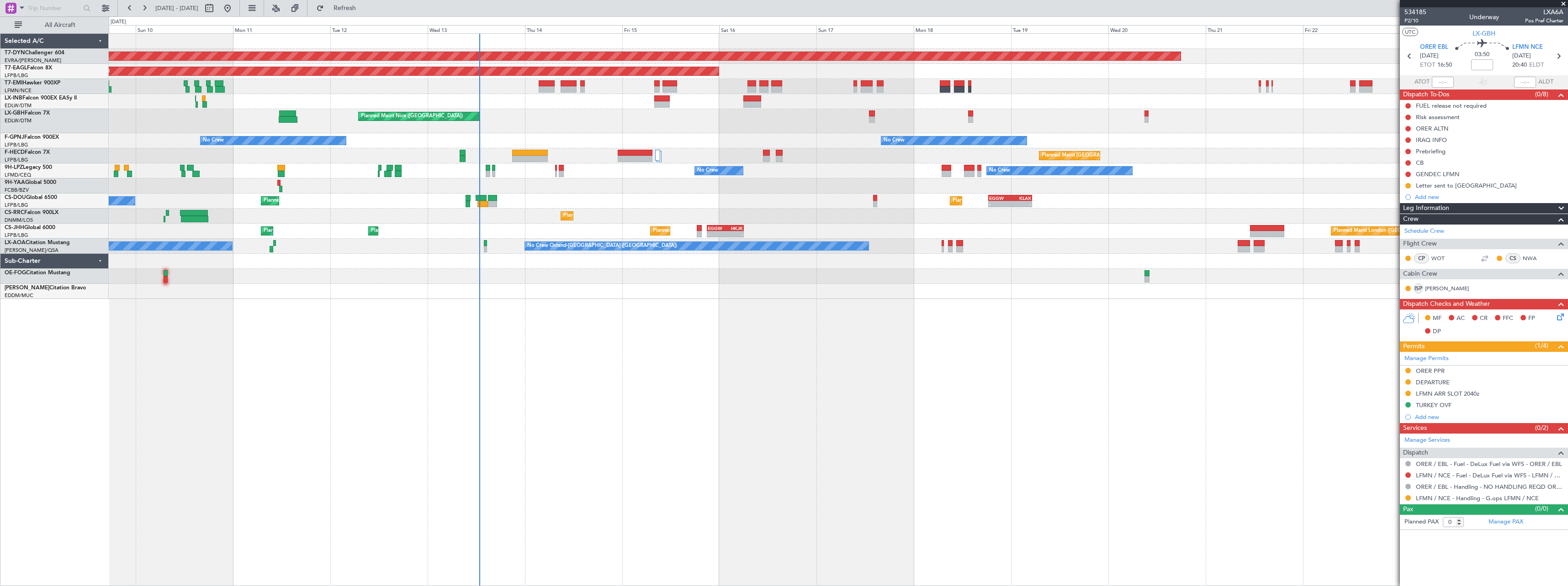
click at [453, 290] on div "Planned Maint [GEOGRAPHIC_DATA]-[GEOGRAPHIC_DATA] Planned Maint [US_STATE] ([GE…" at bounding box center [839, 309] width 1460 height 553
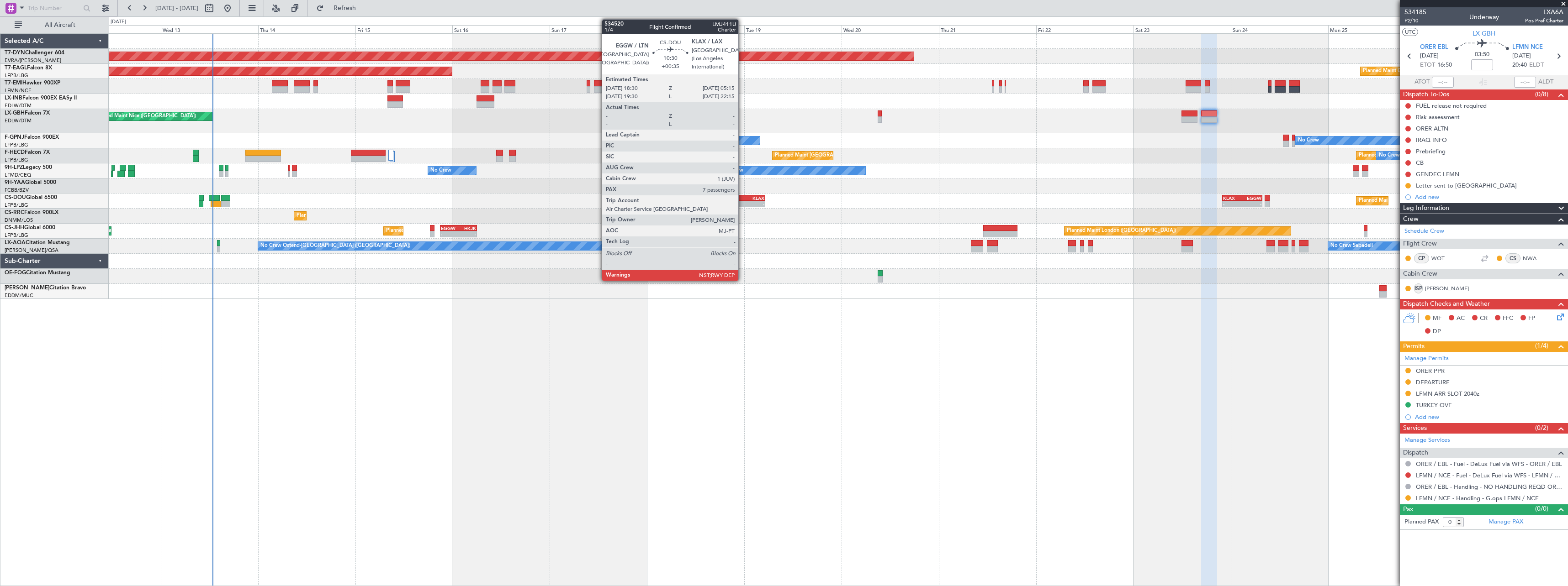
click at [742, 197] on div "EGGW" at bounding box center [733, 198] width 21 height 5
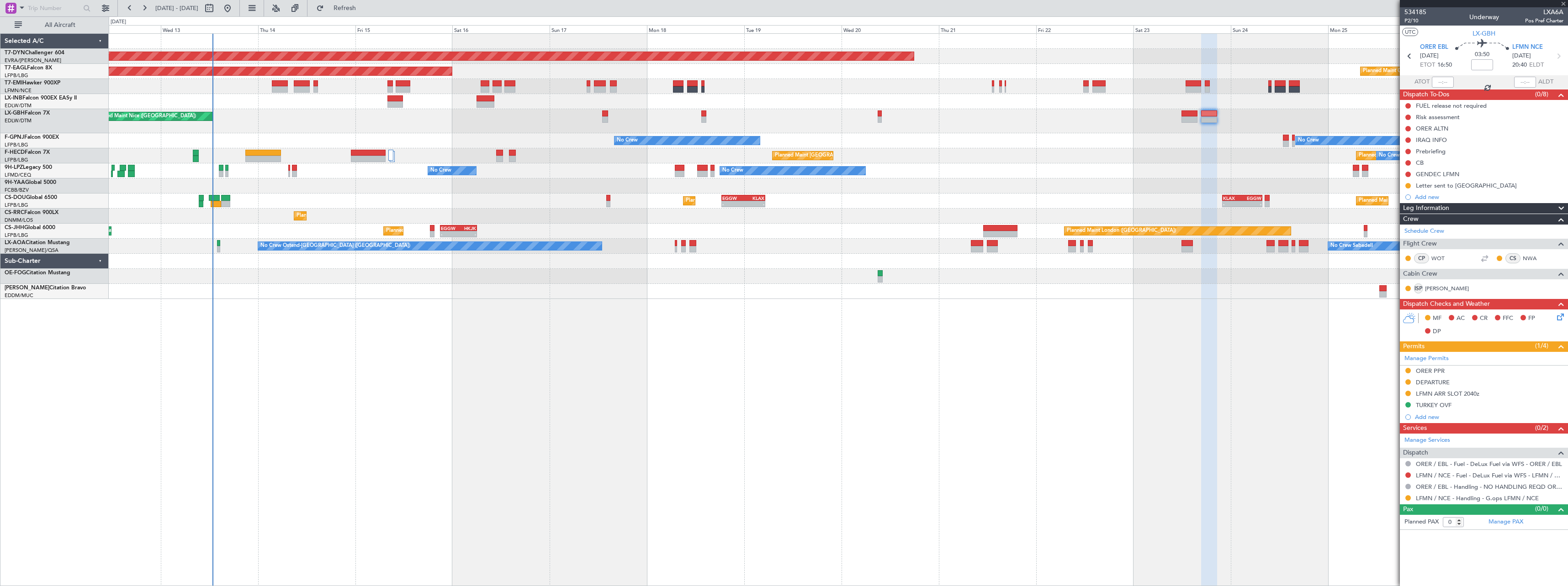
click at [742, 197] on div "EGGW" at bounding box center [733, 198] width 21 height 5
type input "+00:35"
type input "7"
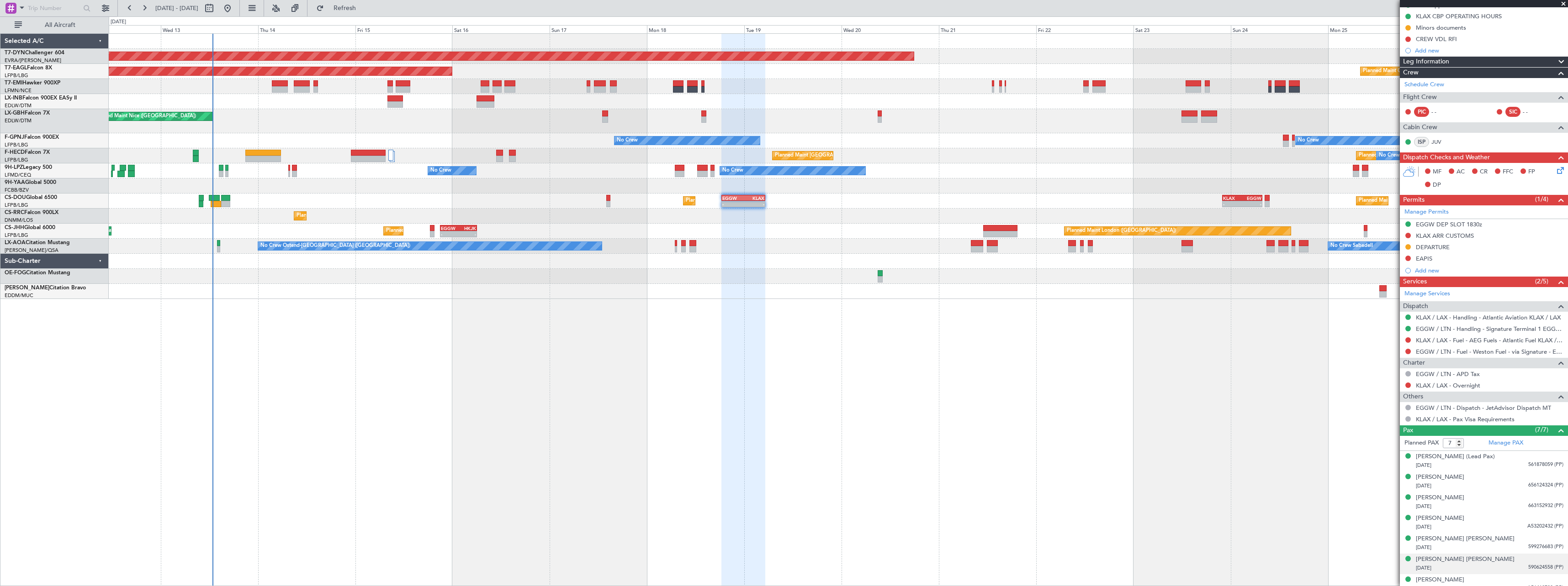
scroll to position [167, 0]
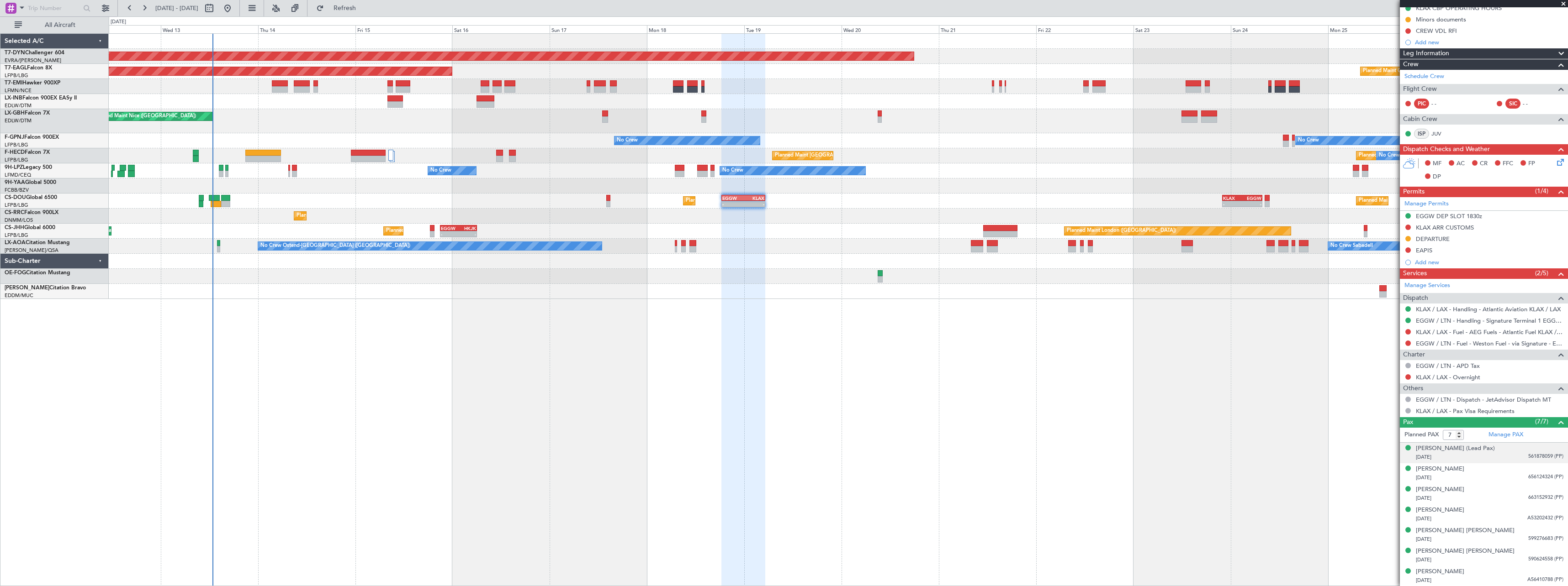
click at [1474, 453] on div "[DATE] 561878059 (PP)" at bounding box center [1489, 457] width 147 height 9
click at [1466, 446] on div "[PERSON_NAME] (Lead Pax)" at bounding box center [1455, 448] width 79 height 9
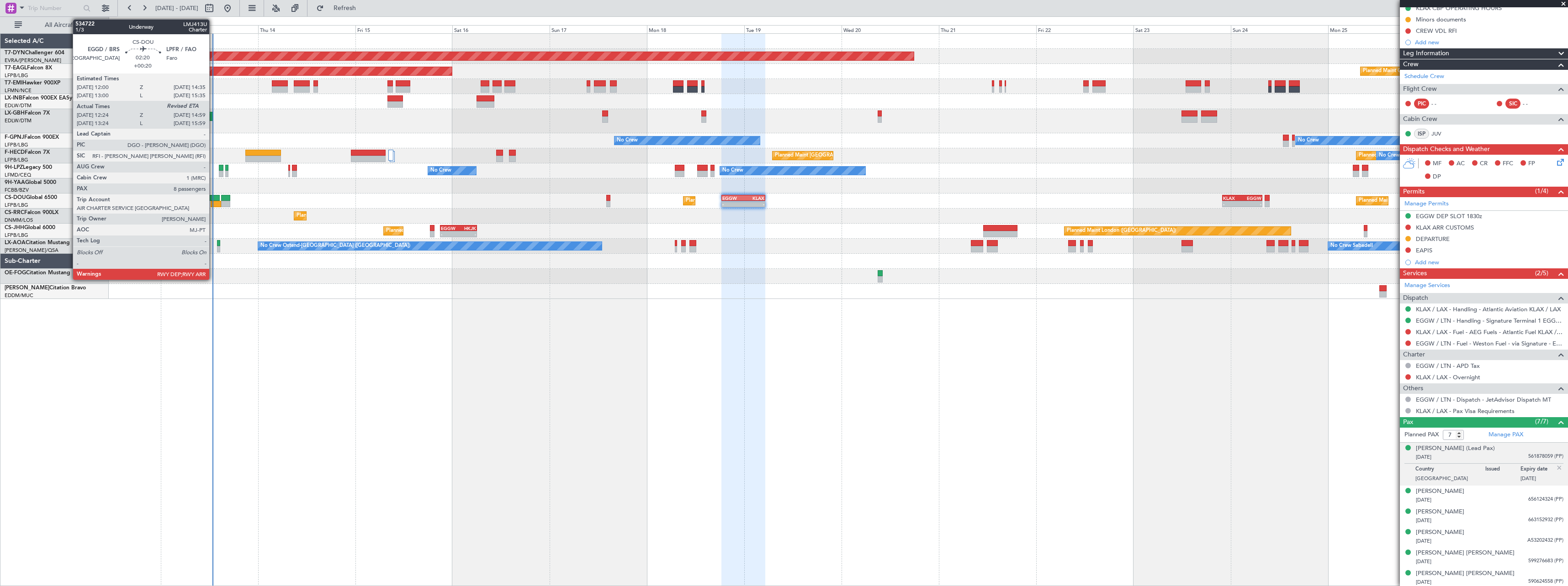
click at [213, 196] on div at bounding box center [214, 199] width 10 height 7
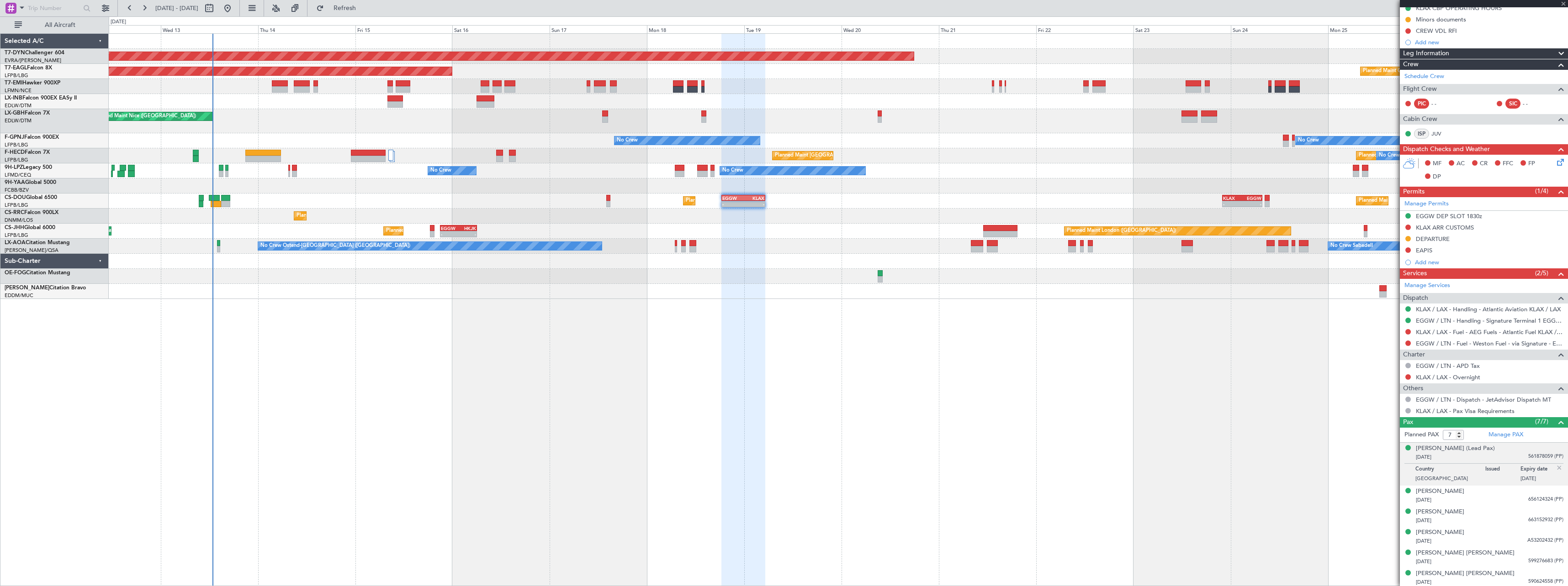
type input "+00:20"
type input "12:34"
type input "8"
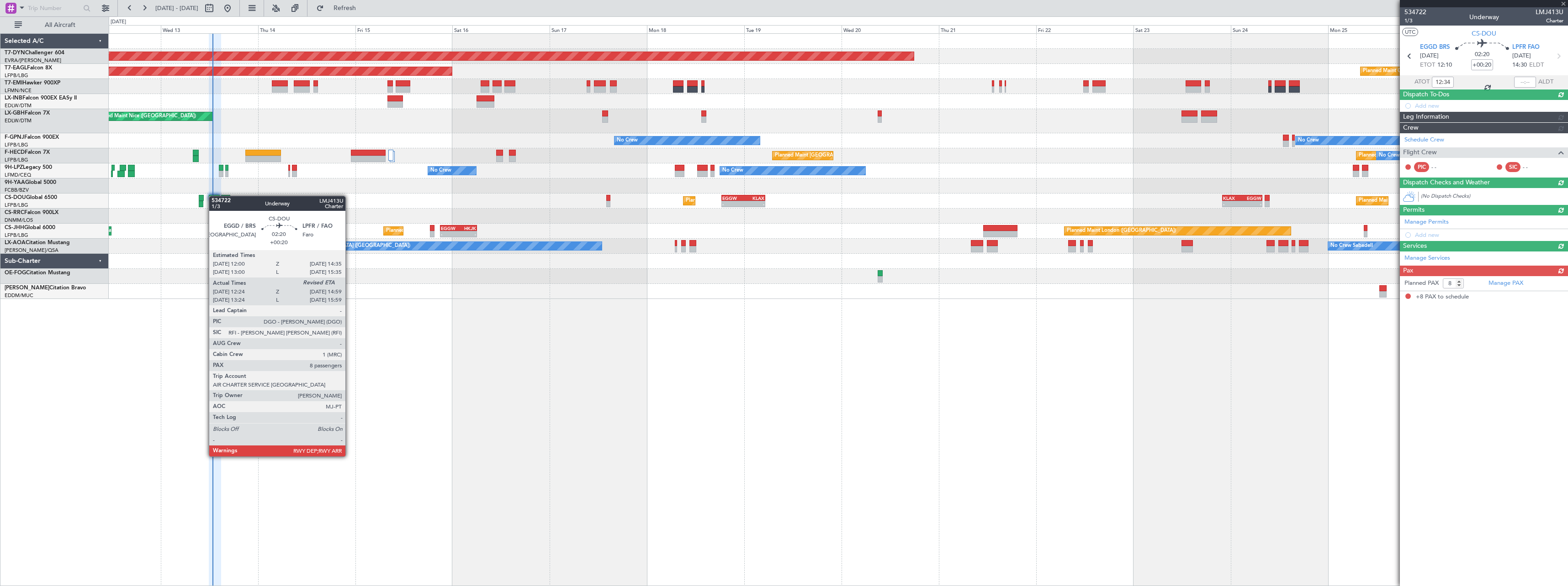
scroll to position [0, 0]
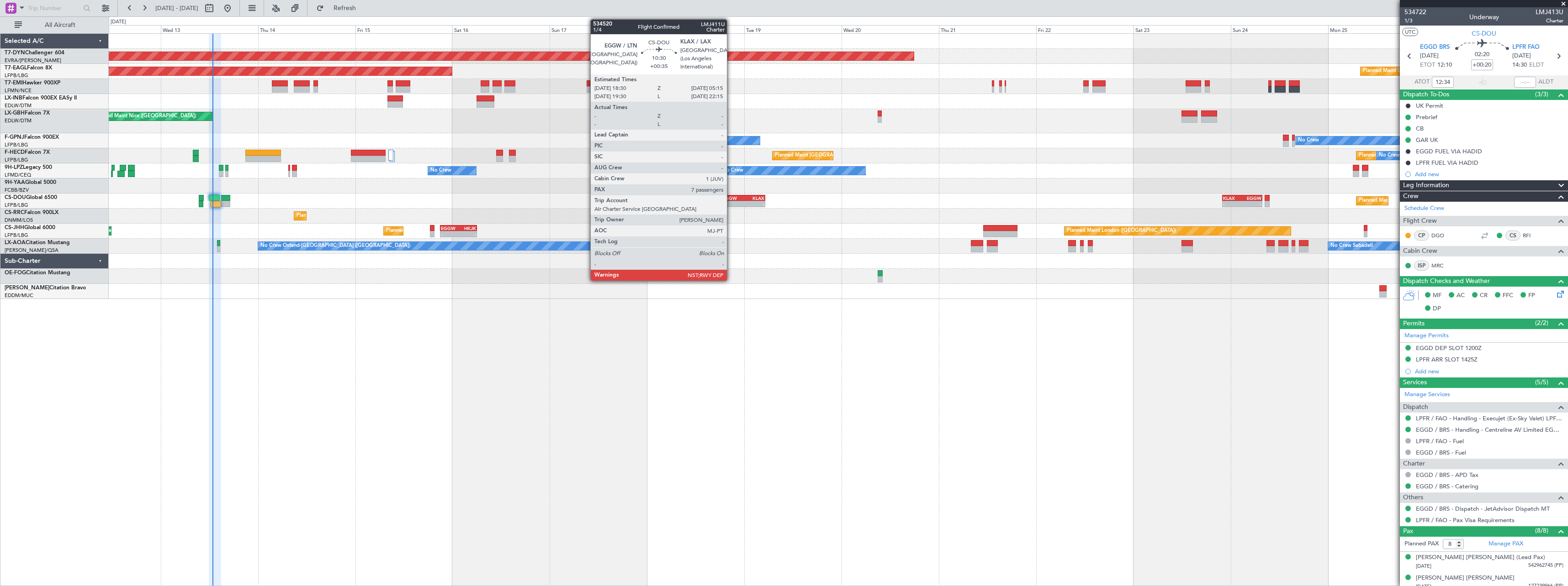
click at [731, 200] on div "EGGW" at bounding box center [733, 198] width 21 height 5
click at [738, 197] on div "EGGW" at bounding box center [733, 198] width 21 height 5
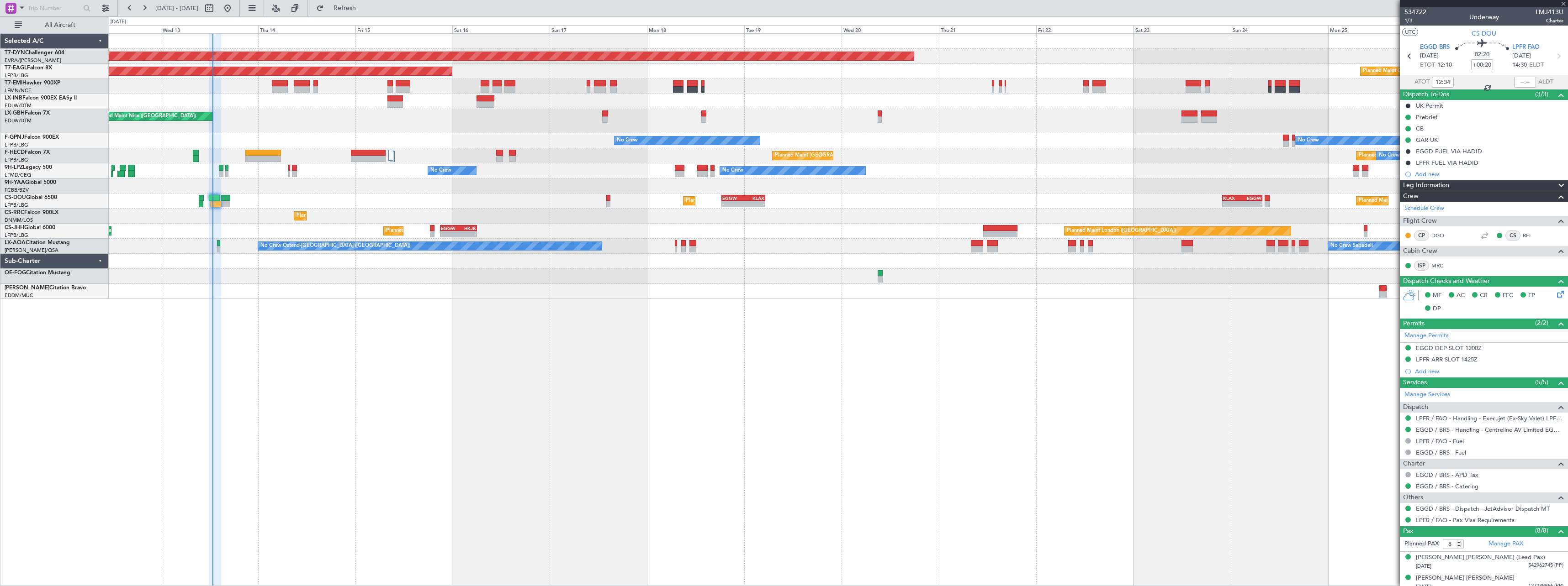
type input "+00:35"
type input "7"
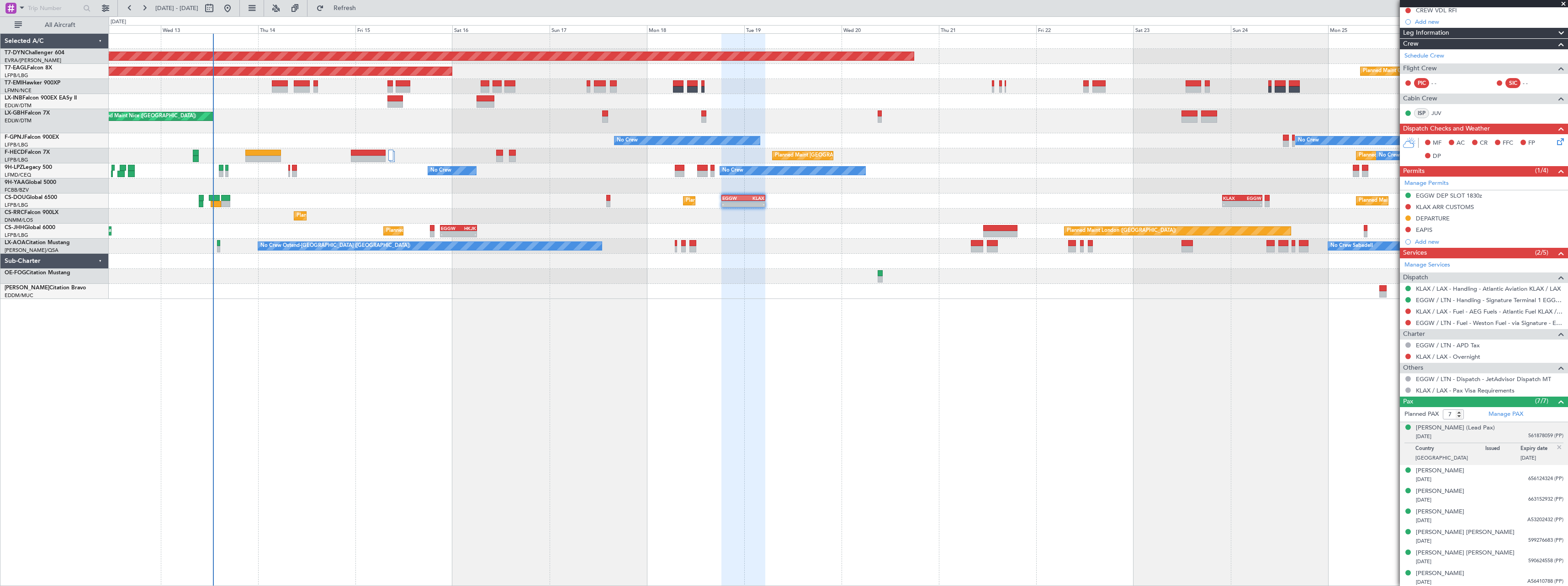
scroll to position [189, 0]
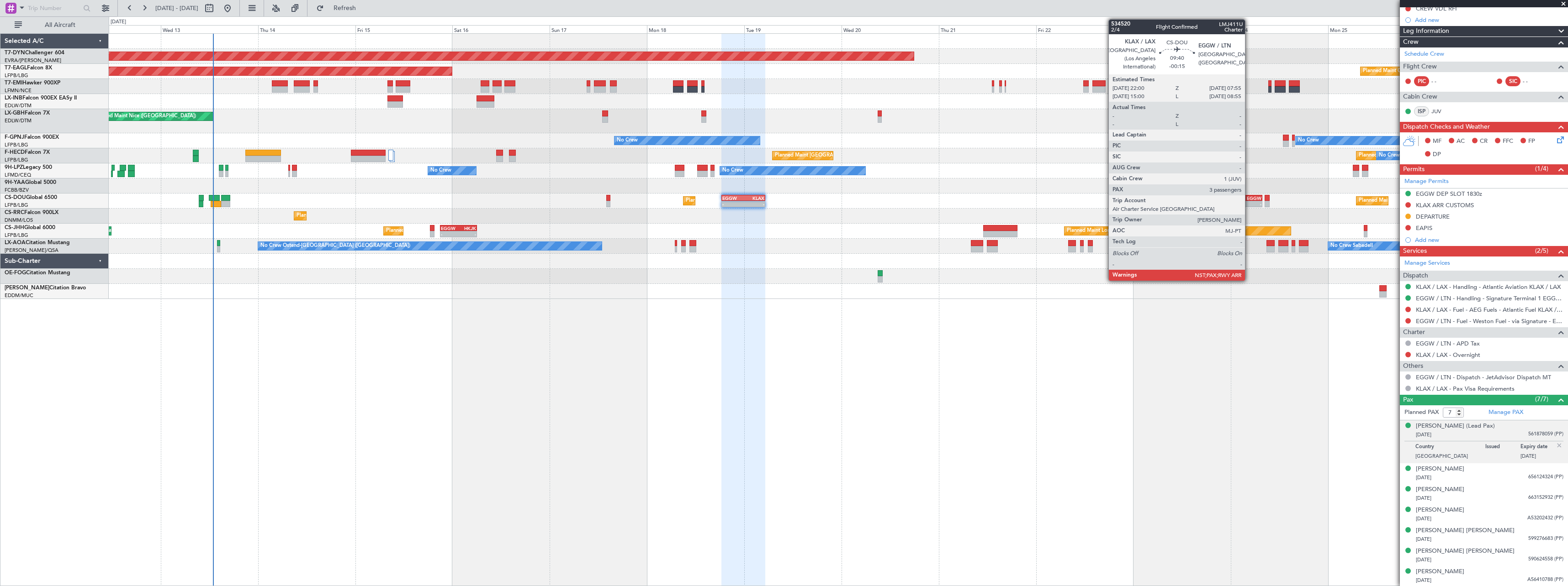
click at [1249, 200] on div "EGGW" at bounding box center [1252, 198] width 19 height 5
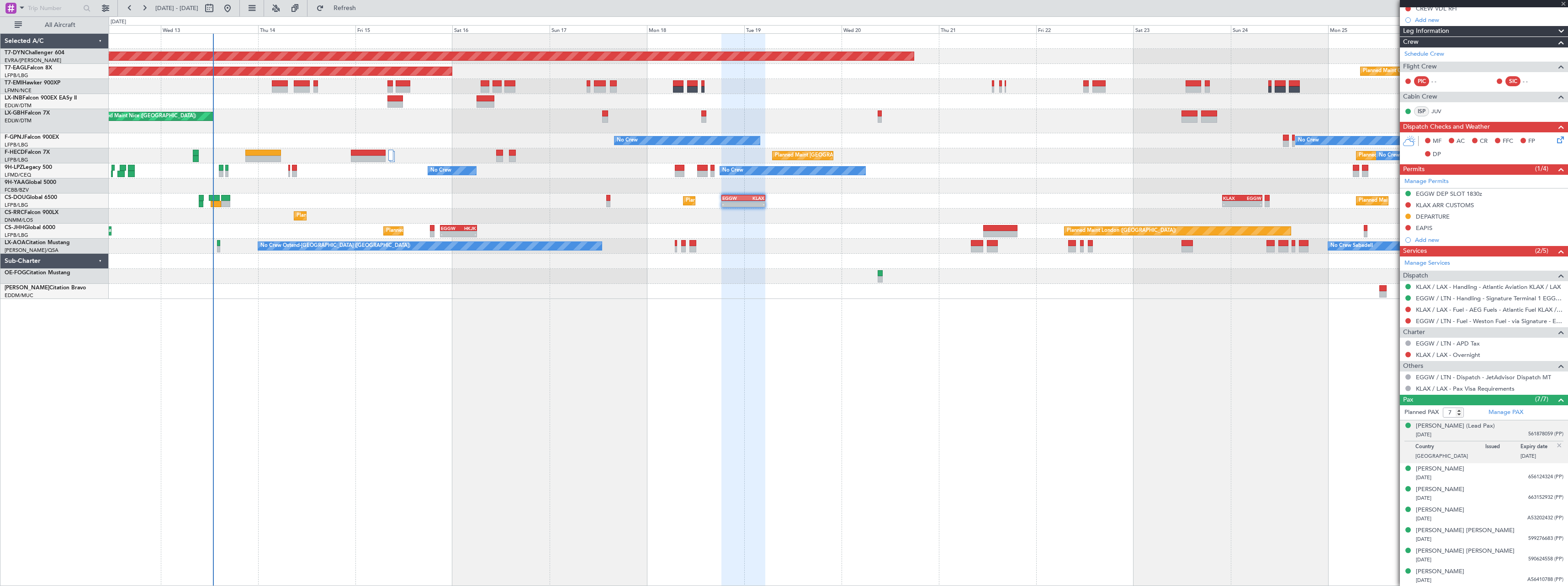
type input "-00:15"
type input "3"
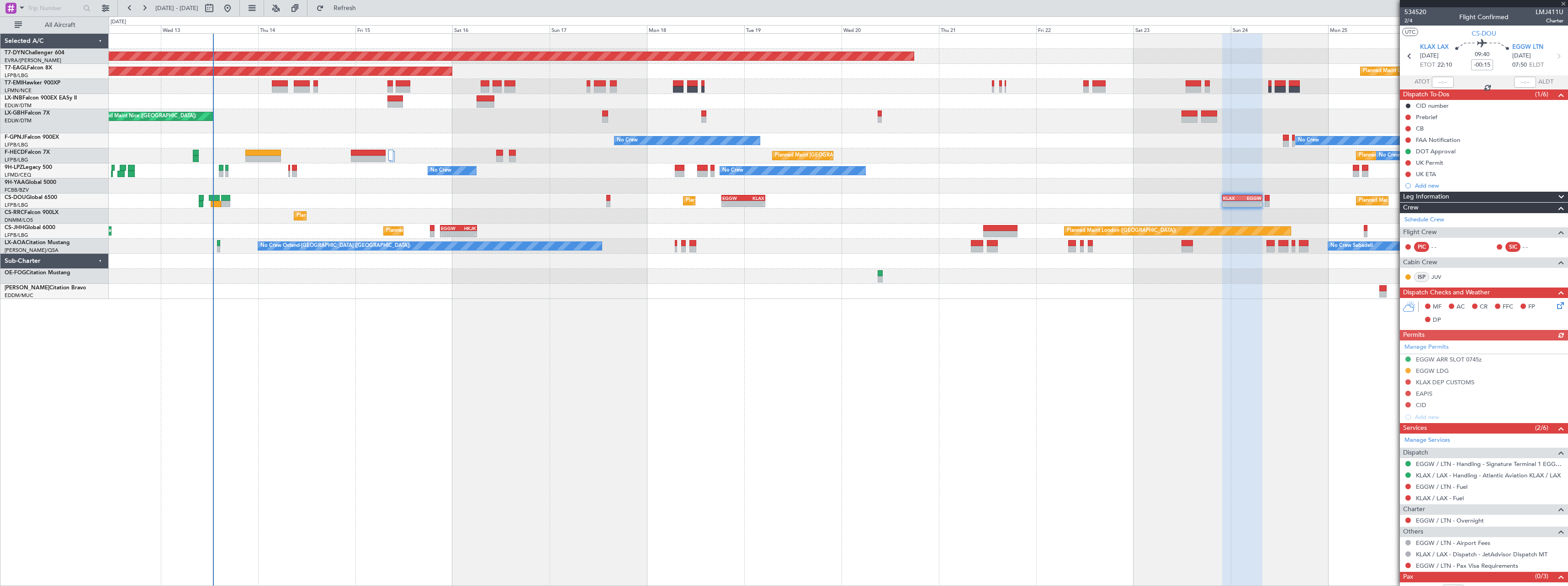
scroll to position [22, 0]
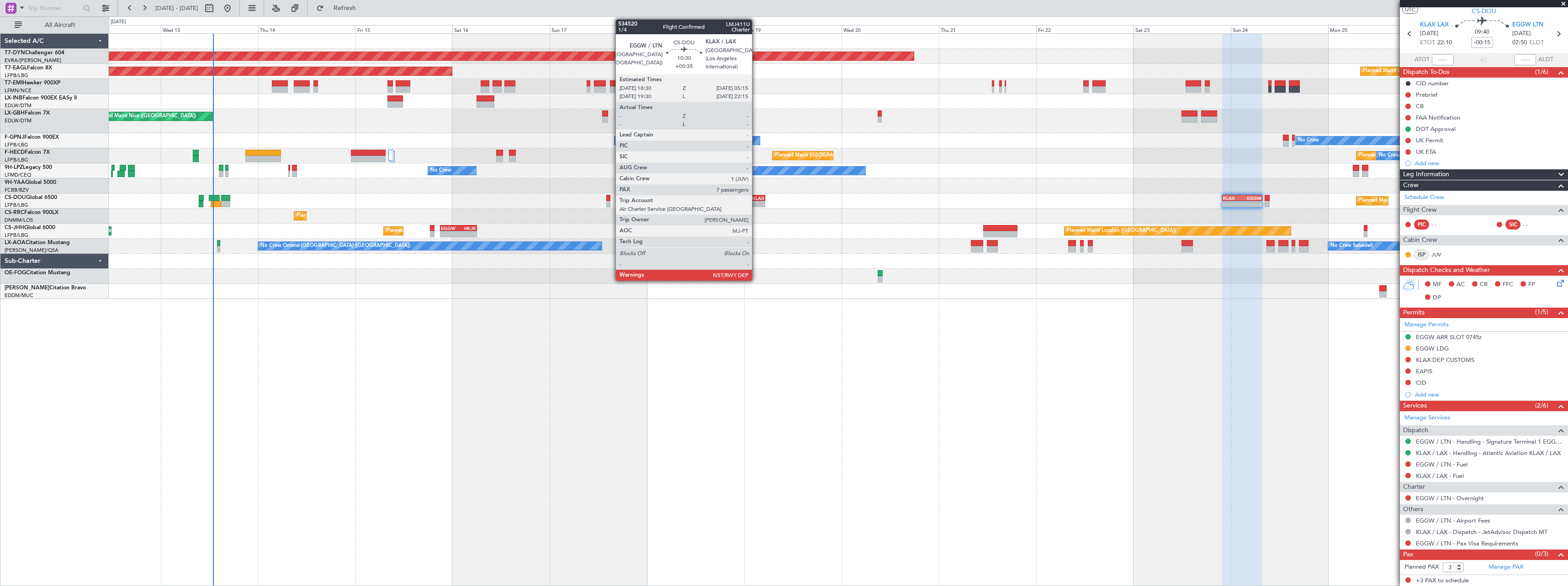
click at [756, 200] on div "KLAX" at bounding box center [754, 198] width 21 height 5
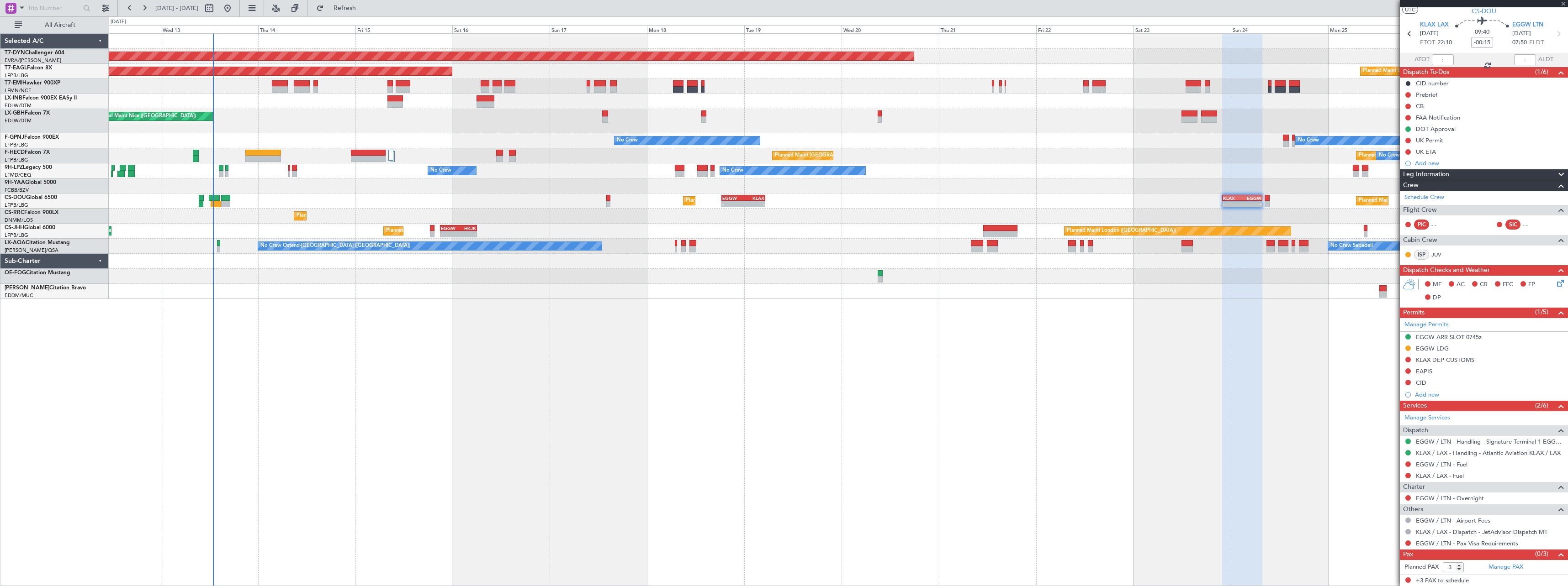
type input "+00:35"
type input "7"
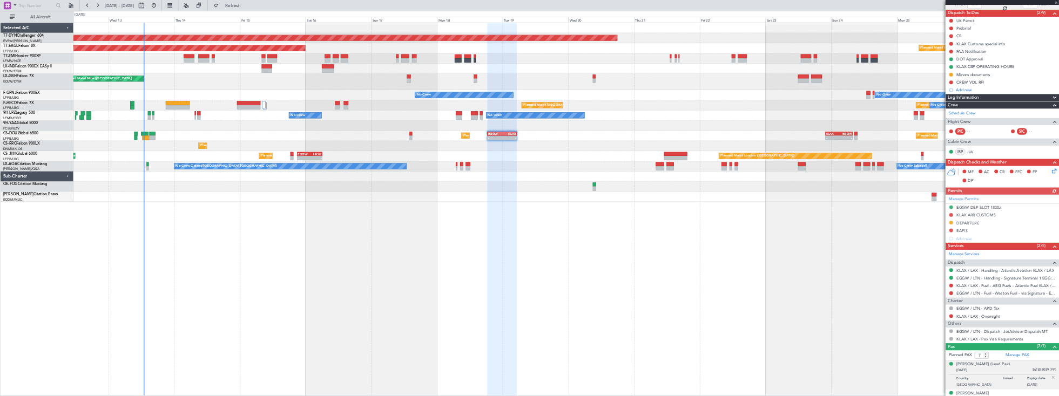
scroll to position [223, 0]
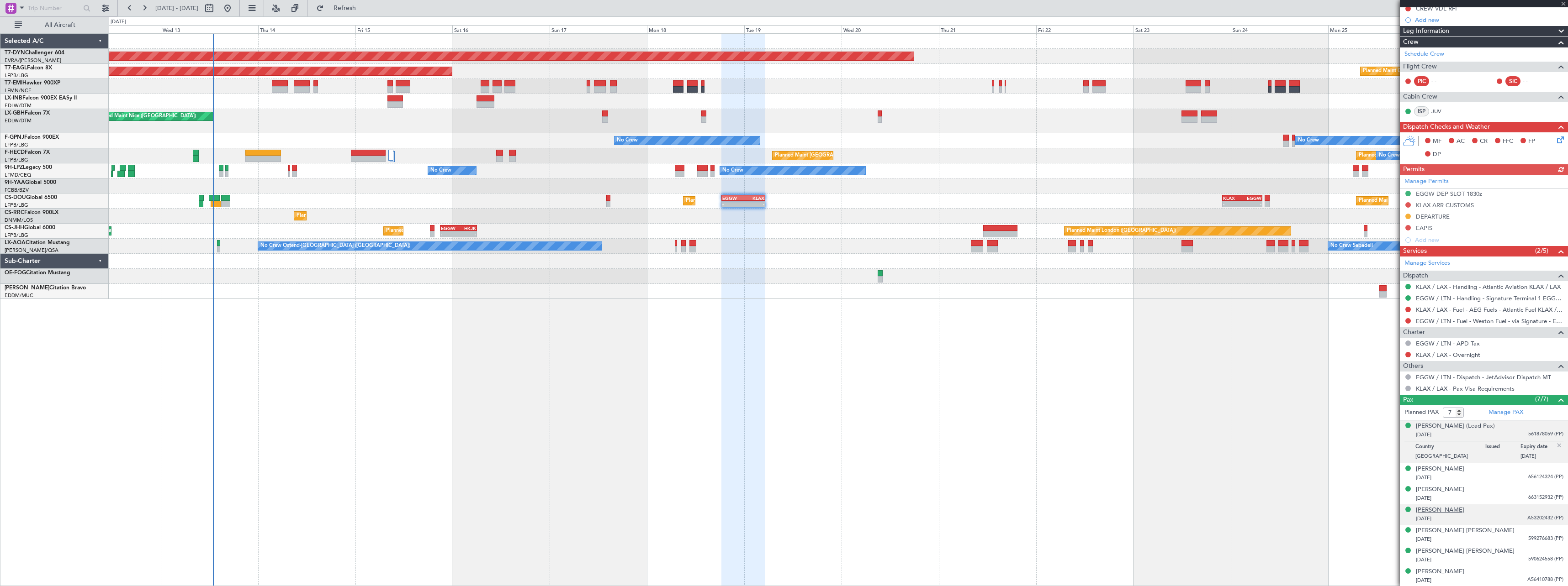
click at [1462, 511] on div "[PERSON_NAME]" at bounding box center [1439, 510] width 48 height 9
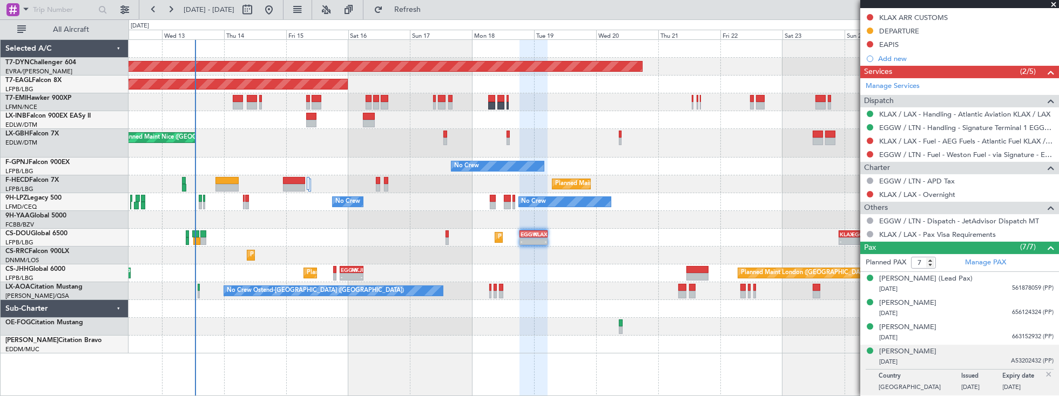
scroll to position [516, 0]
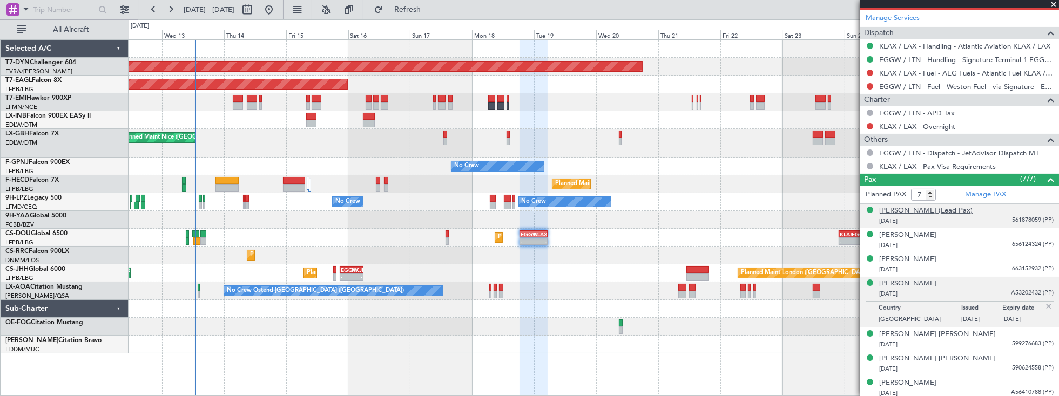
click at [956, 208] on div "[PERSON_NAME] (Lead Pax)" at bounding box center [925, 211] width 93 height 11
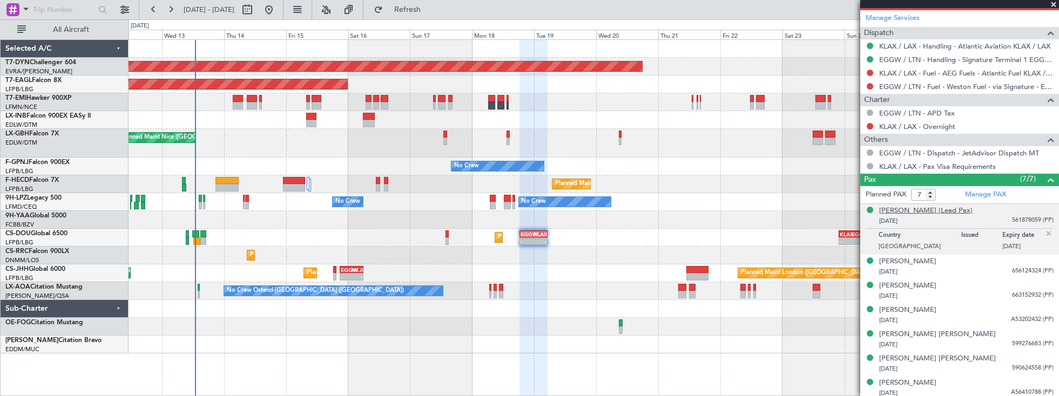
click at [936, 210] on div "[PERSON_NAME] (Lead Pax)" at bounding box center [925, 211] width 93 height 11
click at [927, 207] on div "[PERSON_NAME] (Lead Pax)" at bounding box center [925, 211] width 93 height 11
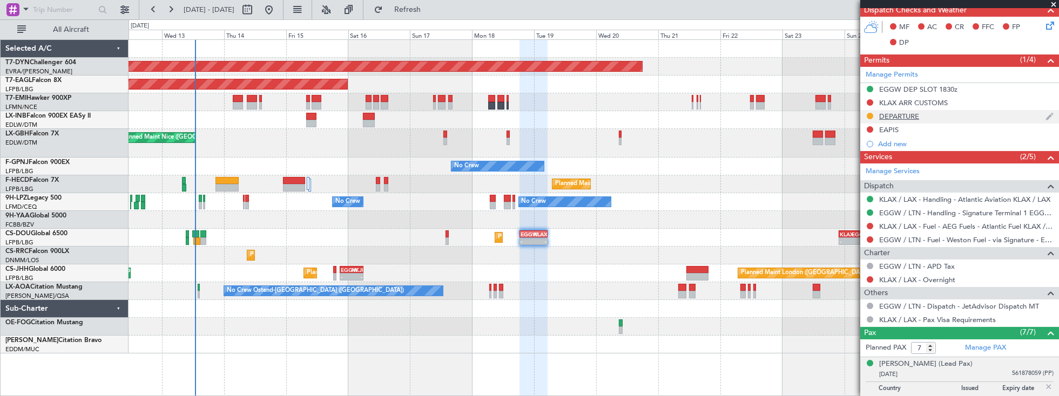
scroll to position [362, 0]
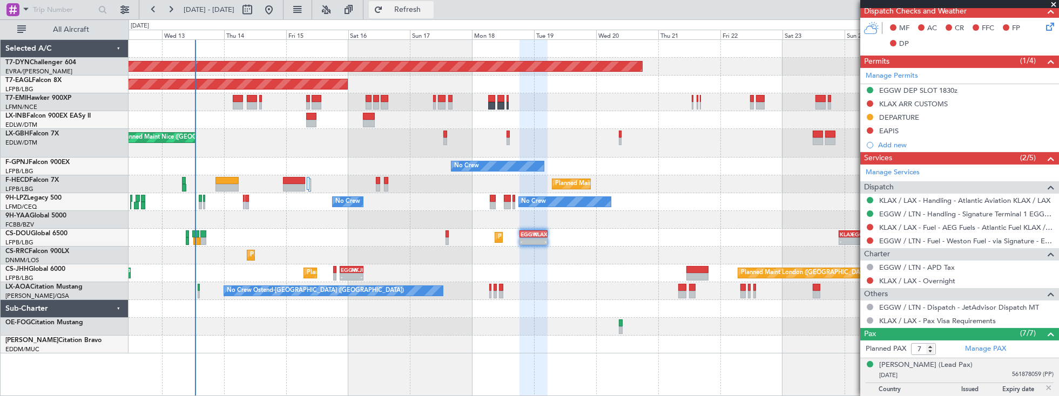
click at [430, 12] on span "Refresh" at bounding box center [407, 10] width 45 height 8
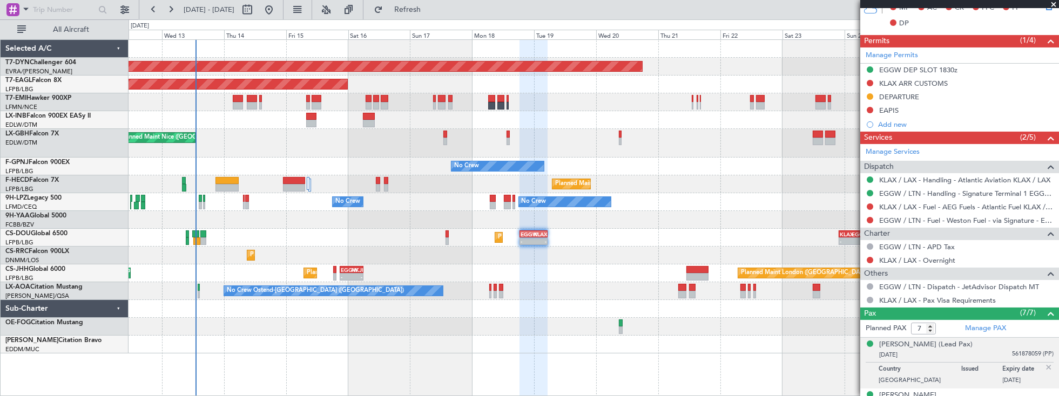
scroll to position [393, 0]
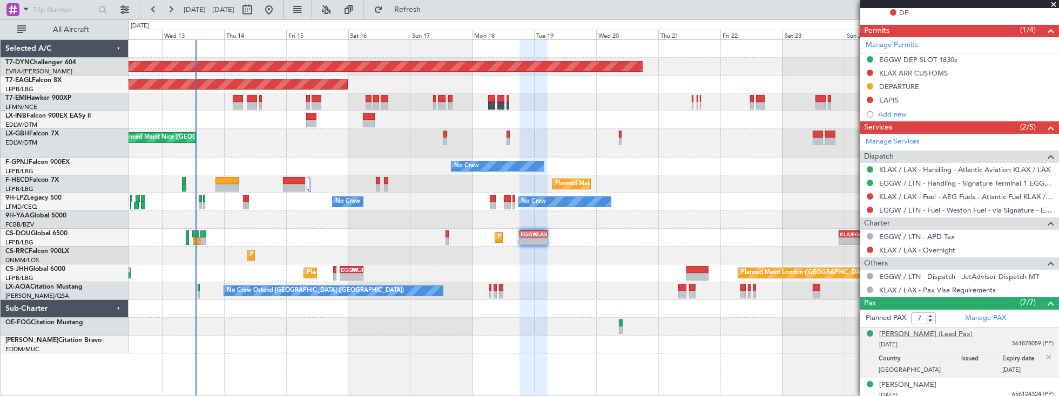
click at [930, 329] on div "[PERSON_NAME] (Lead Pax)" at bounding box center [925, 334] width 93 height 11
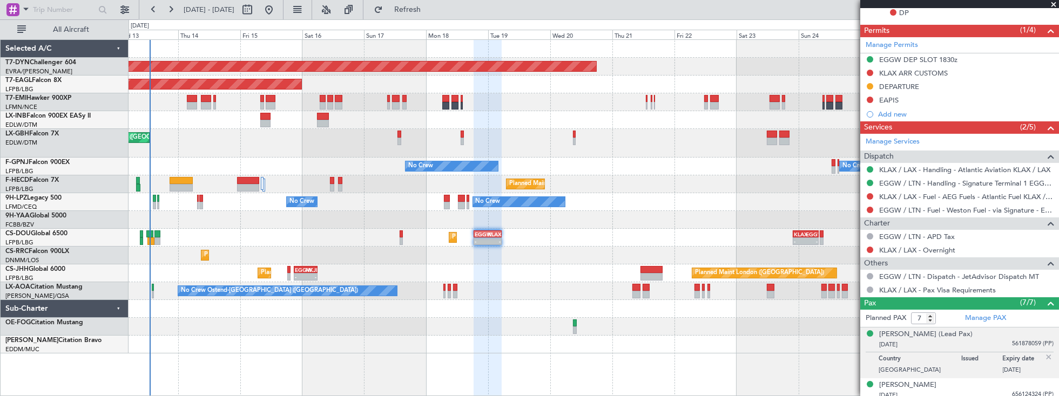
click at [651, 171] on div "Planned Maint [GEOGRAPHIC_DATA]-[GEOGRAPHIC_DATA] Planned Maint [US_STATE] ([GE…" at bounding box center [594, 197] width 930 height 314
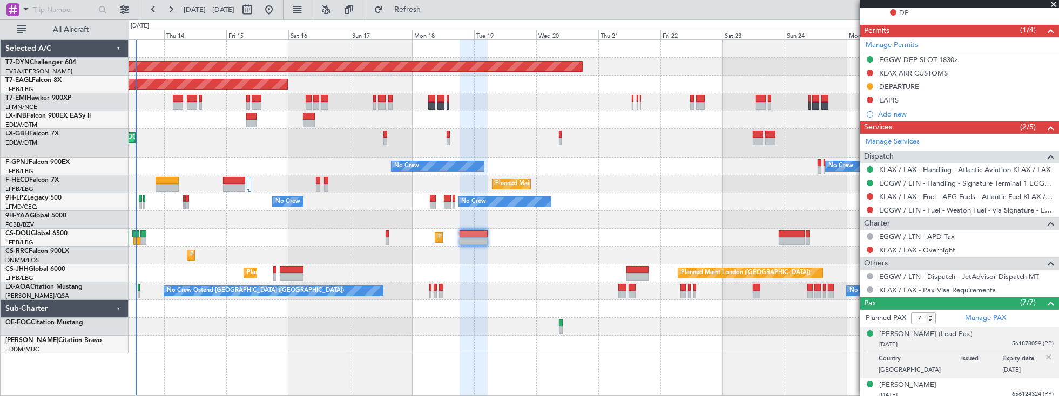
click at [402, 120] on div at bounding box center [594, 120] width 930 height 18
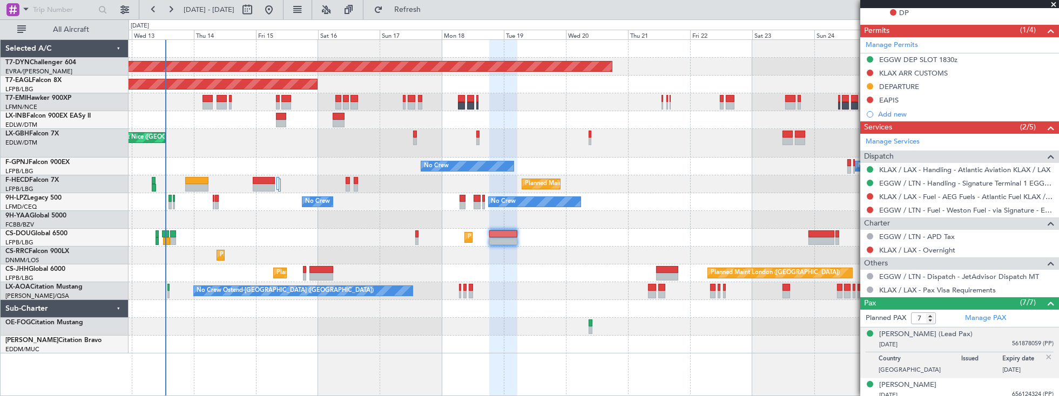
click at [708, 147] on div "Planned Maint Nice ([GEOGRAPHIC_DATA])" at bounding box center [594, 143] width 930 height 29
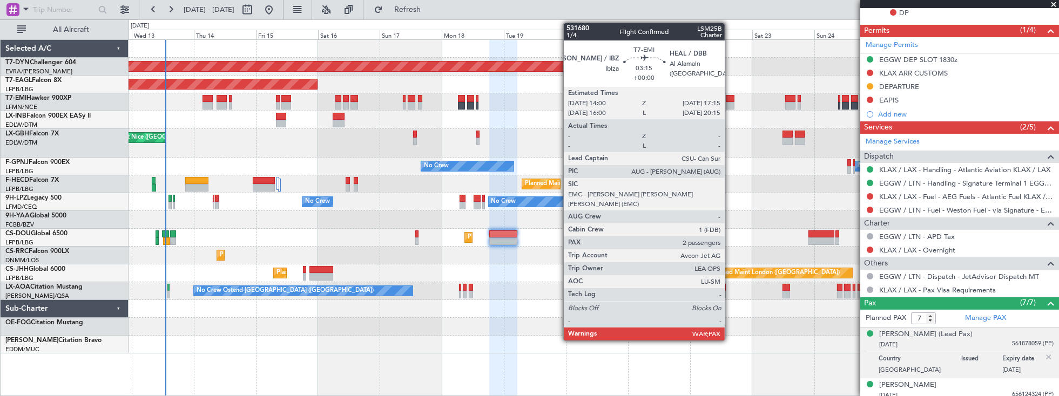
click at [730, 100] on div at bounding box center [730, 99] width 9 height 8
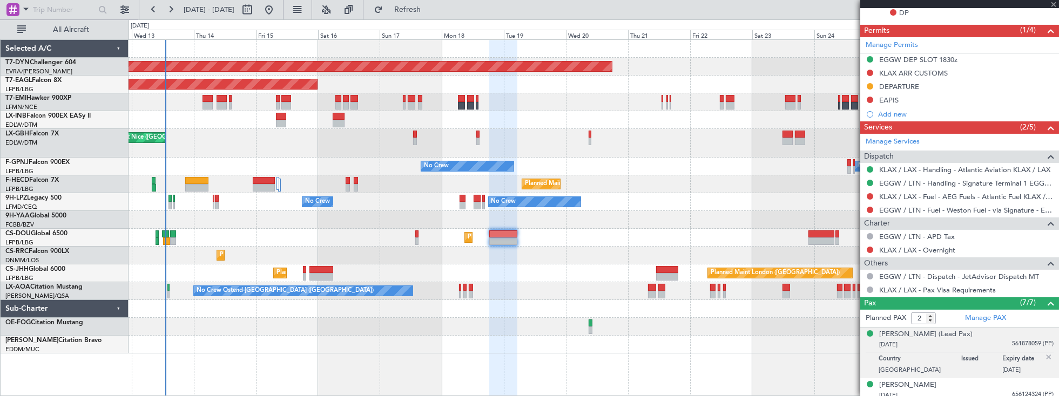
scroll to position [0, 0]
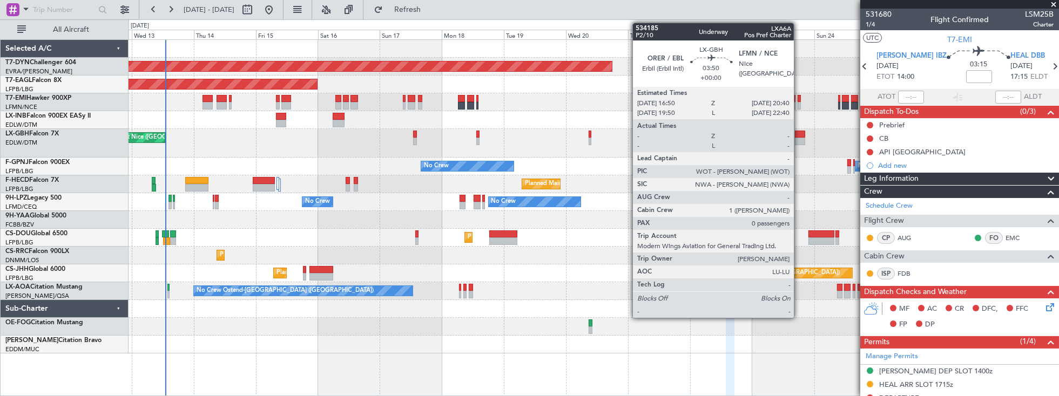
click at [802, 138] on div at bounding box center [800, 142] width 10 height 8
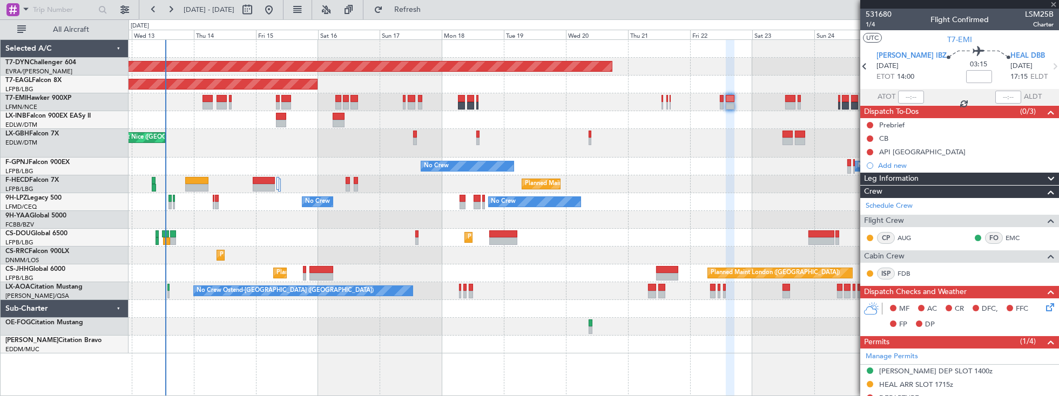
type input "0"
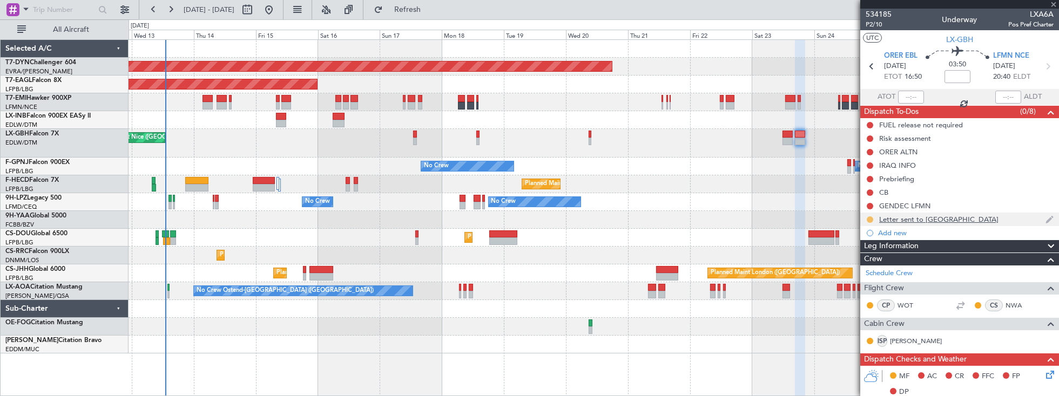
click at [869, 217] on button at bounding box center [870, 220] width 6 height 6
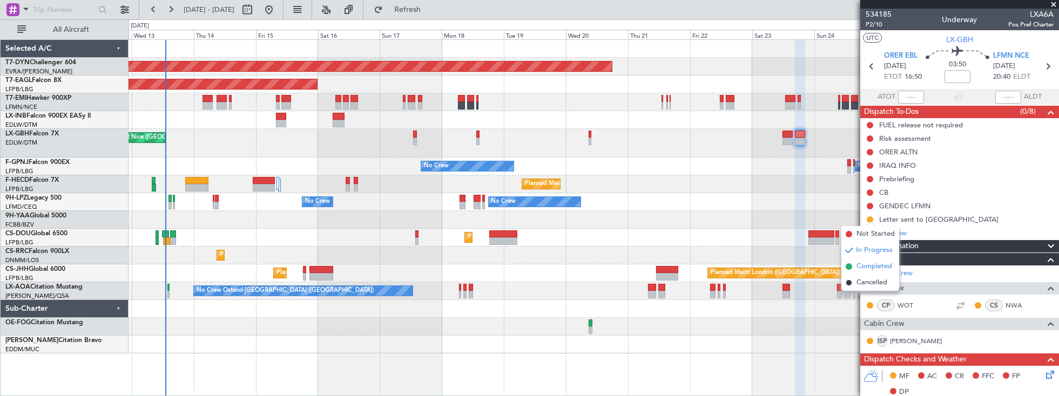
click at [869, 266] on span "Completed" at bounding box center [874, 266] width 36 height 11
click at [960, 219] on div "Letter sent to [GEOGRAPHIC_DATA]" at bounding box center [959, 219] width 199 height 13
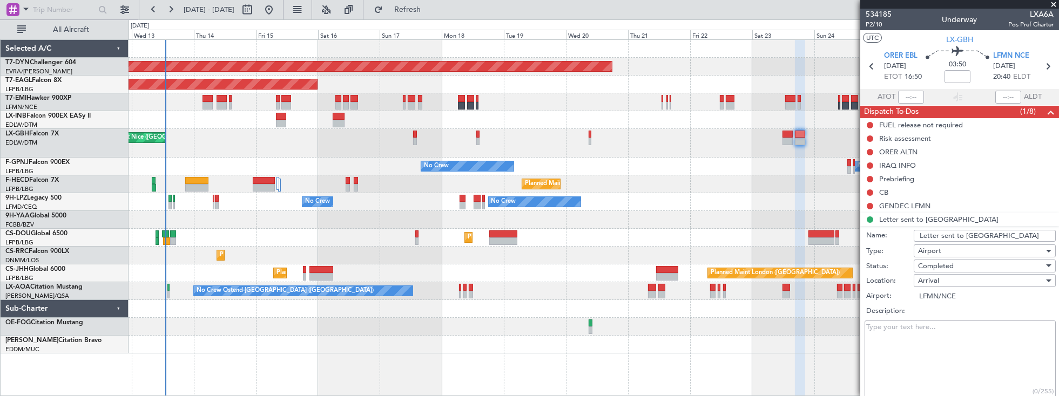
click at [908, 331] on textarea "Description:" at bounding box center [959, 359] width 191 height 77
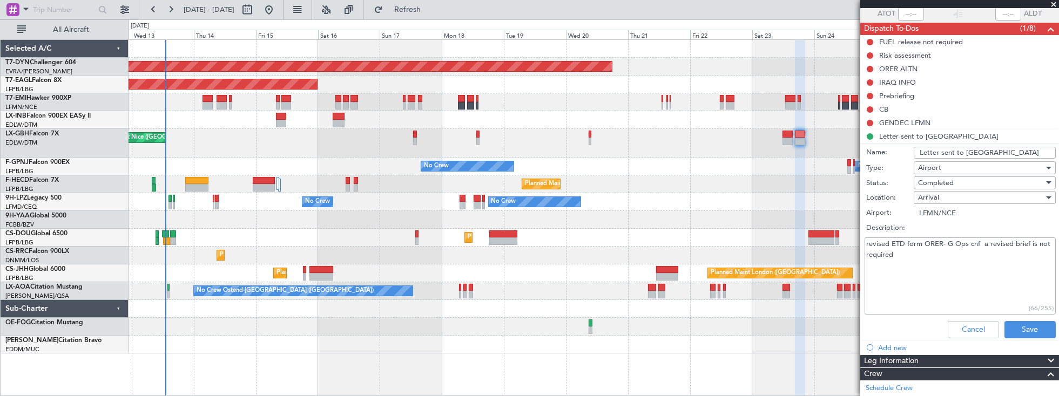
scroll to position [92, 0]
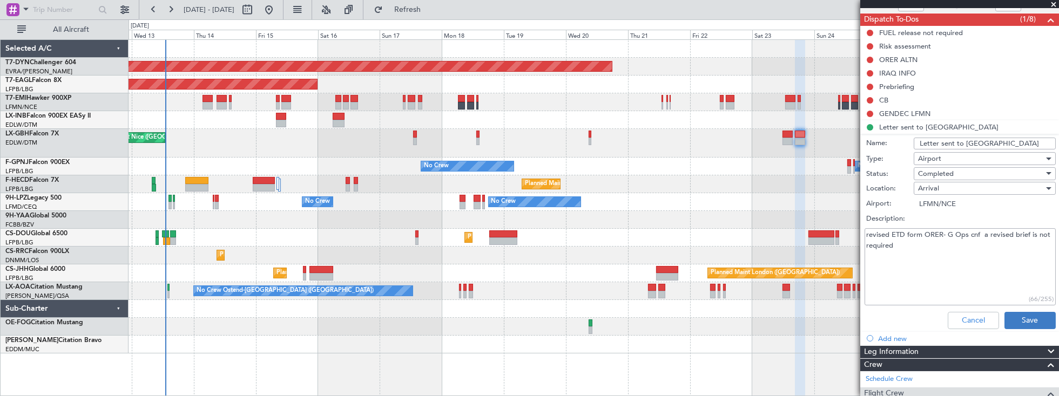
type textarea "revised ETD form ORER- G Ops cnf a revised brief is not required"
click at [1014, 315] on button "Save" at bounding box center [1029, 320] width 51 height 17
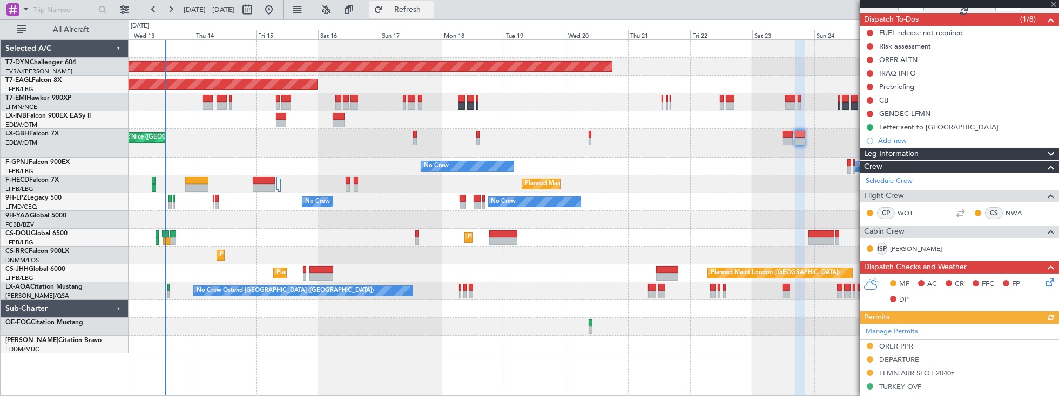
click at [430, 9] on span "Refresh" at bounding box center [407, 10] width 45 height 8
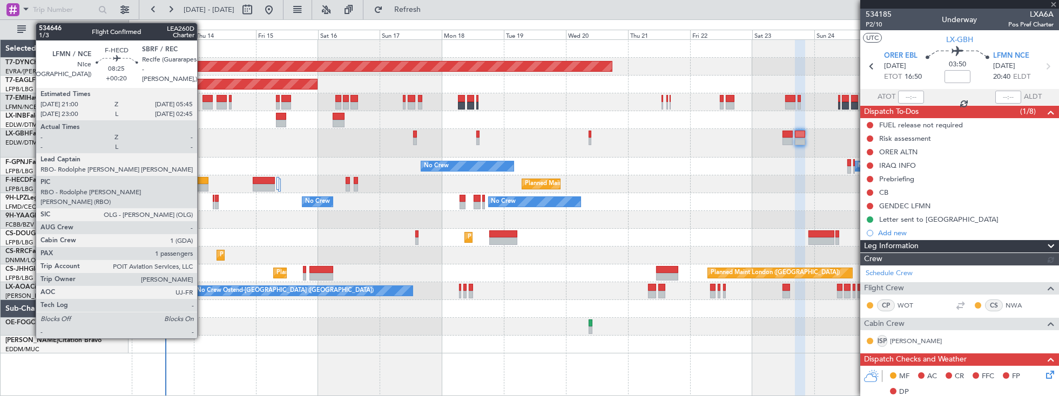
scroll to position [92, 0]
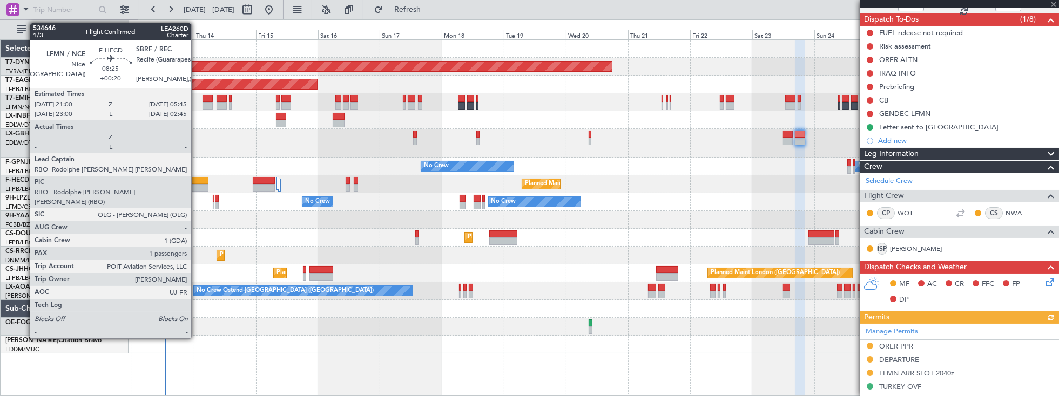
click at [197, 183] on div at bounding box center [196, 181] width 23 height 8
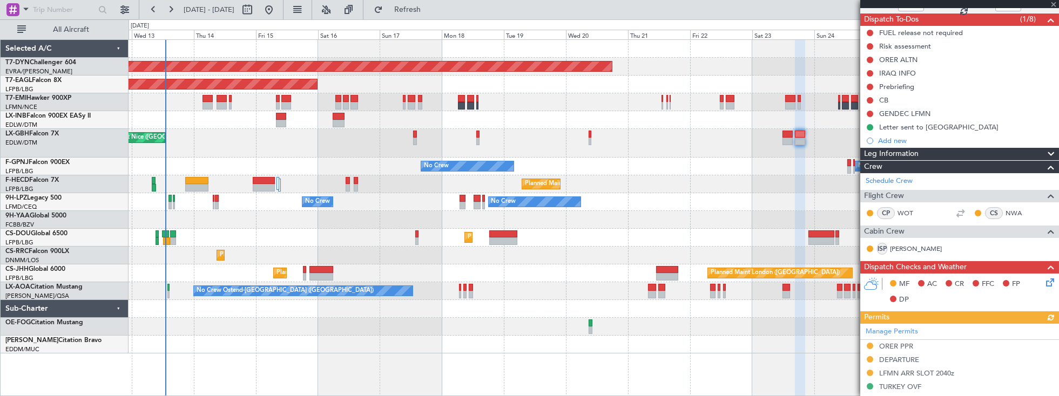
type input "+00:20"
type input "1"
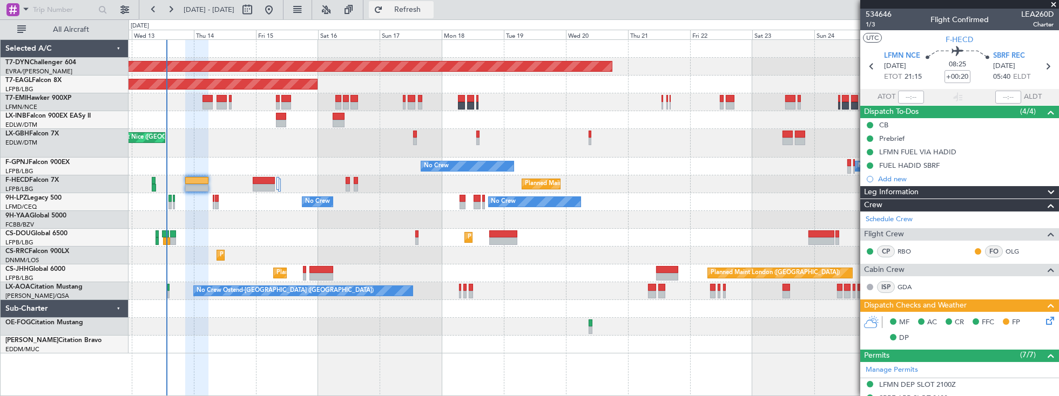
click at [430, 10] on span "Refresh" at bounding box center [407, 10] width 45 height 8
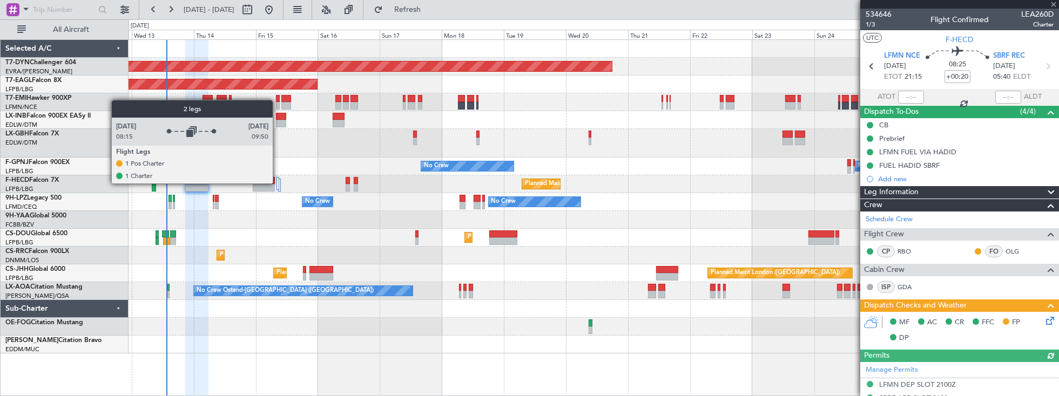
click at [277, 183] on div at bounding box center [277, 183] width 3 height 13
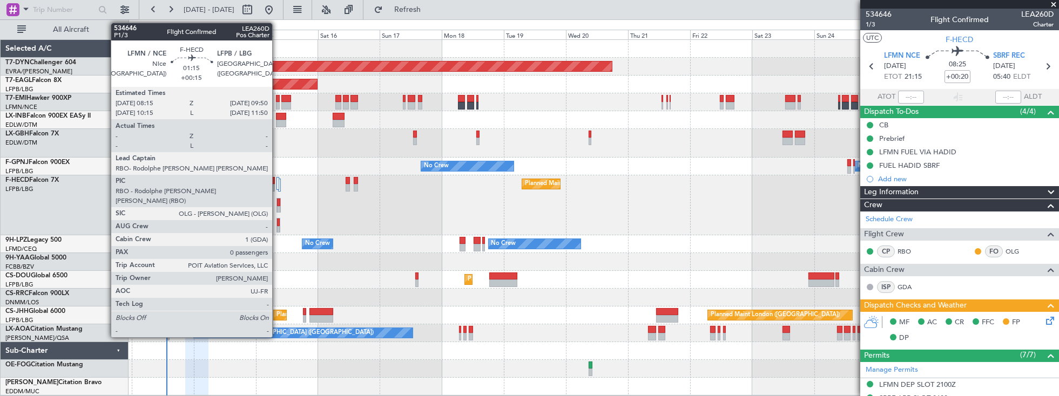
click at [278, 201] on div at bounding box center [278, 203] width 3 height 8
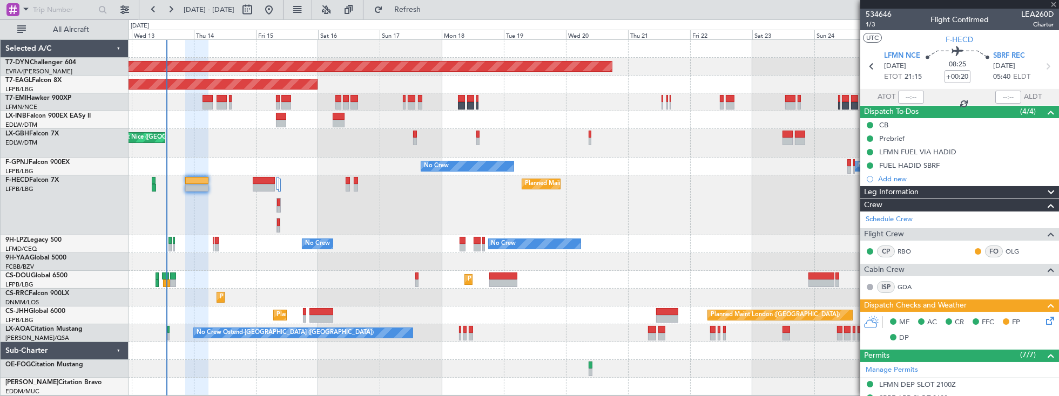
type input "+00:15"
type input "0"
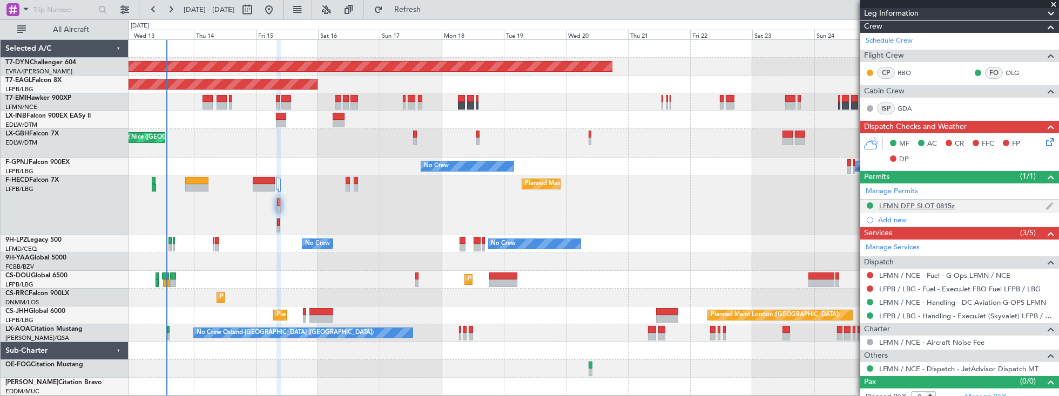
scroll to position [171, 0]
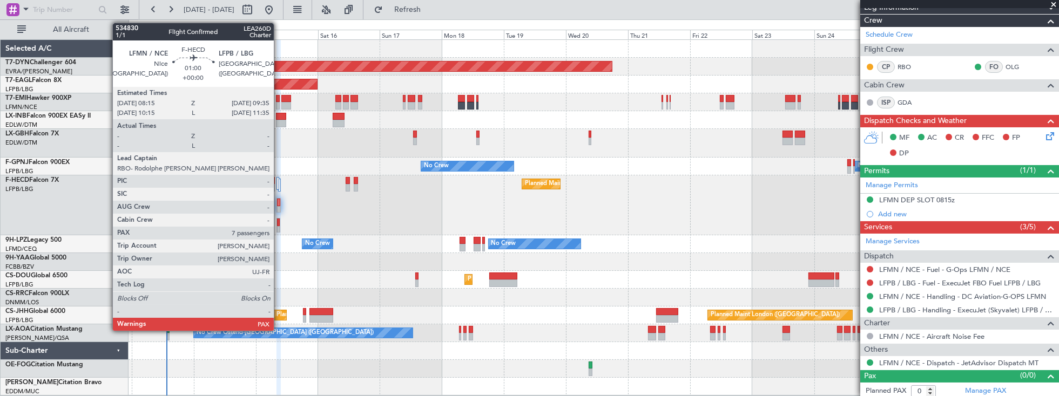
click at [279, 224] on div at bounding box center [278, 223] width 3 height 8
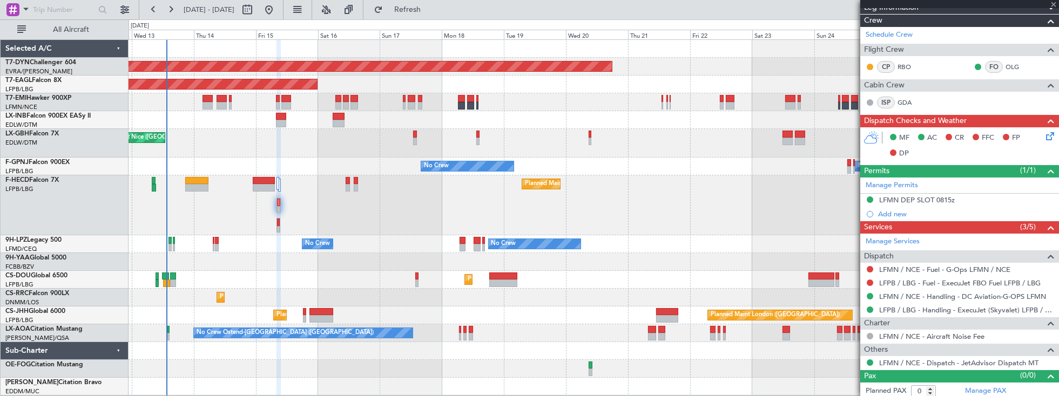
type input "7"
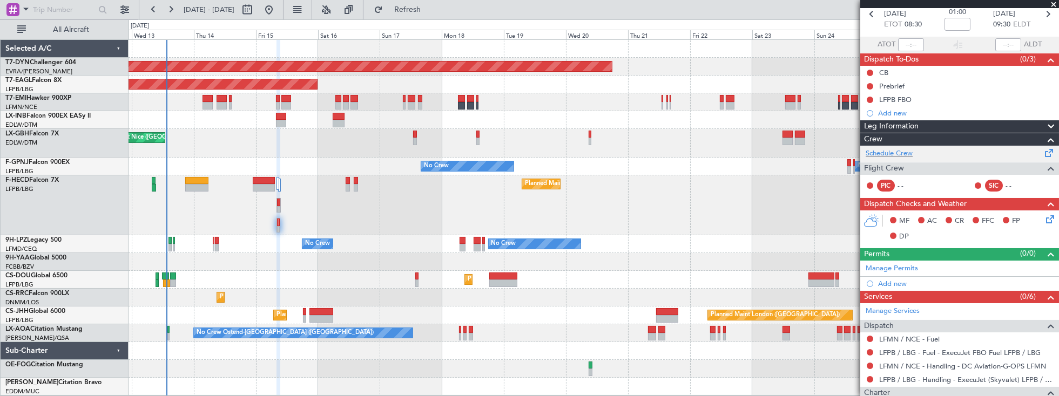
scroll to position [9, 0]
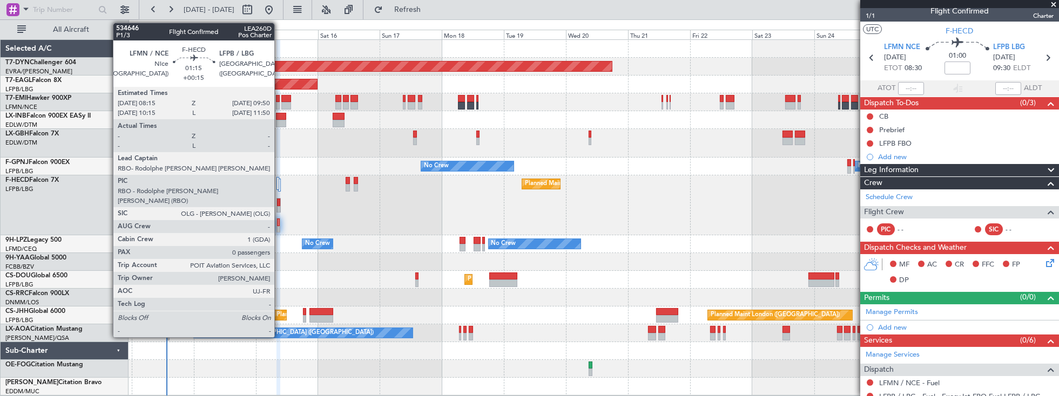
click at [280, 200] on div at bounding box center [278, 203] width 3 height 8
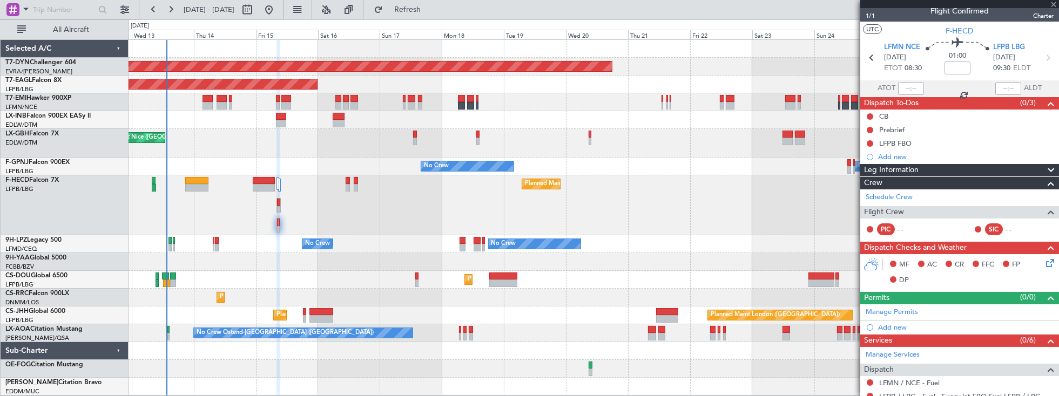
type input "+00:15"
type input "0"
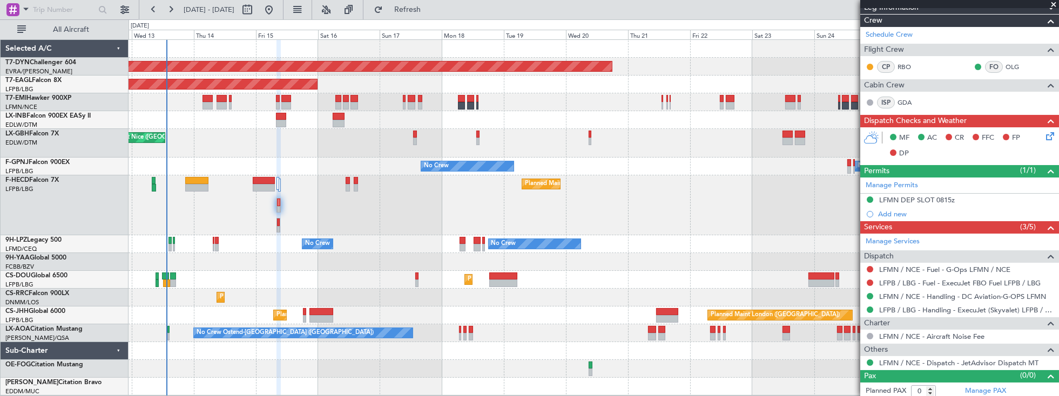
scroll to position [0, 0]
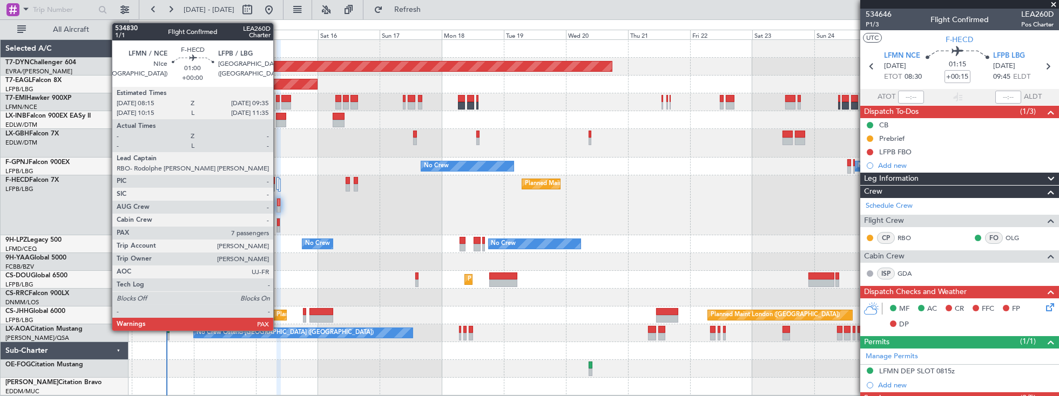
click at [279, 225] on div at bounding box center [278, 223] width 3 height 8
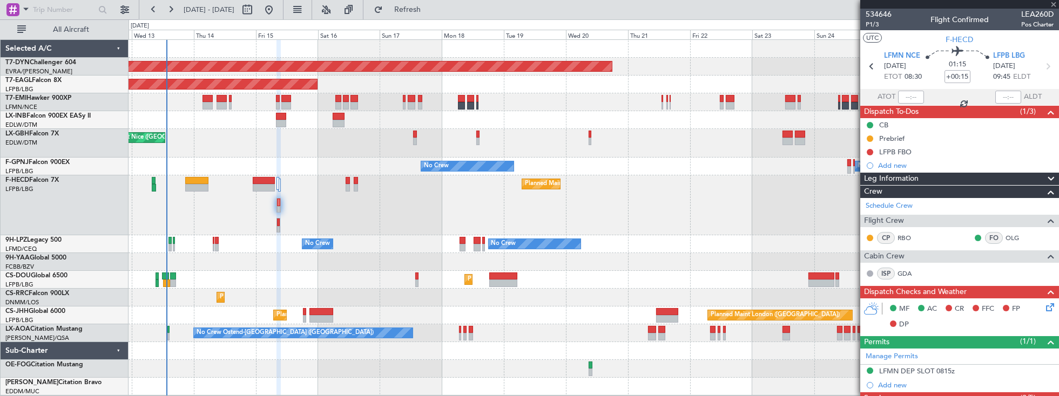
type input "7"
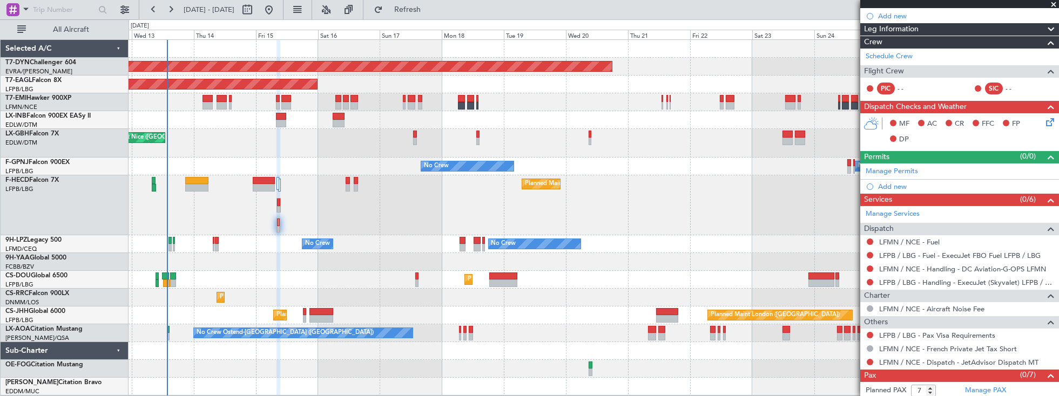
scroll to position [163, 0]
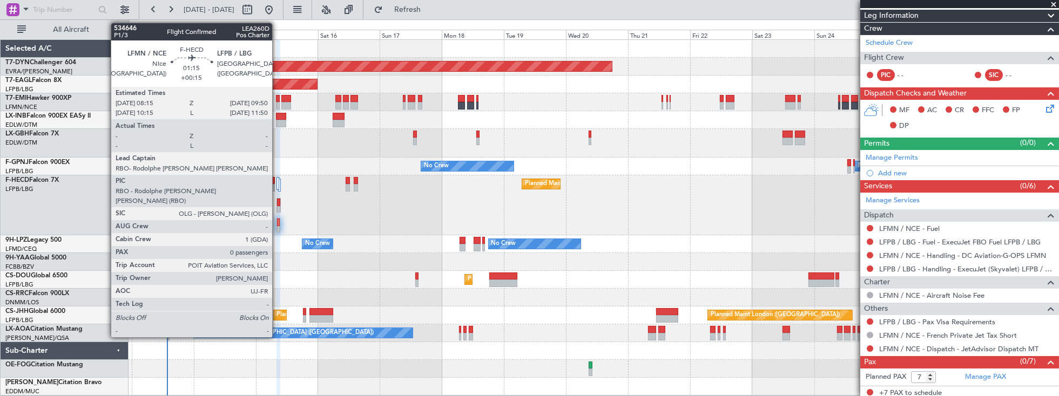
click at [278, 206] on div at bounding box center [278, 210] width 3 height 8
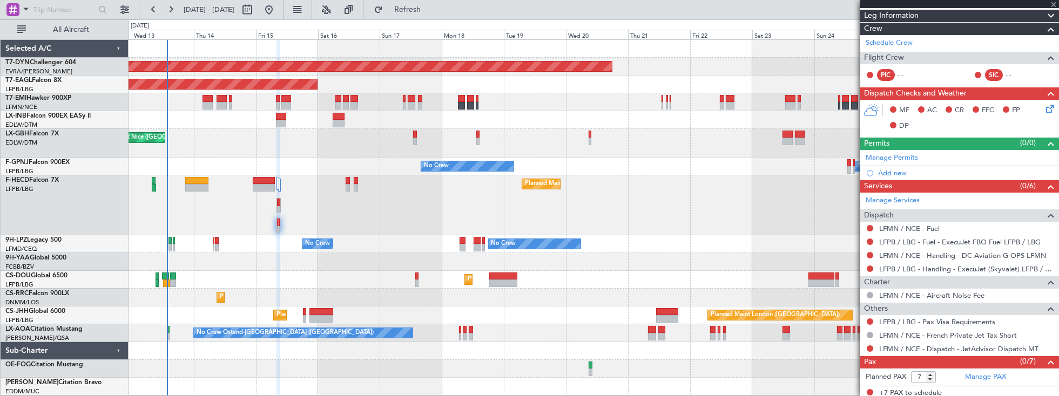
type input "+00:15"
type input "0"
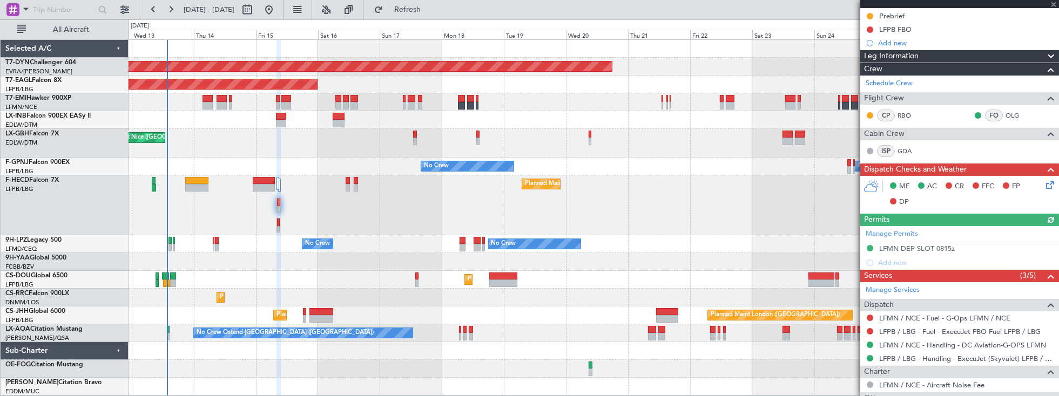
scroll to position [123, 0]
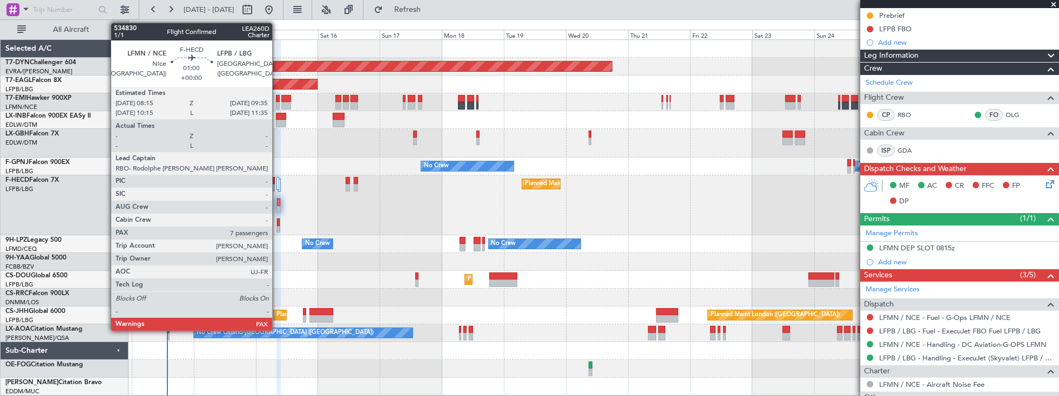
click at [278, 226] on div at bounding box center [278, 230] width 3 height 8
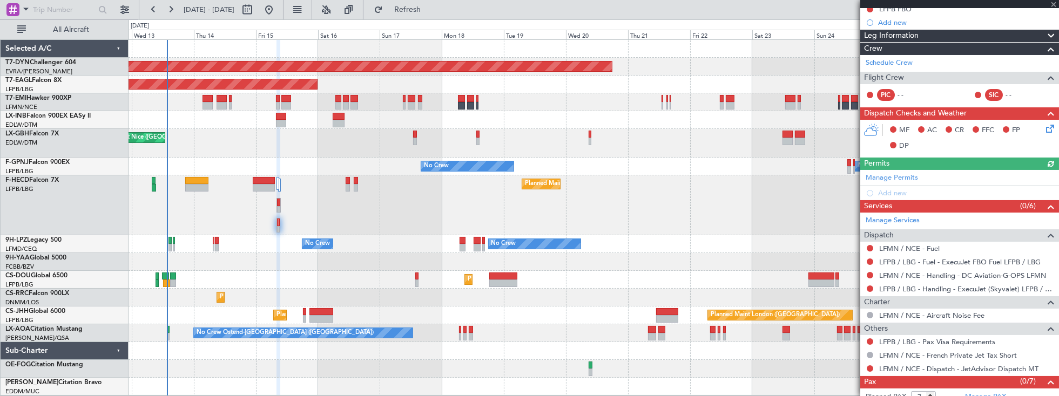
scroll to position [154, 0]
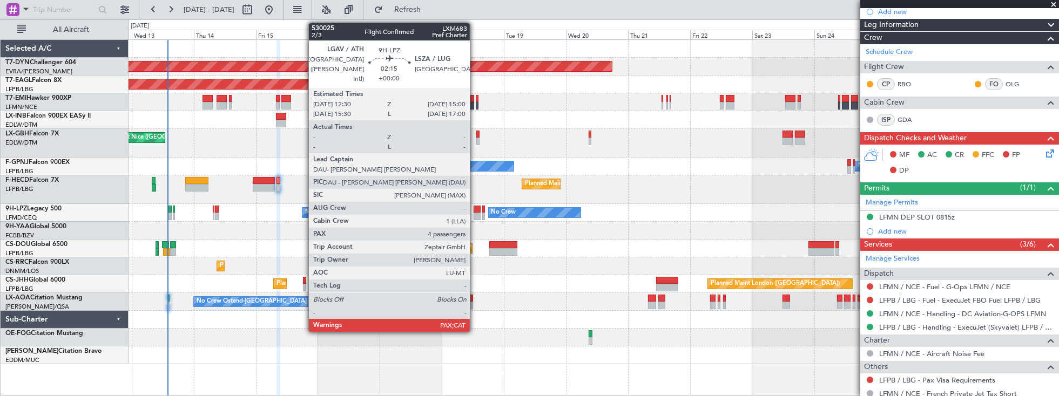
click at [475, 214] on div at bounding box center [477, 217] width 6 height 8
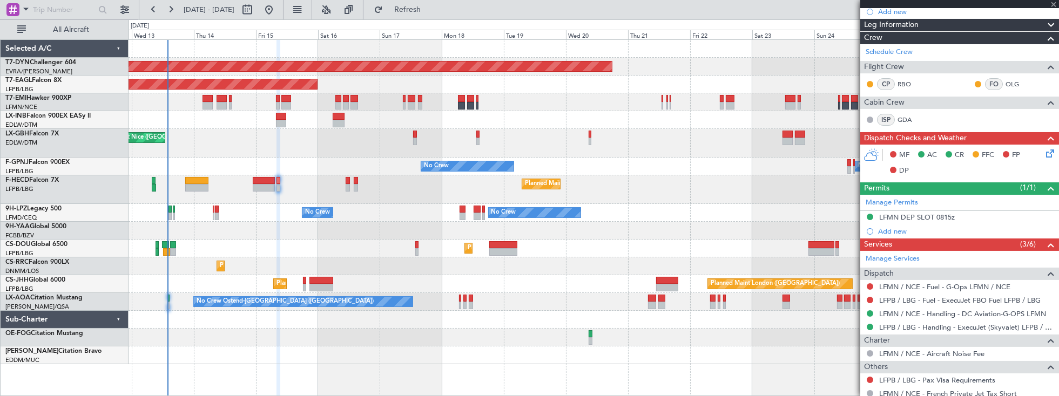
type input "4"
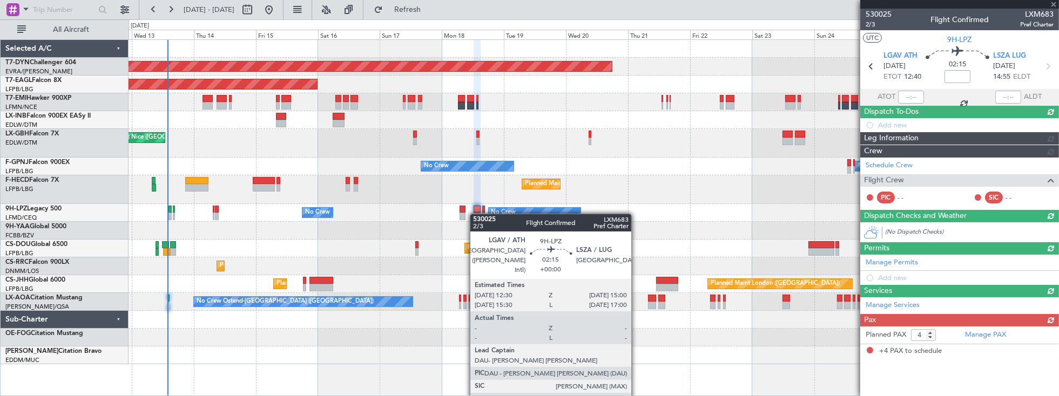
scroll to position [0, 0]
